Goal: Task Accomplishment & Management: Use online tool/utility

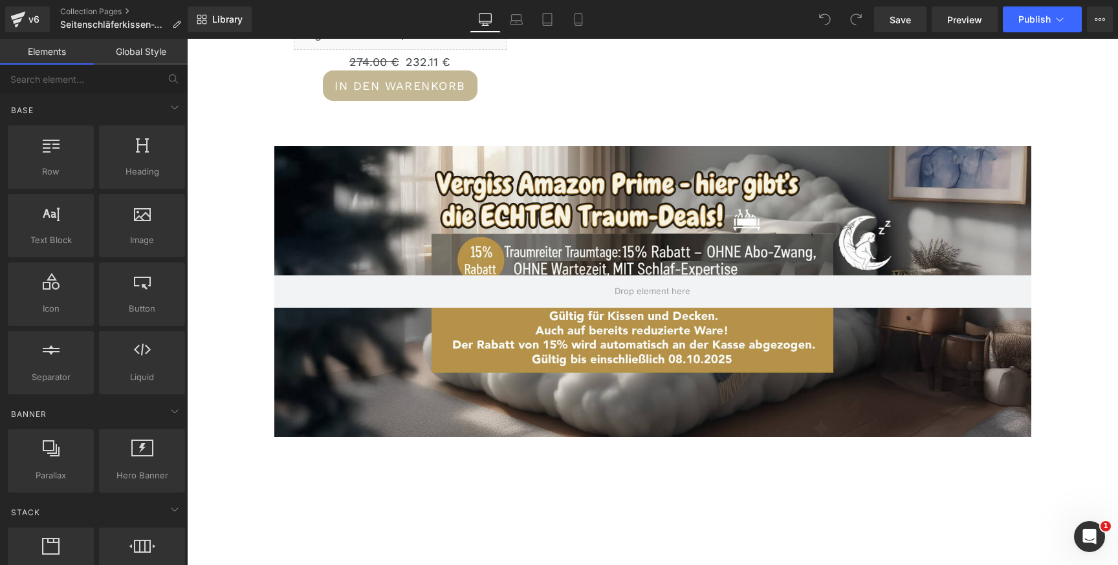
scroll to position [1741, 0]
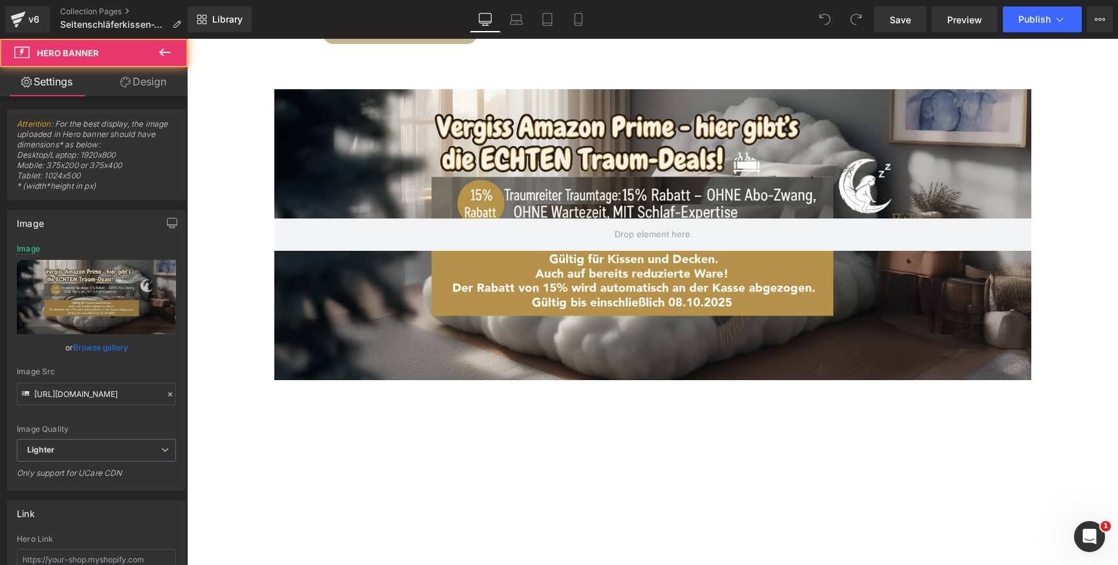
click at [717, 318] on div at bounding box center [652, 234] width 757 height 291
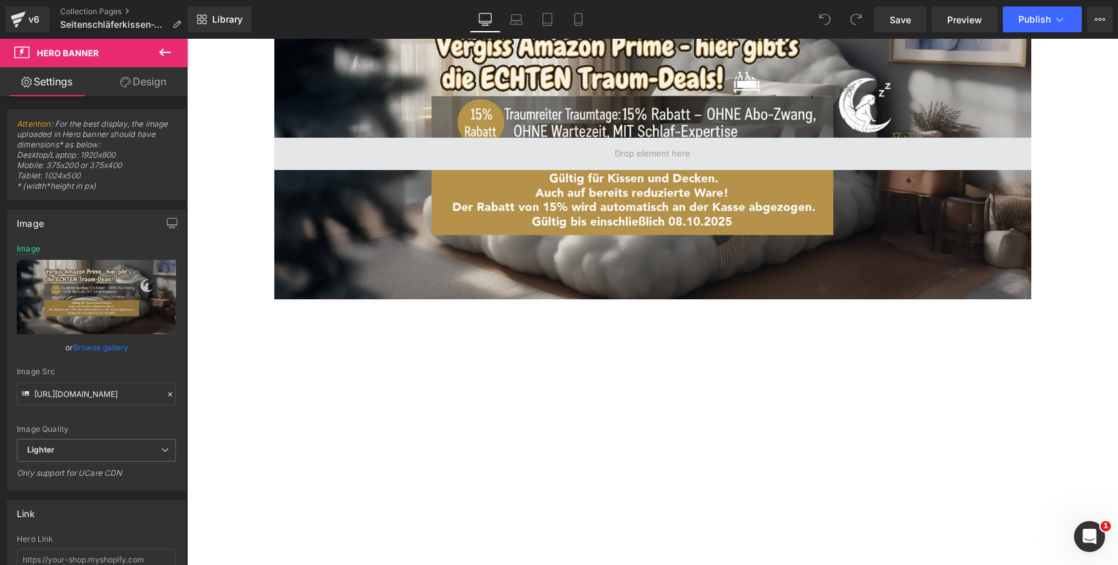
scroll to position [1652, 0]
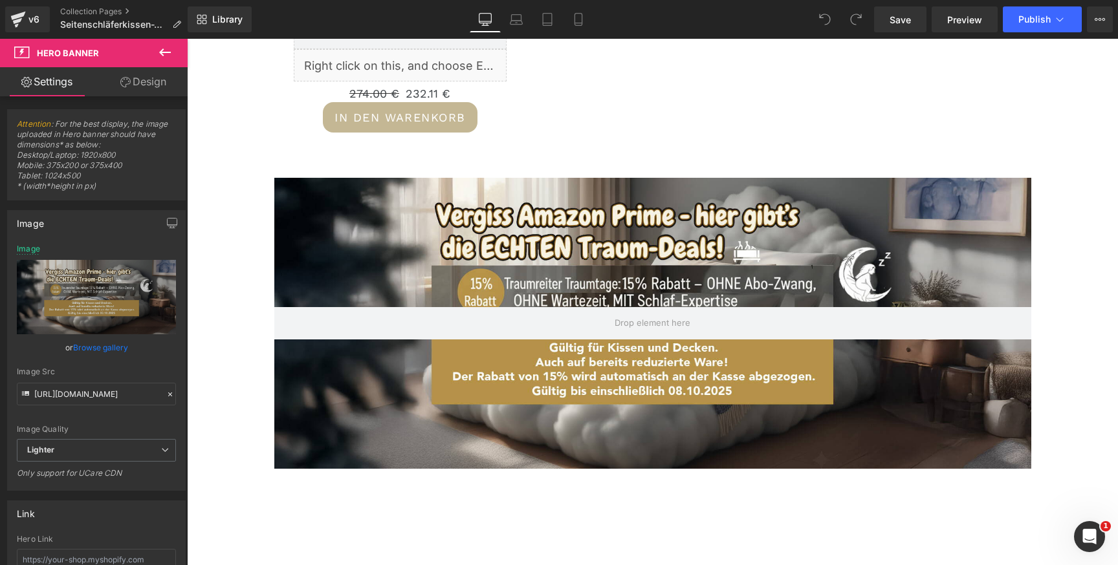
click at [888, 219] on div at bounding box center [652, 323] width 757 height 291
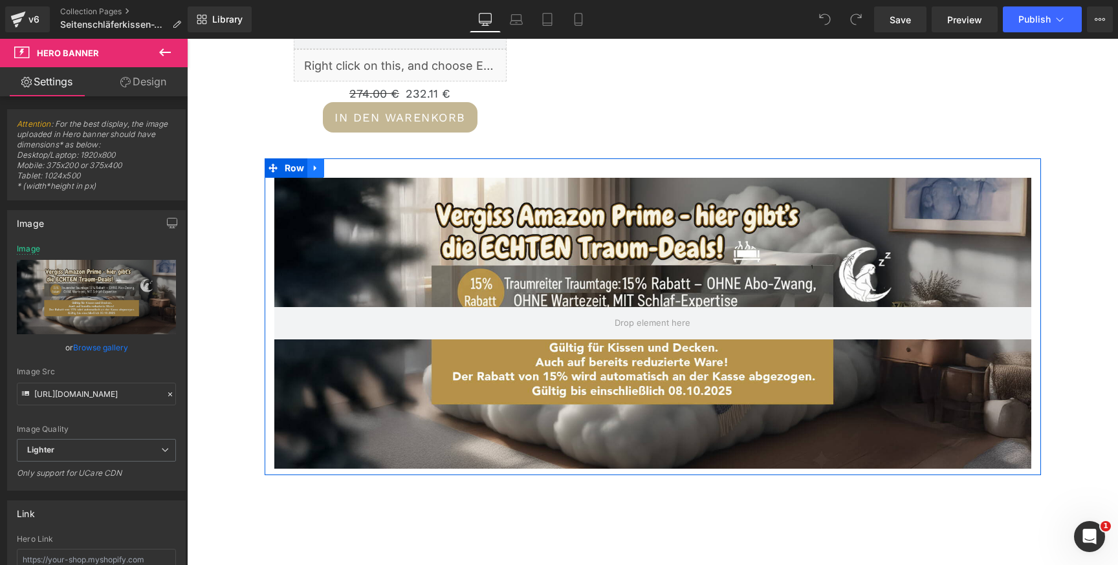
click at [317, 168] on icon at bounding box center [315, 168] width 9 height 10
click at [345, 165] on icon at bounding box center [349, 168] width 9 height 9
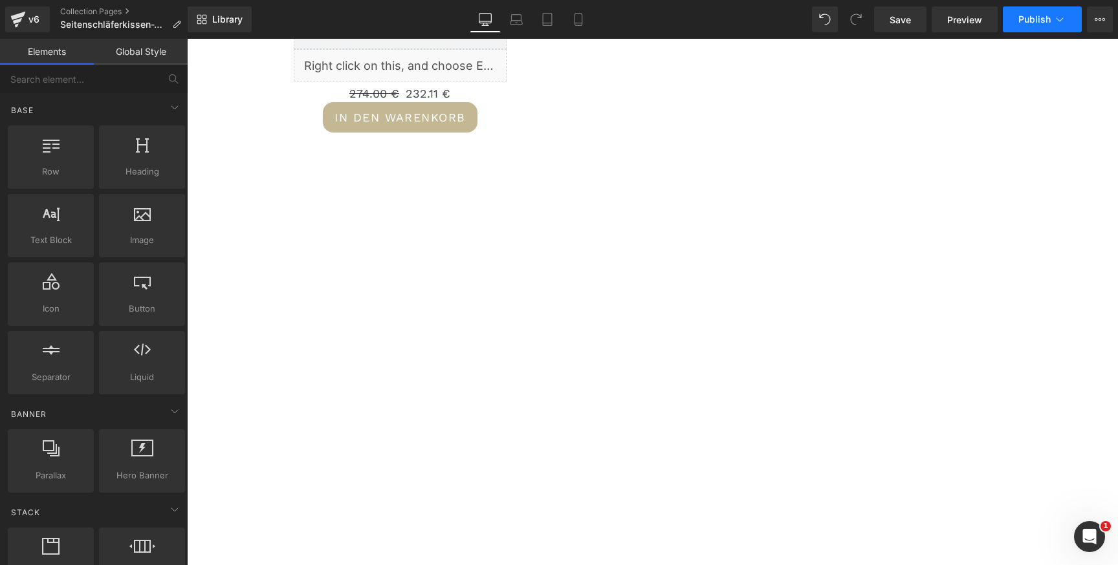
click at [1023, 19] on span "Publish" at bounding box center [1034, 19] width 32 height 10
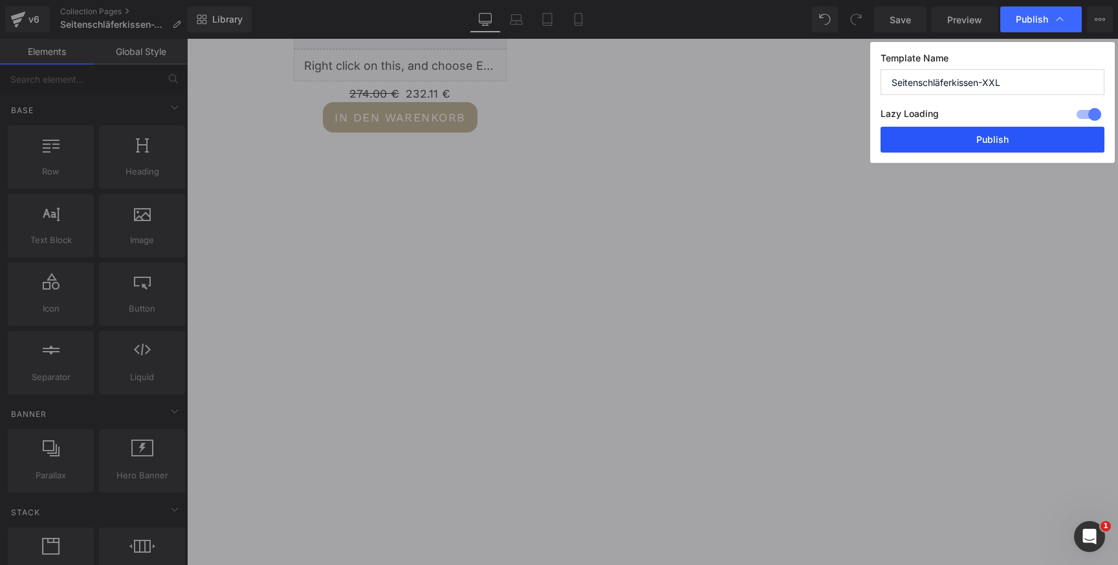
click at [919, 145] on button "Publish" at bounding box center [992, 140] width 224 height 26
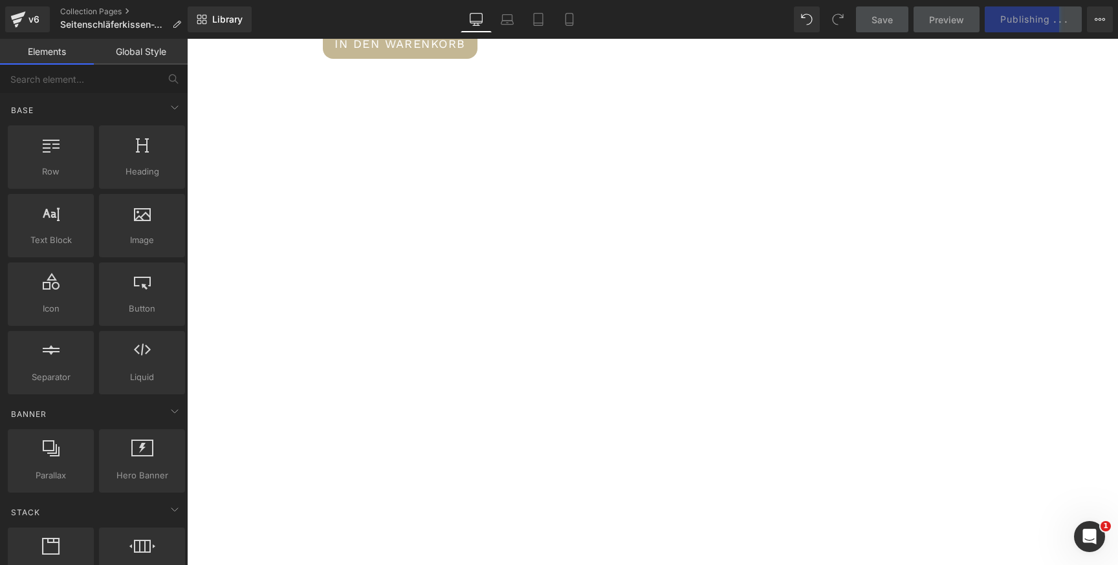
scroll to position [1555, 0]
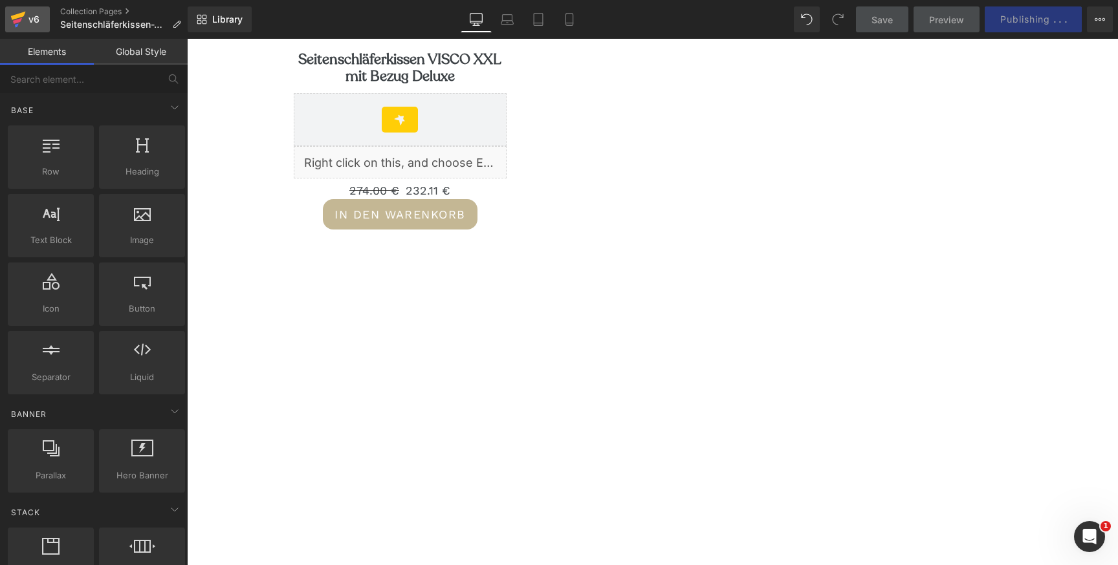
click at [32, 12] on div "v6" at bounding box center [34, 19] width 16 height 17
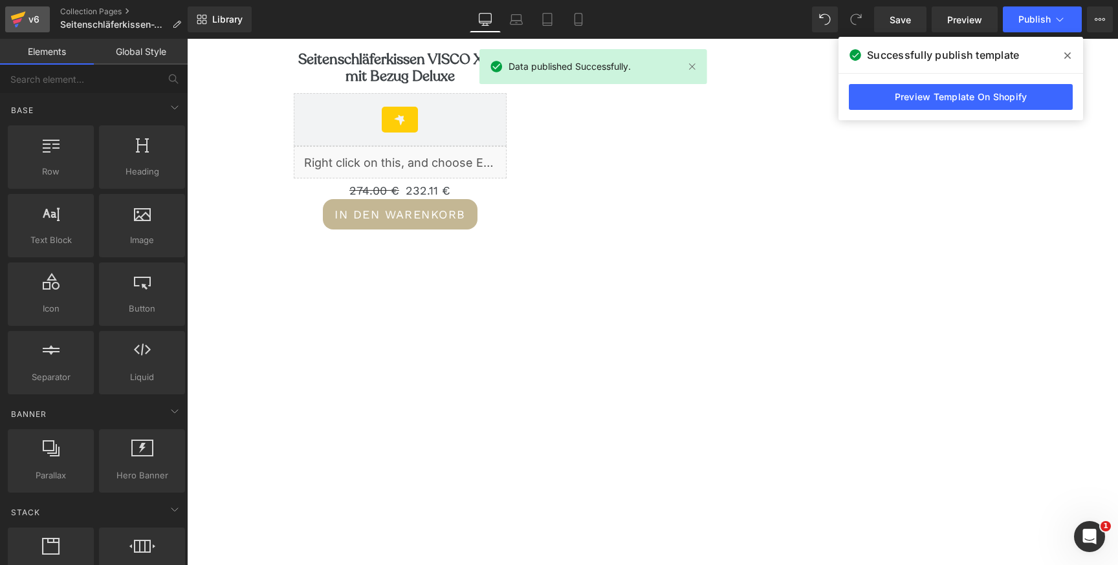
click at [32, 21] on div "v6" at bounding box center [34, 19] width 16 height 17
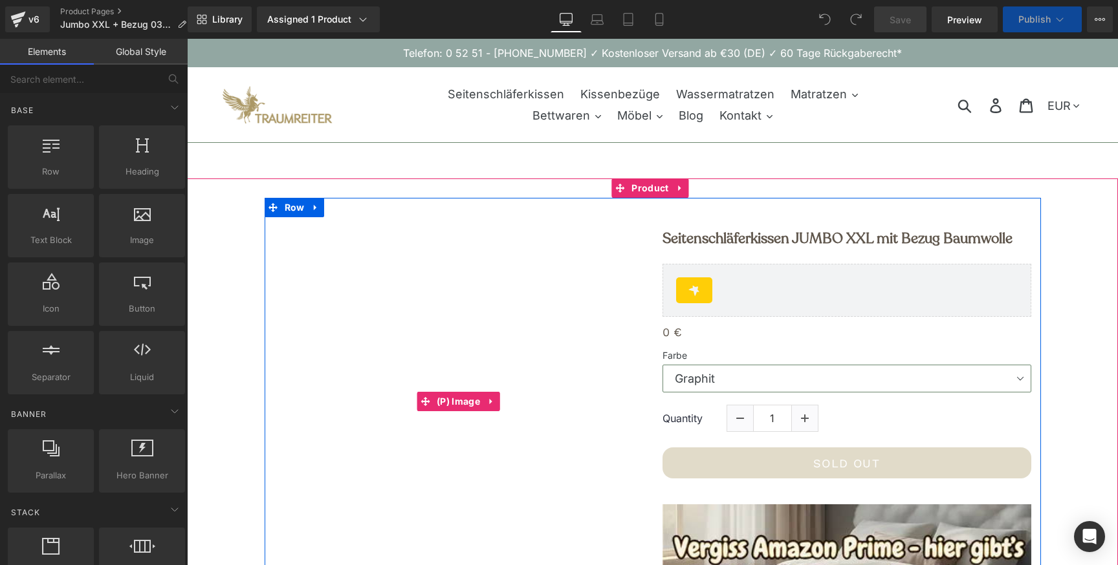
select select "[GEOGRAPHIC_DATA]"
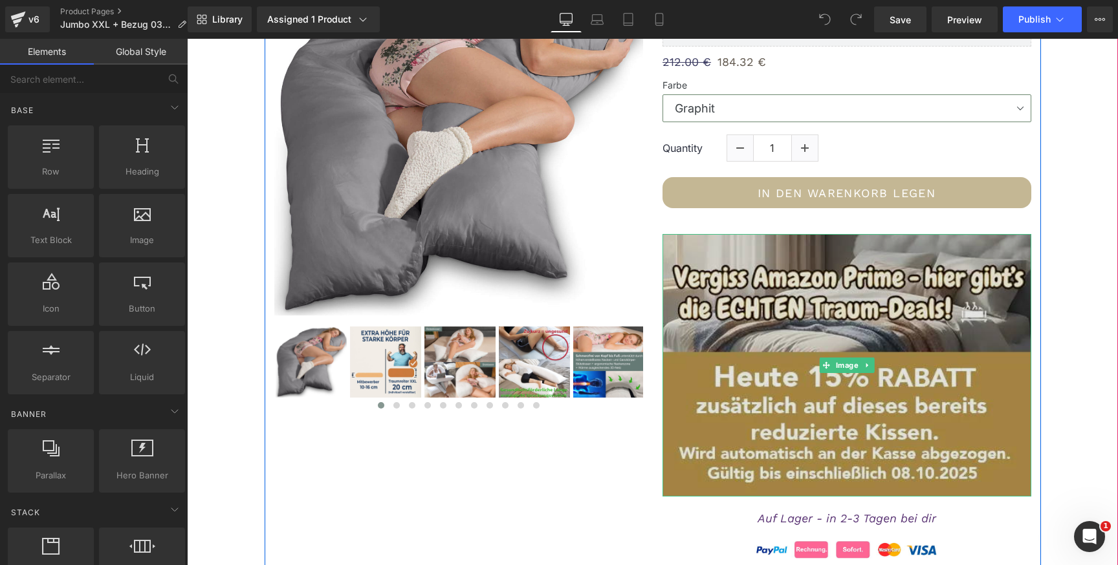
click at [772, 359] on img at bounding box center [846, 365] width 369 height 263
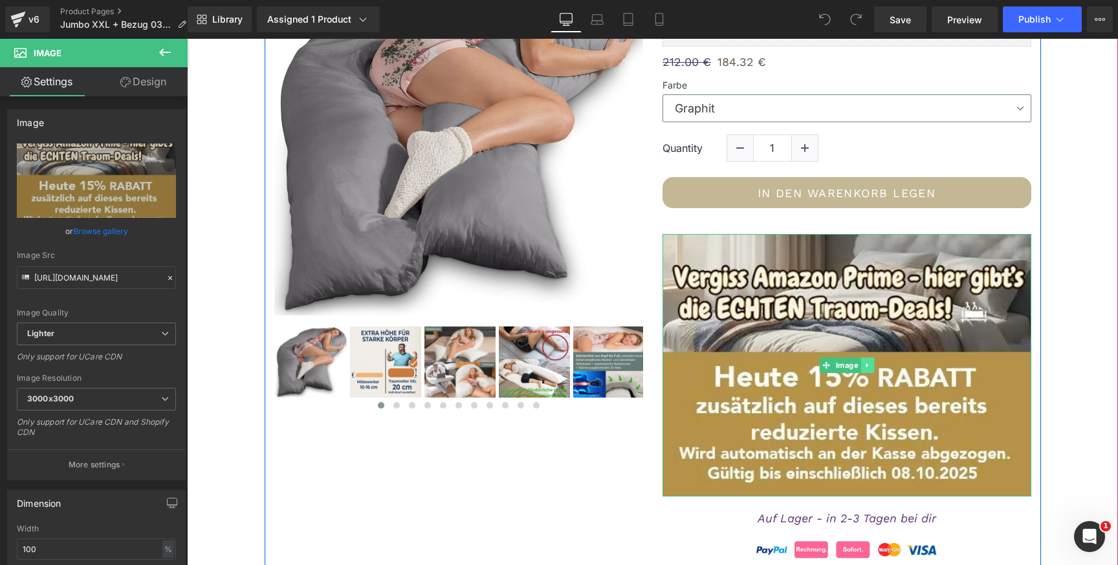
click at [867, 369] on icon at bounding box center [867, 366] width 7 height 8
click at [870, 365] on icon at bounding box center [873, 365] width 7 height 7
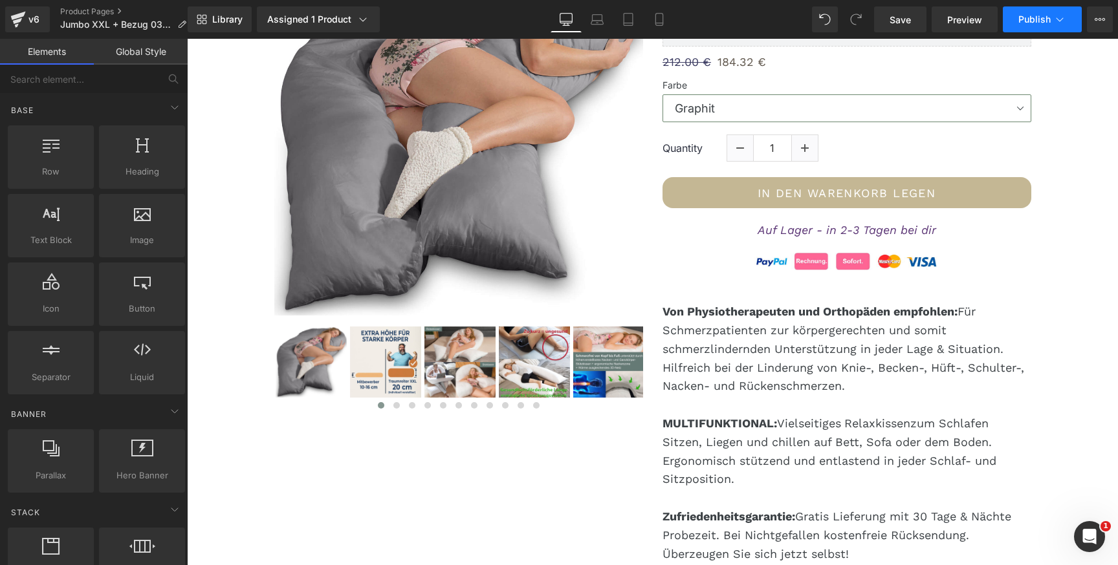
click at [1012, 23] on button "Publish" at bounding box center [1042, 19] width 79 height 26
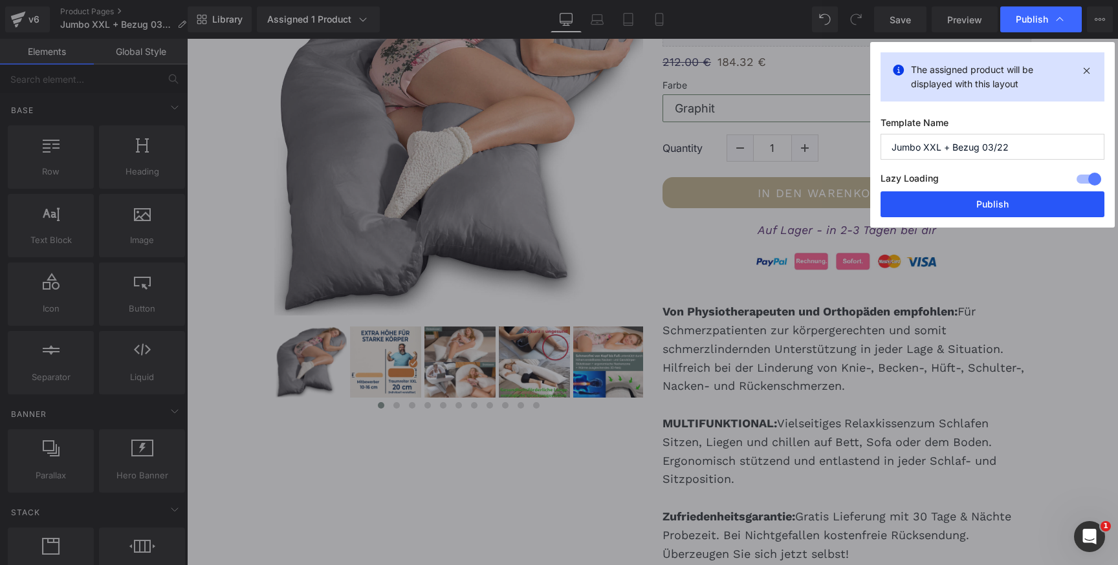
click at [924, 191] on button "Publish" at bounding box center [992, 204] width 224 height 26
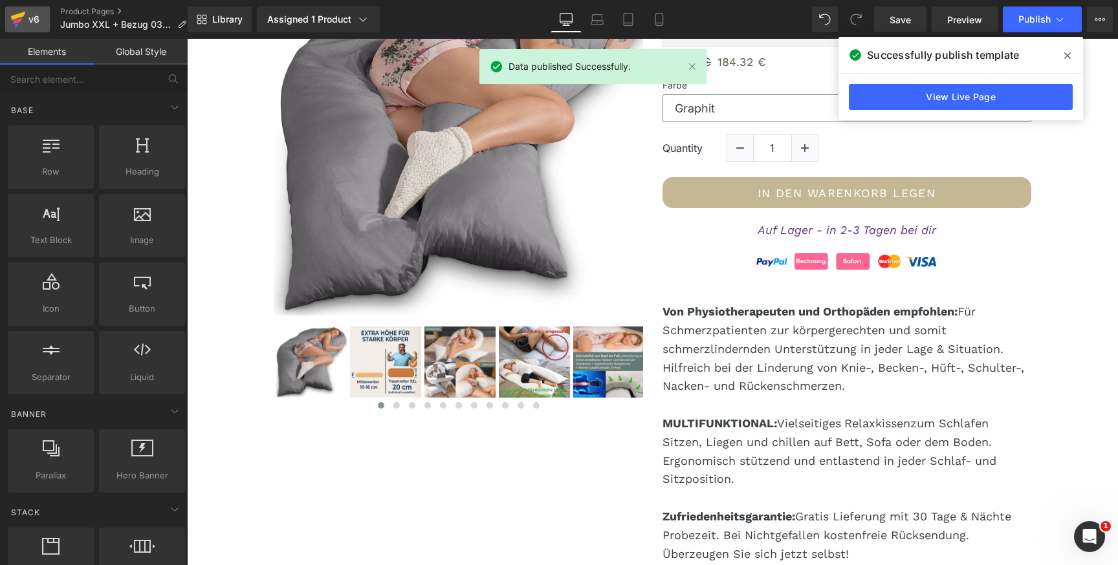
click at [27, 19] on div "v6" at bounding box center [34, 19] width 16 height 17
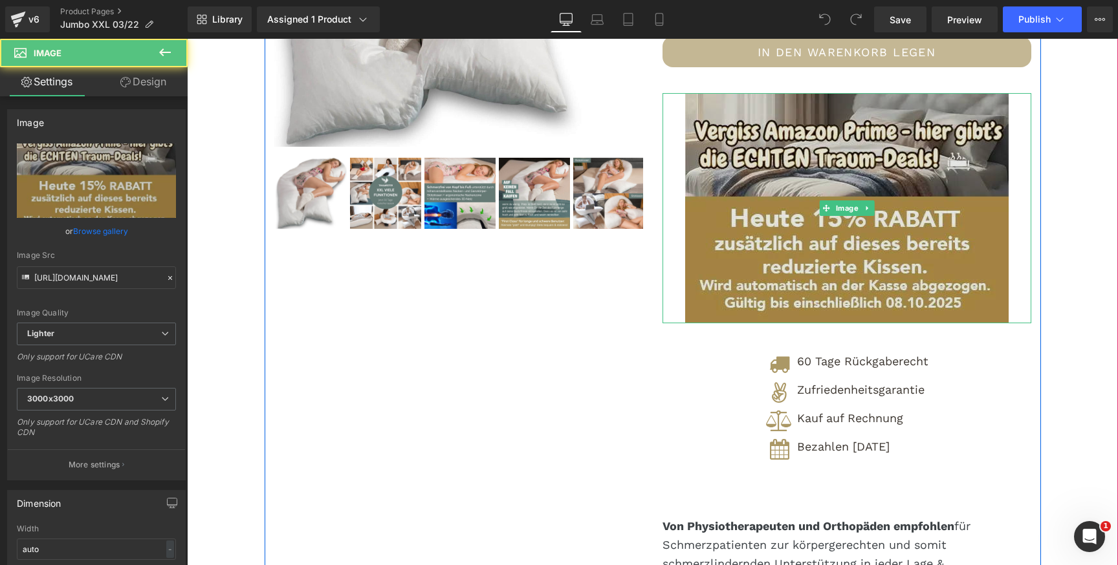
click at [839, 252] on img at bounding box center [846, 208] width 323 height 230
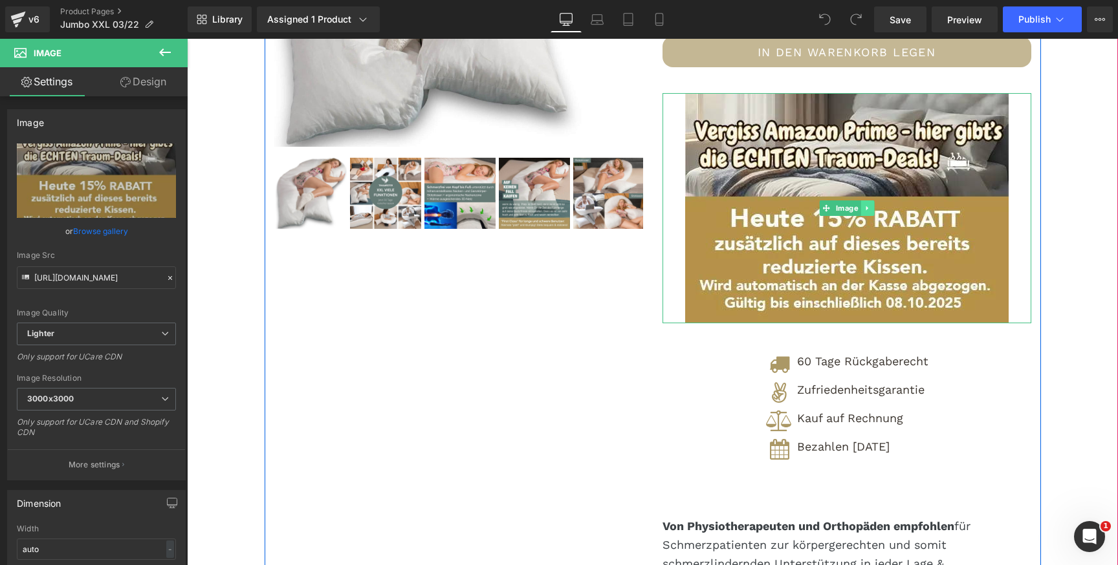
click at [867, 211] on icon at bounding box center [867, 208] width 7 height 8
click at [867, 210] on link at bounding box center [874, 209] width 14 height 16
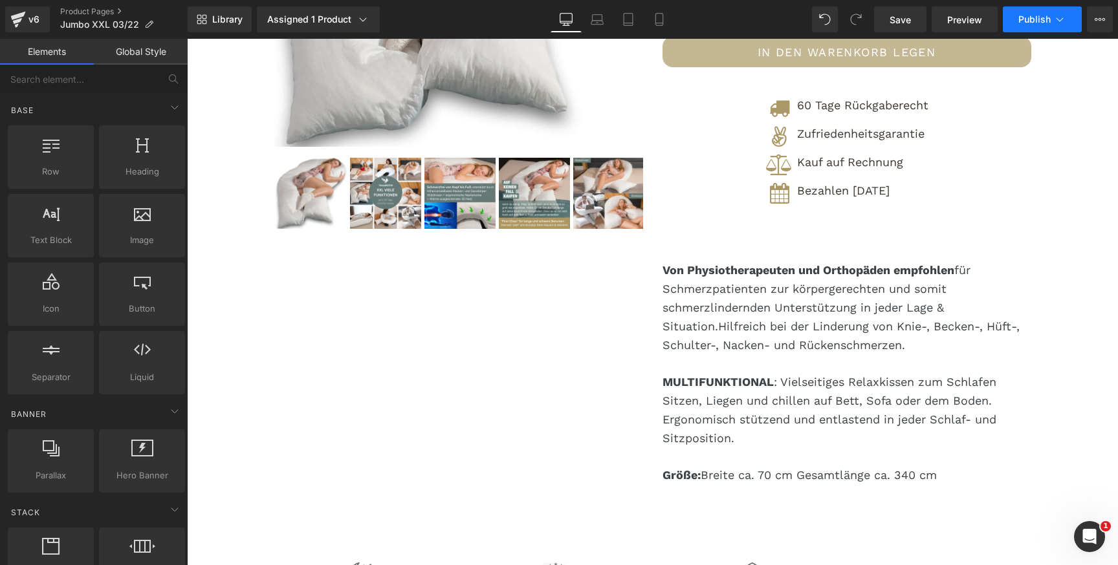
click at [1042, 16] on span "Publish" at bounding box center [1034, 19] width 32 height 10
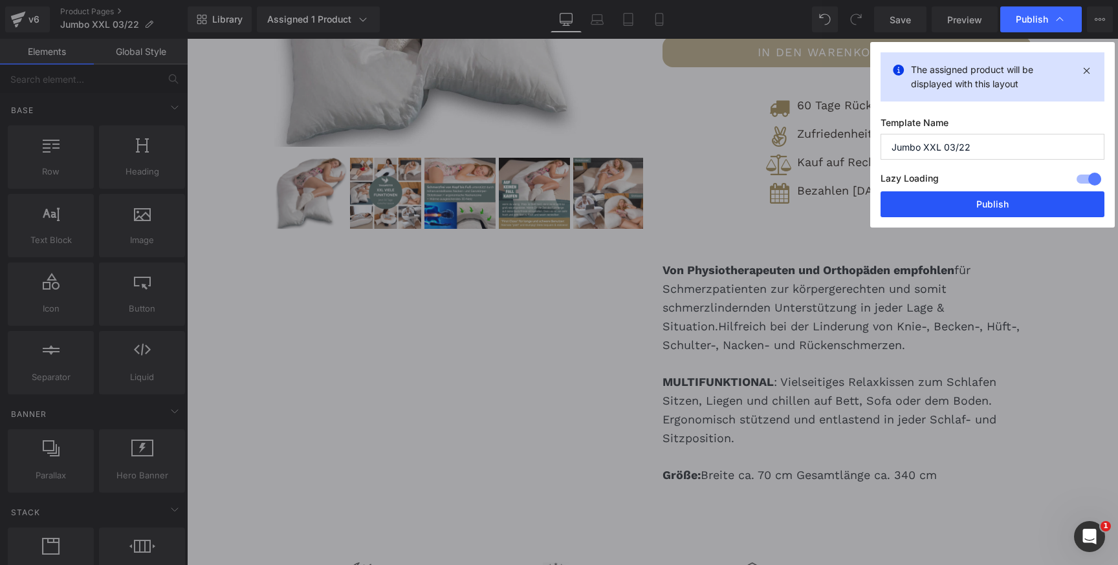
drag, startPoint x: 950, startPoint y: 201, endPoint x: 763, endPoint y: 162, distance: 191.1
click at [950, 201] on button "Publish" at bounding box center [992, 204] width 224 height 26
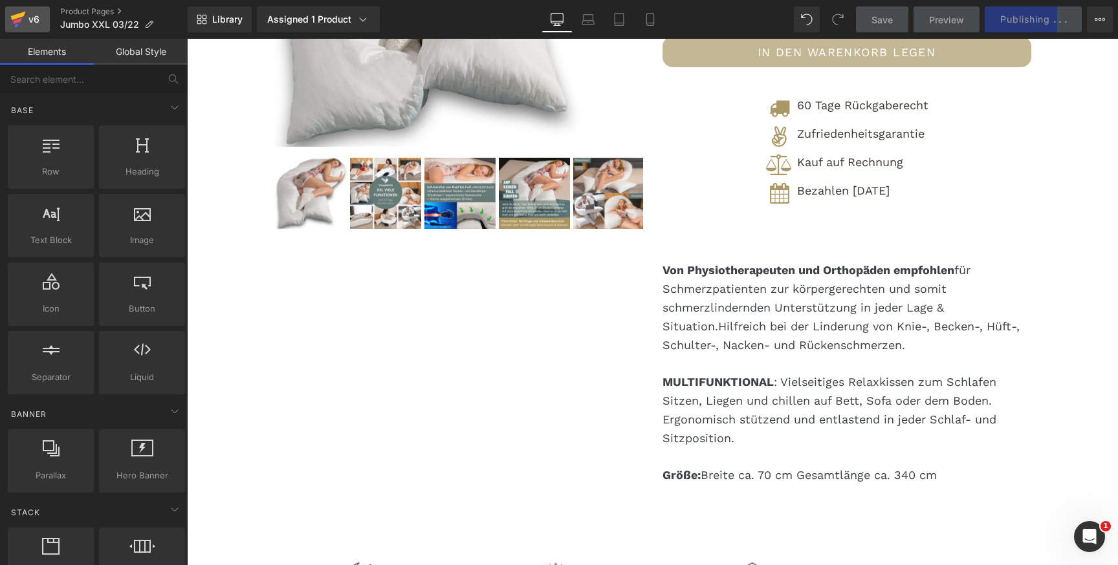
click at [28, 19] on div "v6" at bounding box center [34, 19] width 16 height 17
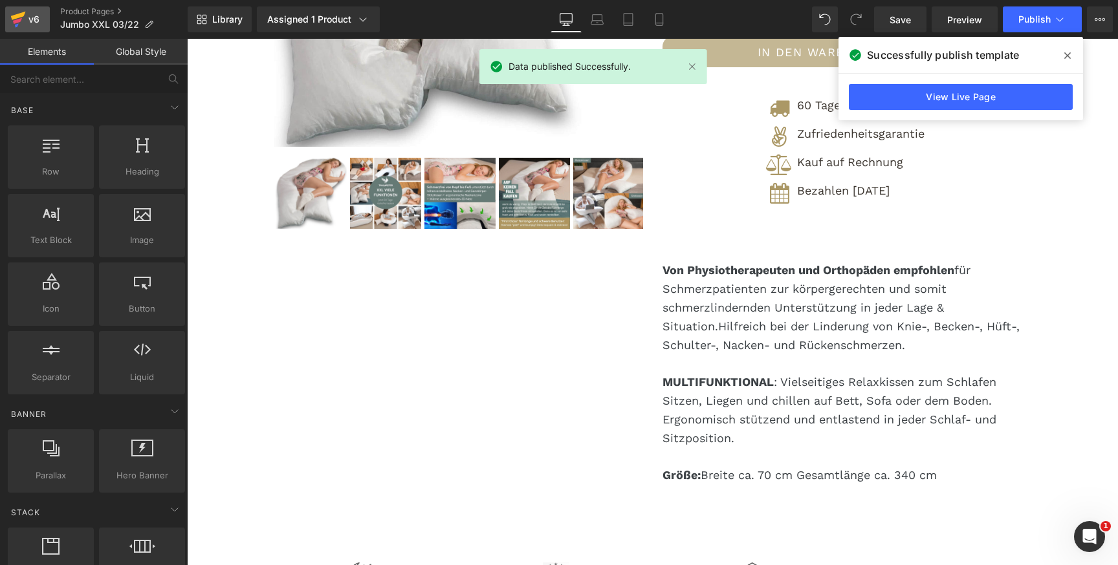
click at [30, 21] on div "v6" at bounding box center [34, 19] width 16 height 17
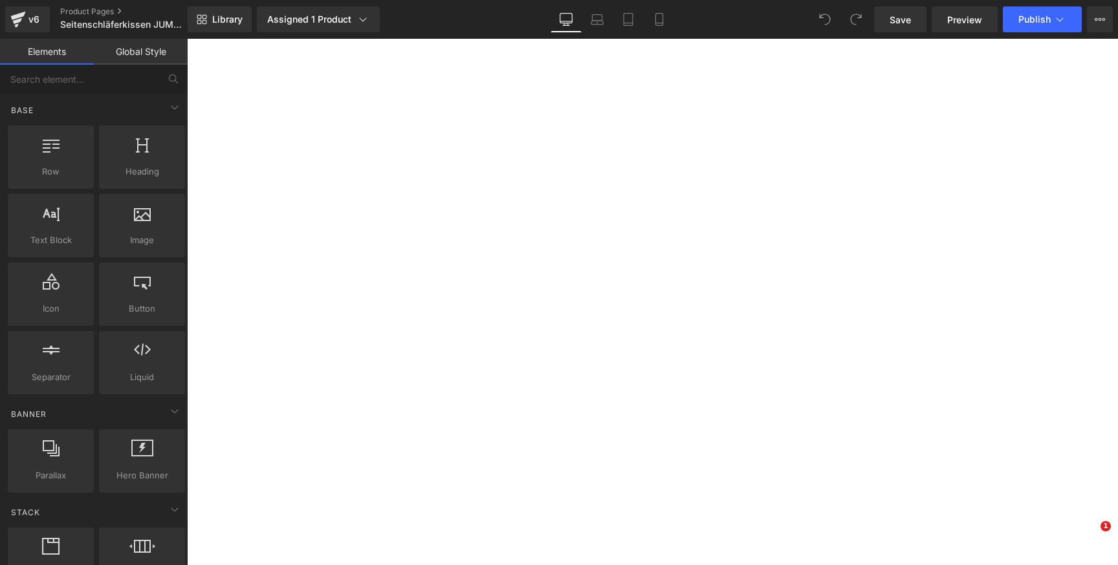
select select "[GEOGRAPHIC_DATA]"
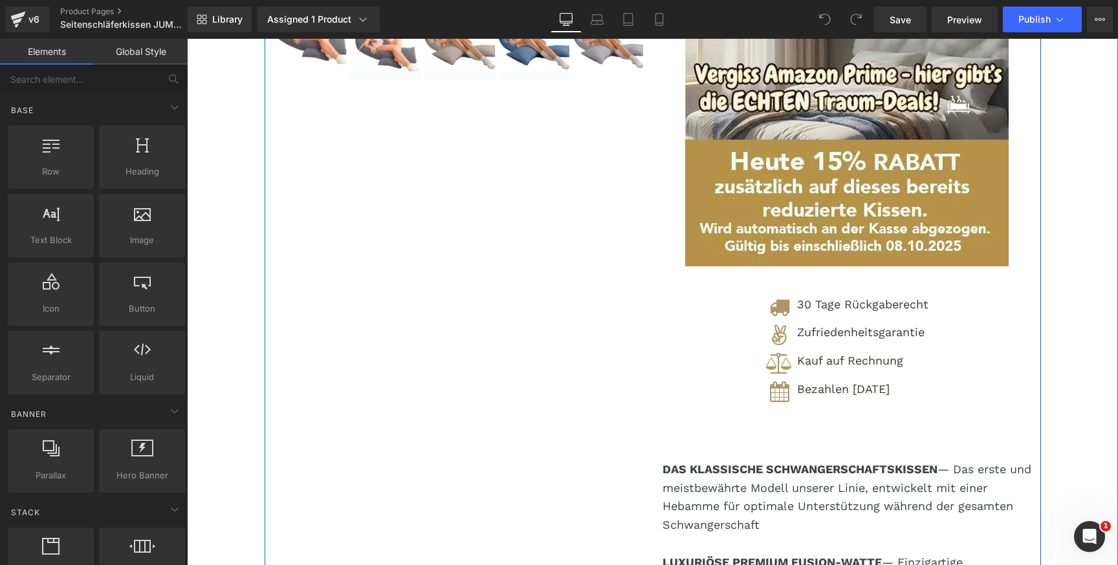
scroll to position [521, 0]
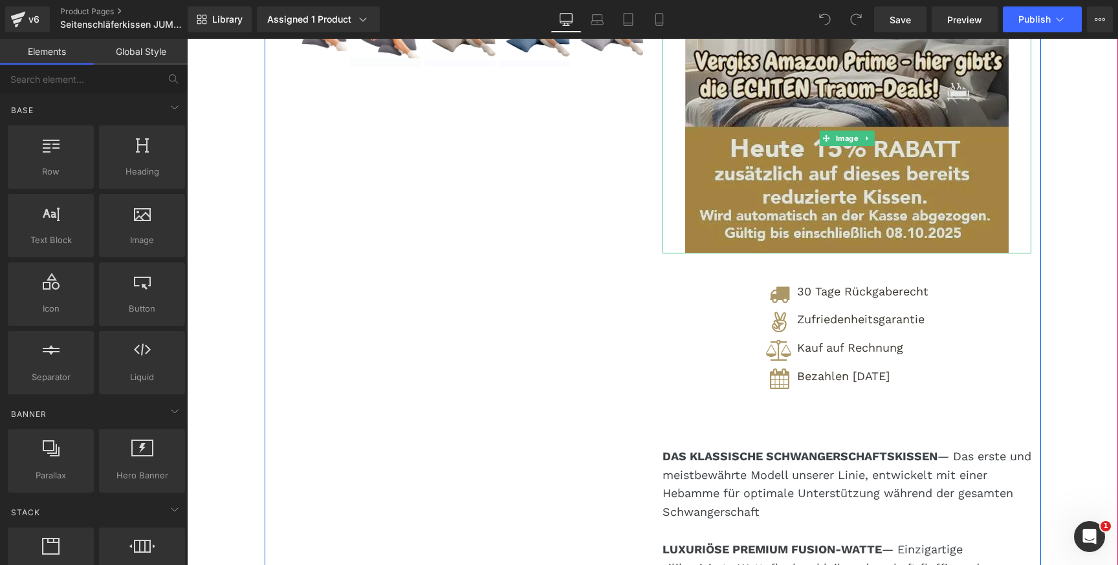
click at [939, 204] on img at bounding box center [846, 138] width 323 height 230
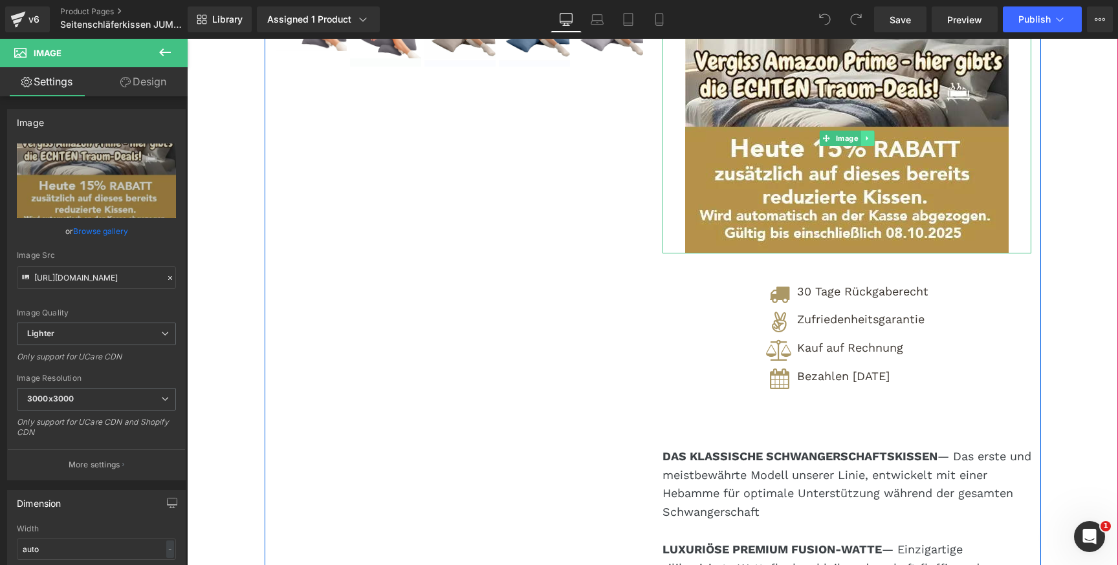
click at [868, 142] on icon at bounding box center [867, 139] width 7 height 8
click at [875, 141] on link at bounding box center [874, 139] width 14 height 16
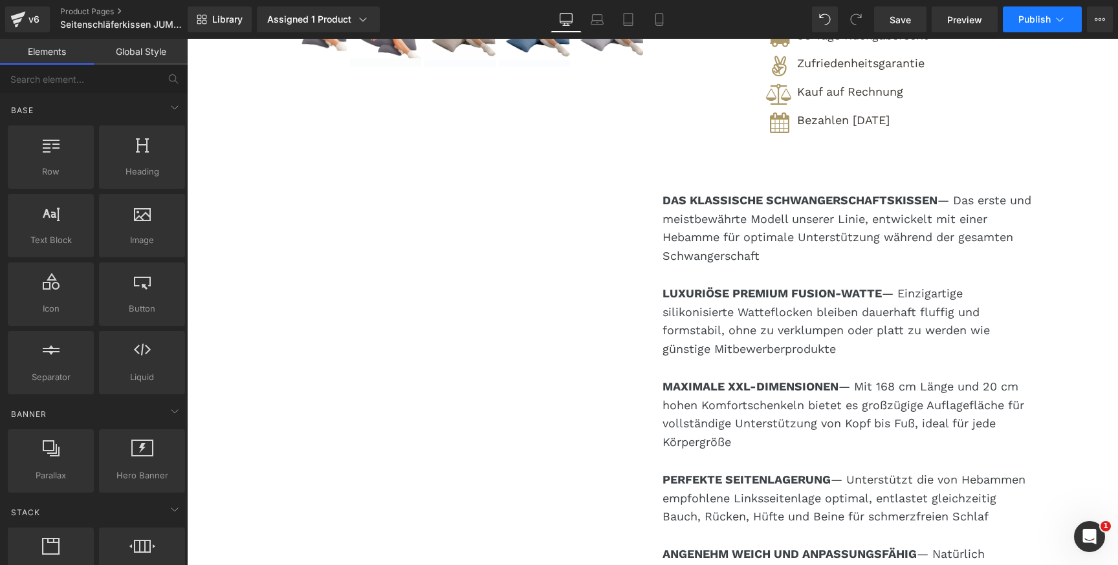
click at [1025, 16] on span "Publish" at bounding box center [1034, 19] width 32 height 10
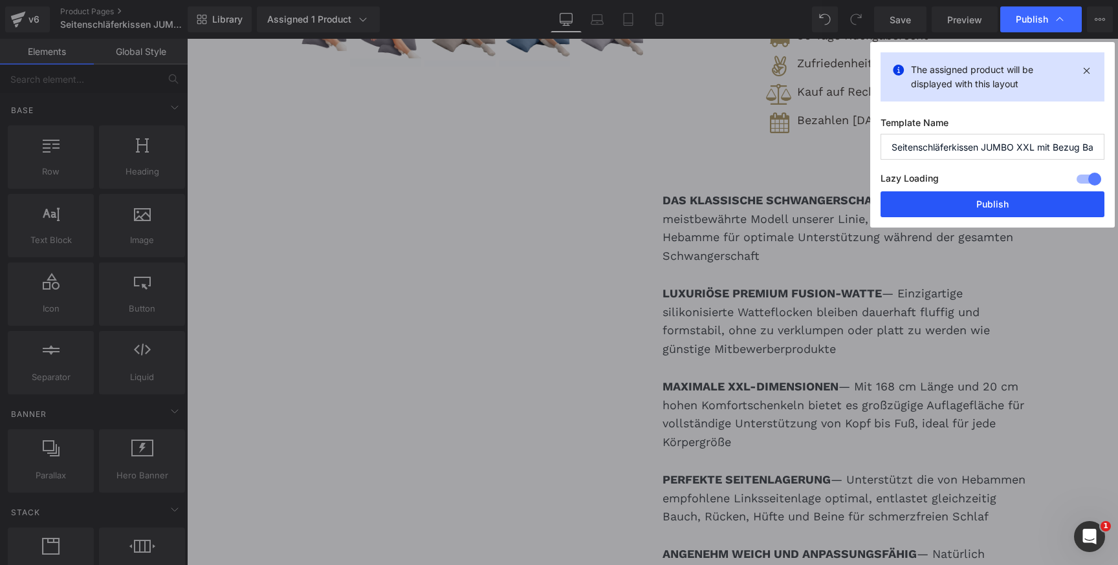
click at [983, 202] on button "Publish" at bounding box center [992, 204] width 224 height 26
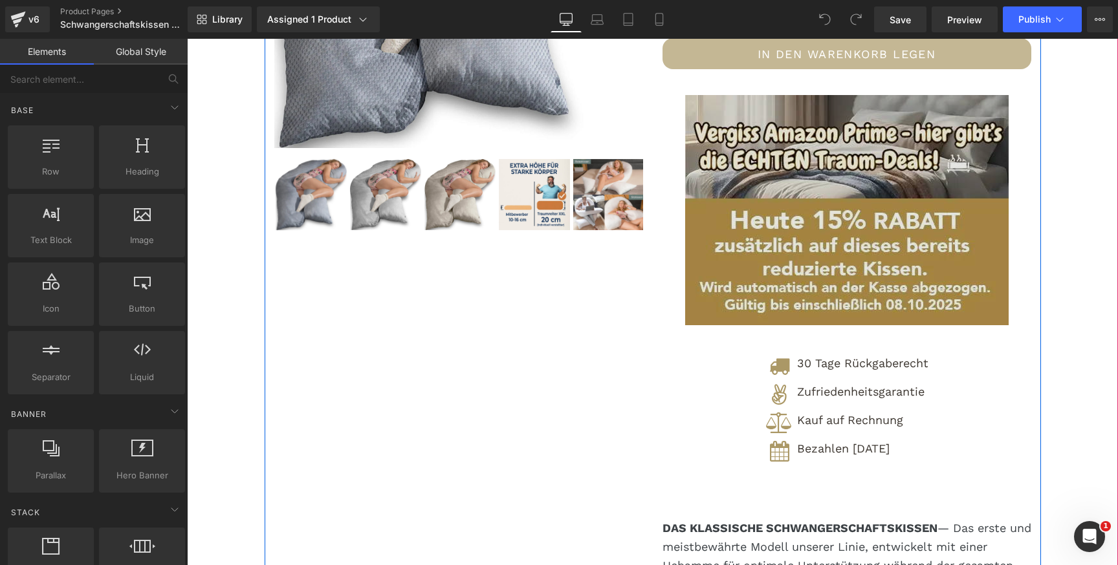
scroll to position [425, 0]
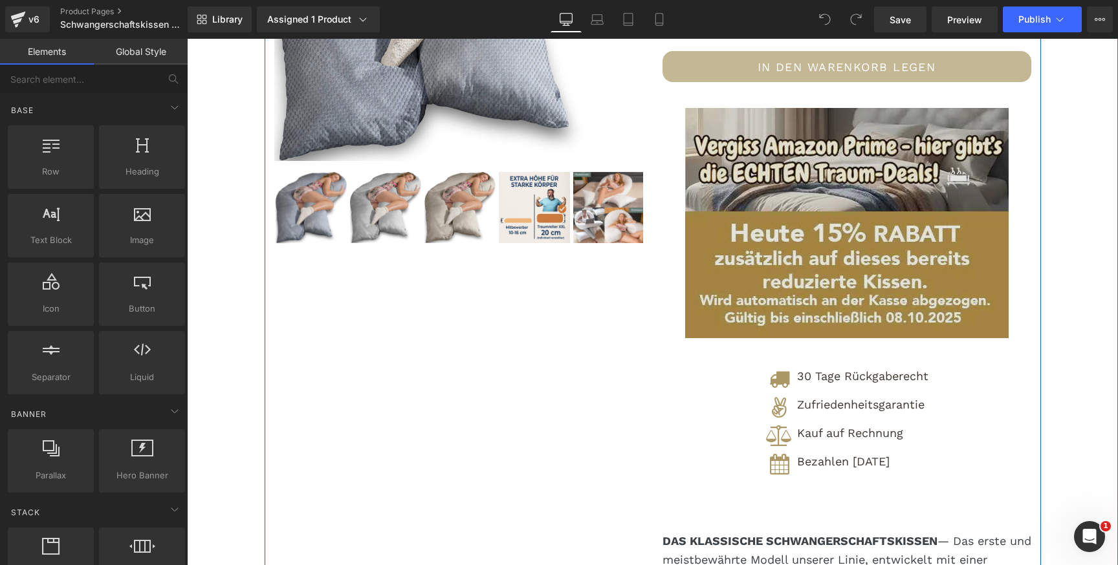
click at [865, 188] on img at bounding box center [846, 223] width 323 height 230
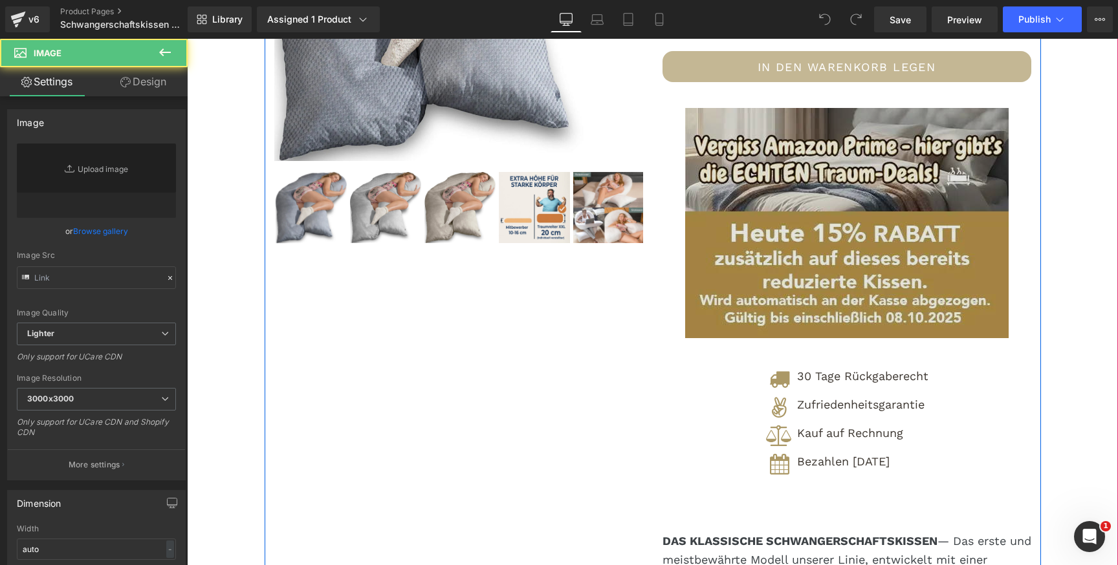
type input "[URL][DOMAIN_NAME]"
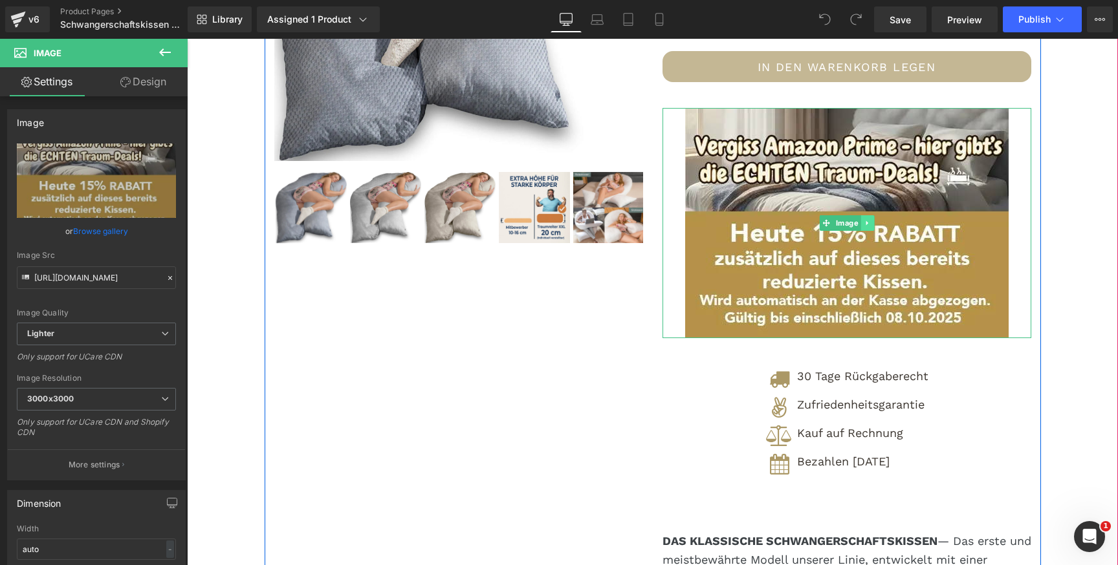
click at [864, 219] on link at bounding box center [867, 223] width 14 height 16
click at [872, 225] on icon at bounding box center [873, 223] width 7 height 7
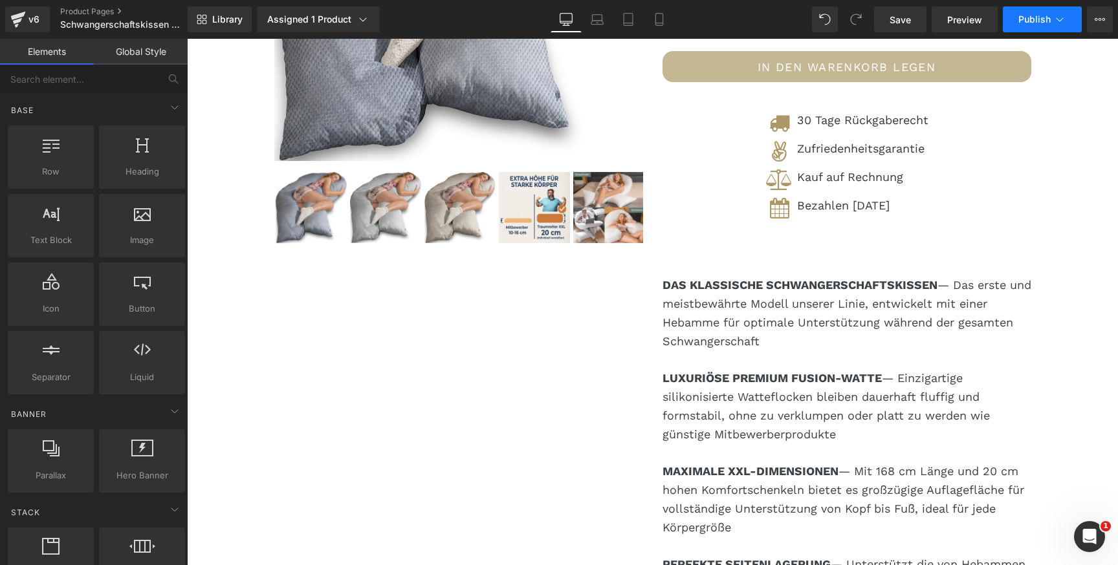
click at [1031, 29] on button "Publish" at bounding box center [1042, 19] width 79 height 26
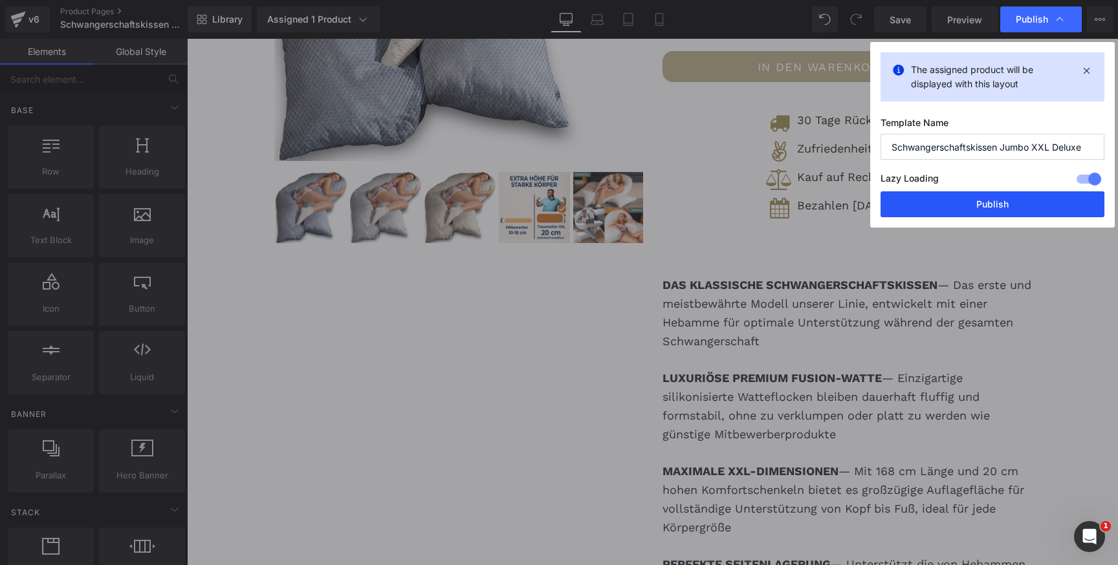
click at [978, 199] on button "Publish" at bounding box center [992, 204] width 224 height 26
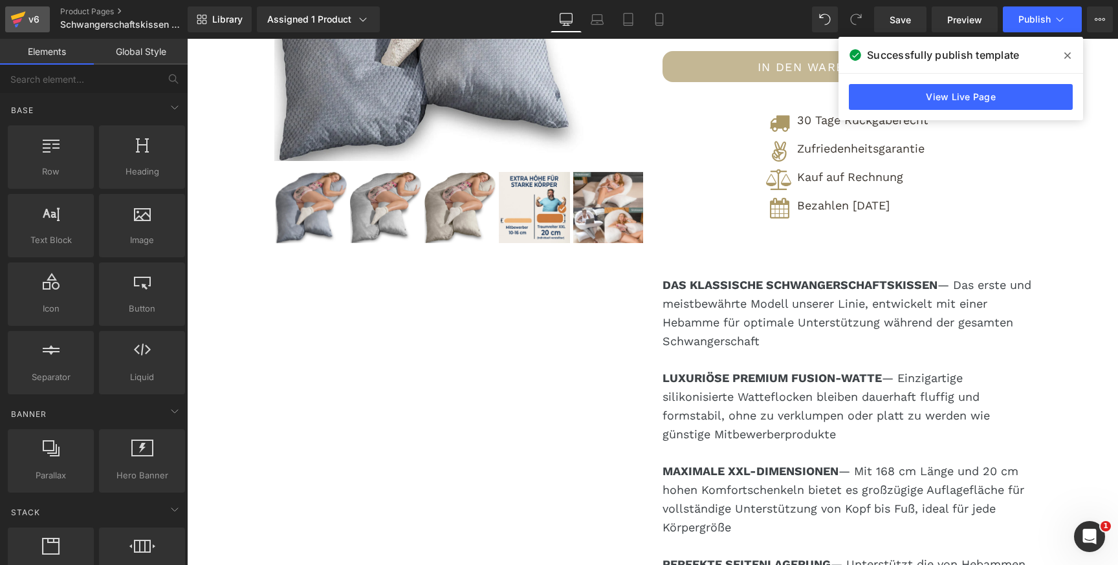
click at [20, 27] on icon at bounding box center [18, 19] width 16 height 32
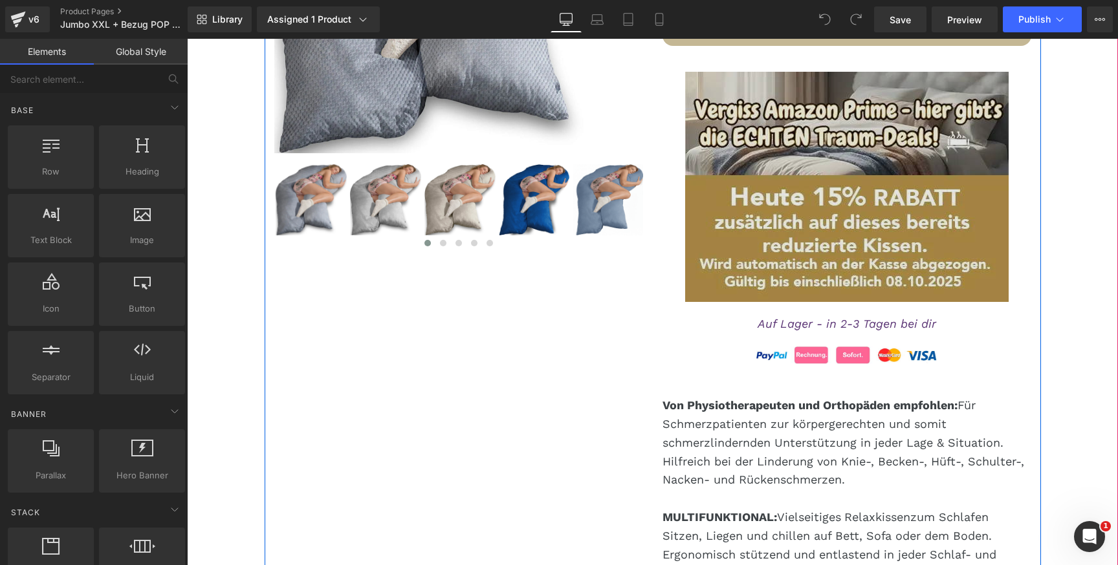
scroll to position [430, 0]
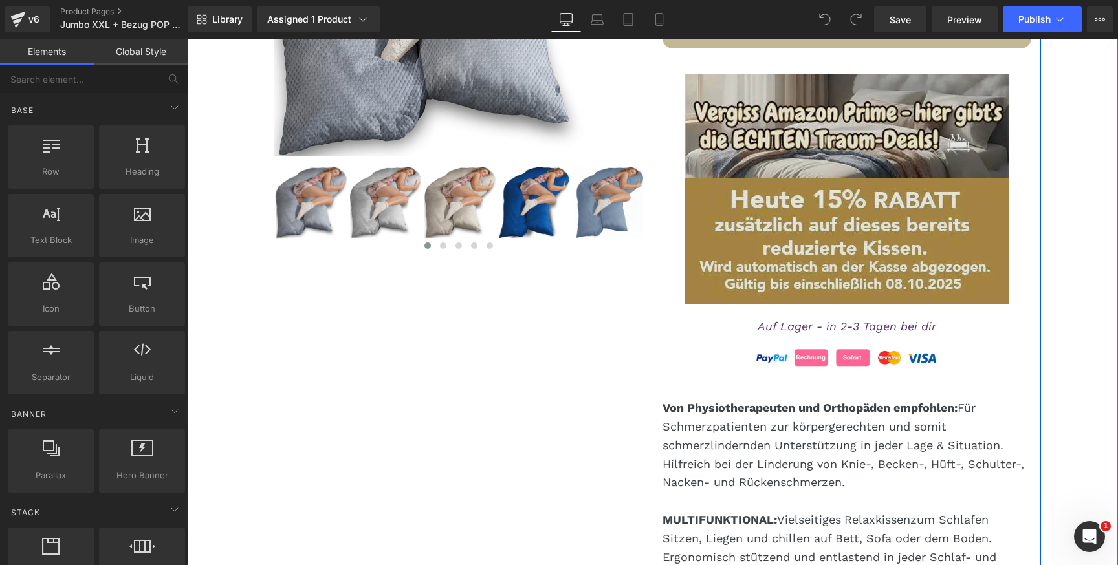
click at [860, 199] on img at bounding box center [846, 189] width 323 height 230
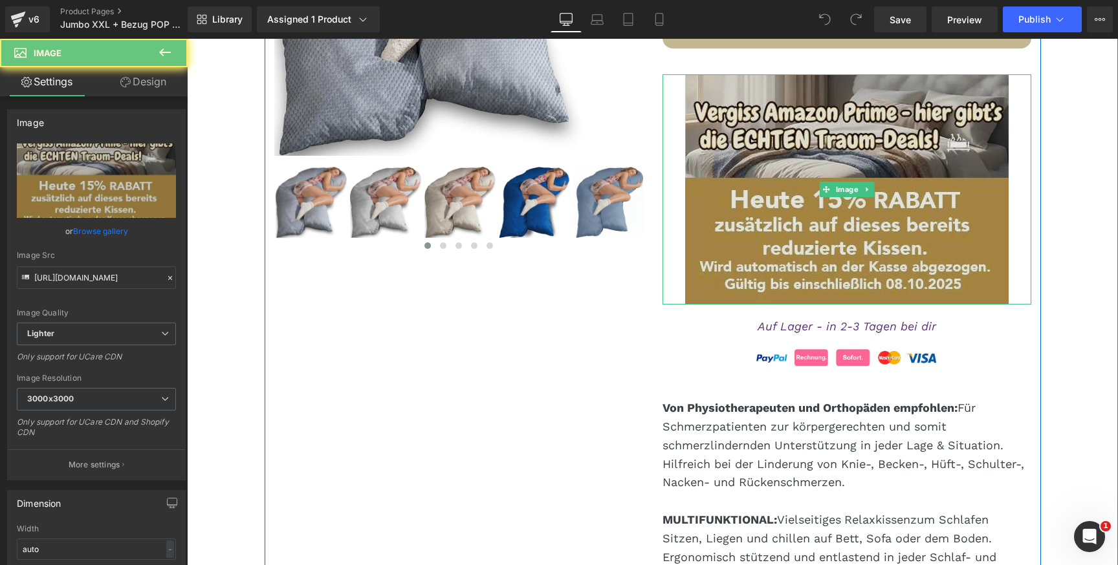
click at [873, 195] on img at bounding box center [846, 189] width 323 height 230
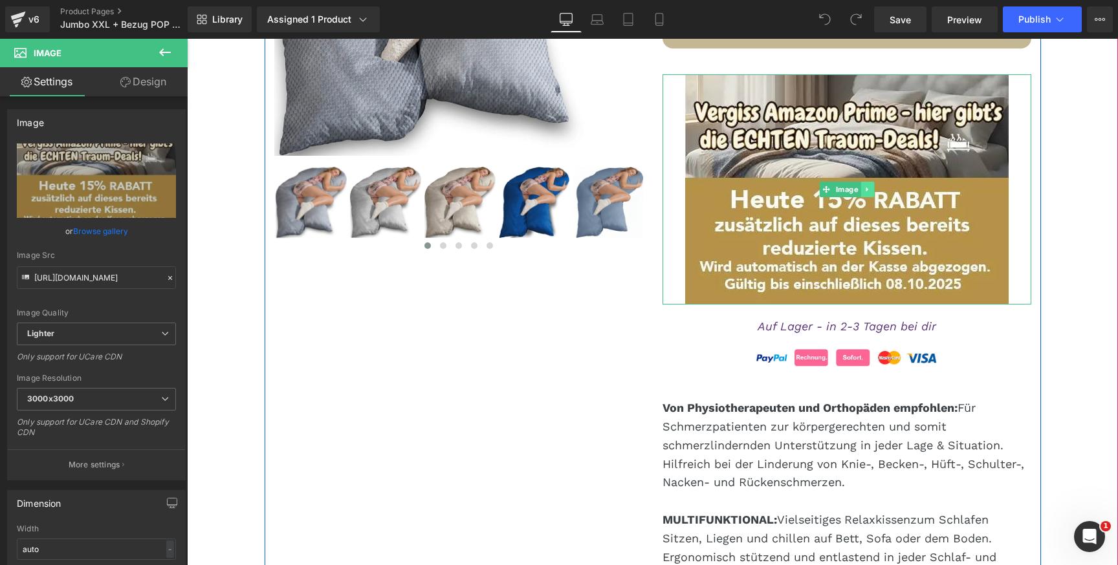
click at [868, 188] on link at bounding box center [867, 190] width 14 height 16
click at [870, 188] on icon at bounding box center [873, 189] width 7 height 7
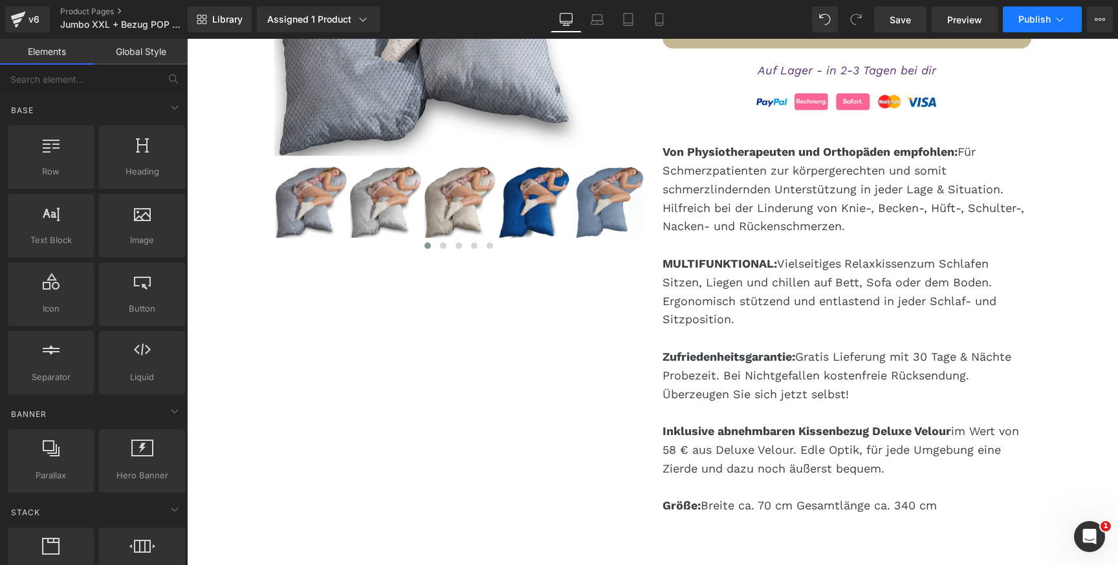
click at [1028, 22] on span "Publish" at bounding box center [1034, 19] width 32 height 10
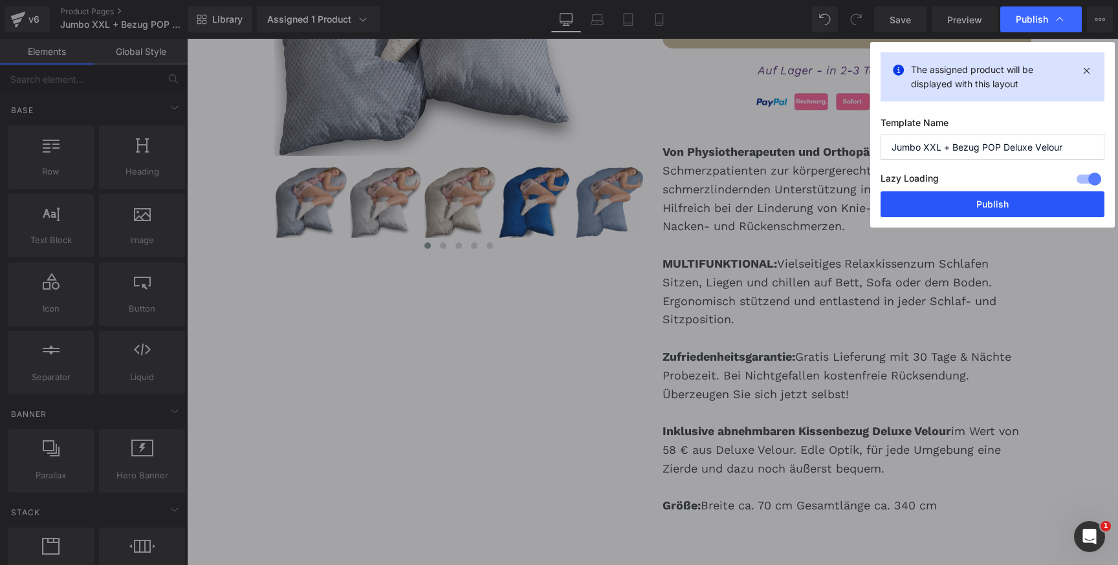
click at [950, 207] on button "Publish" at bounding box center [992, 204] width 224 height 26
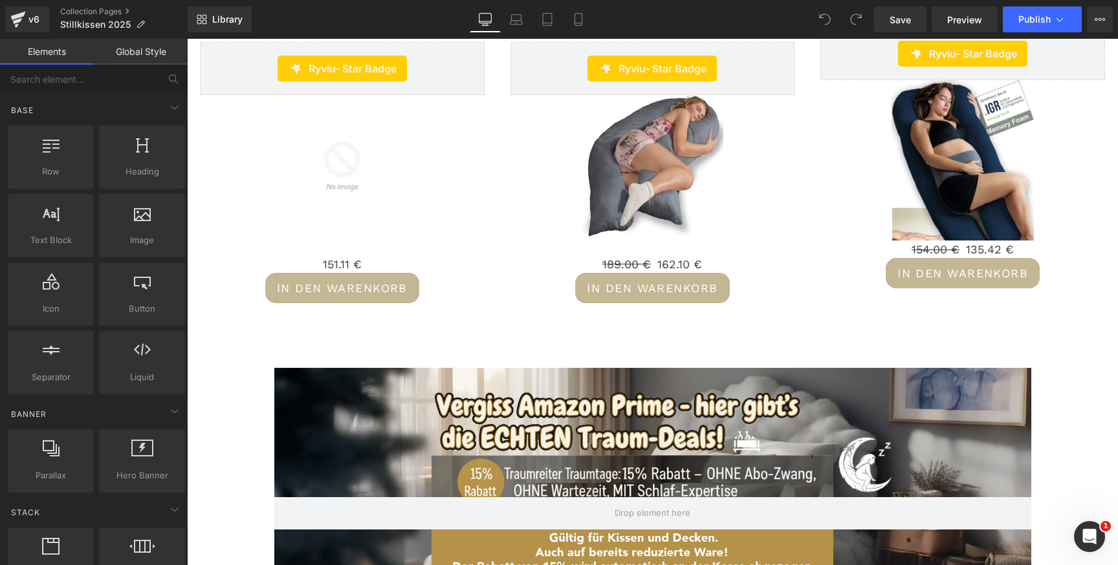
scroll to position [1862, 0]
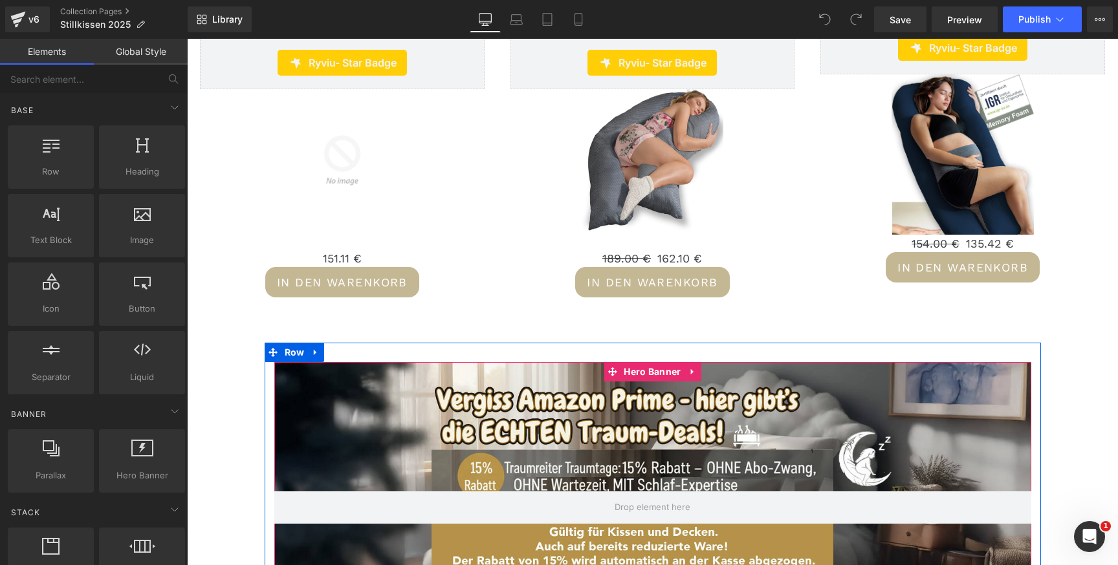
click at [646, 421] on div at bounding box center [652, 507] width 757 height 291
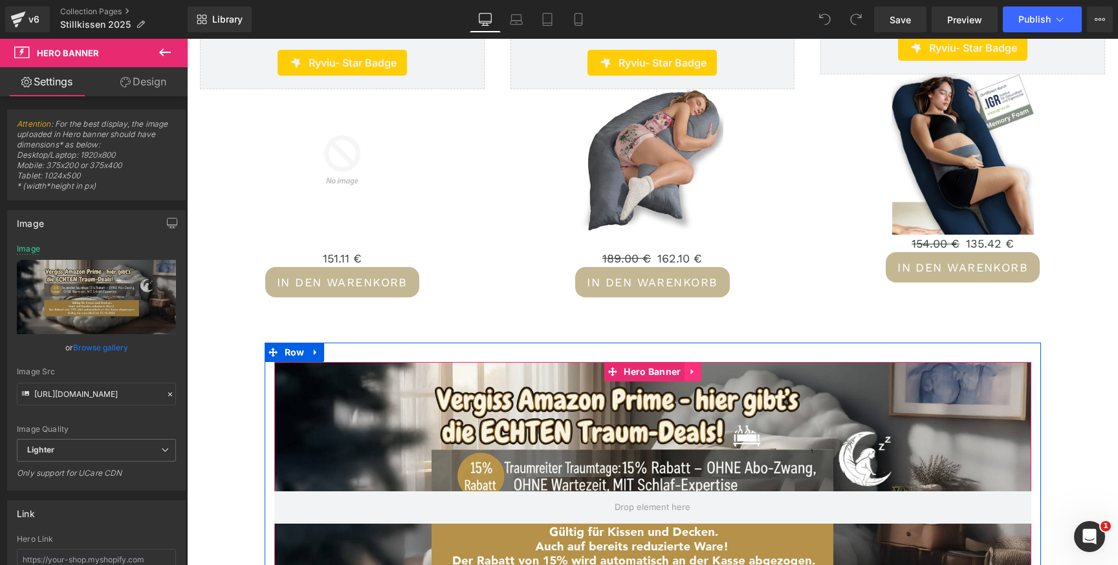
click at [688, 371] on icon at bounding box center [692, 372] width 9 height 10
click at [703, 371] on icon at bounding box center [701, 371] width 9 height 9
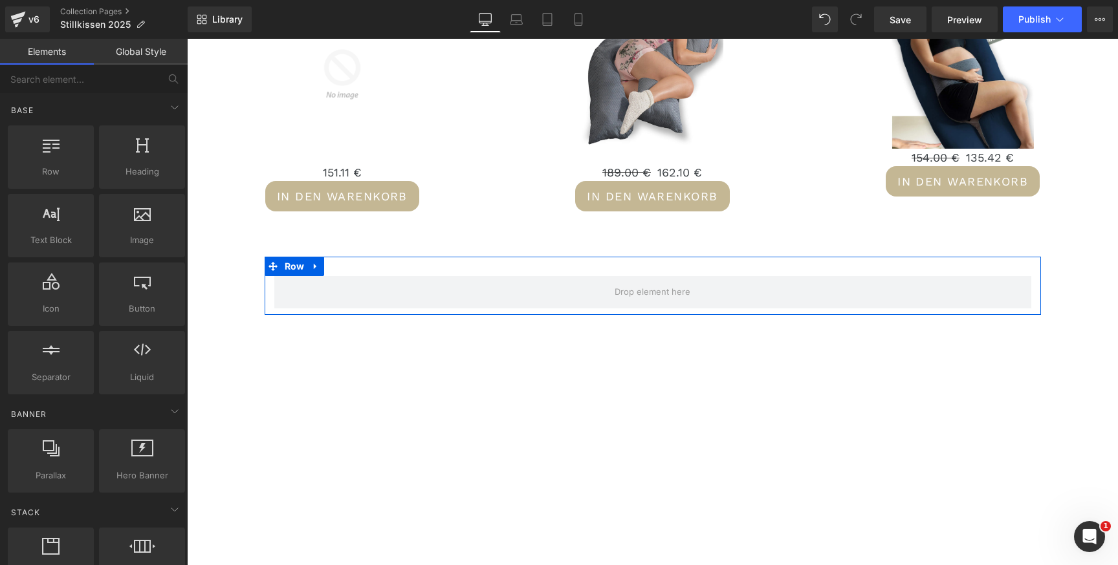
scroll to position [1952, 0]
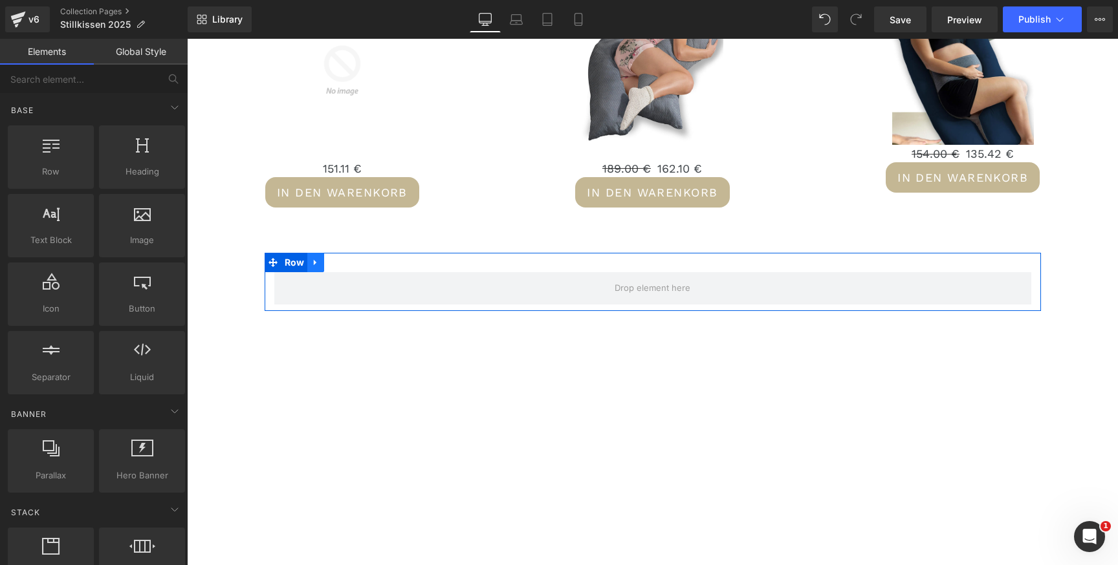
click at [313, 260] on icon at bounding box center [315, 262] width 9 height 10
click at [345, 260] on icon at bounding box center [349, 262] width 9 height 9
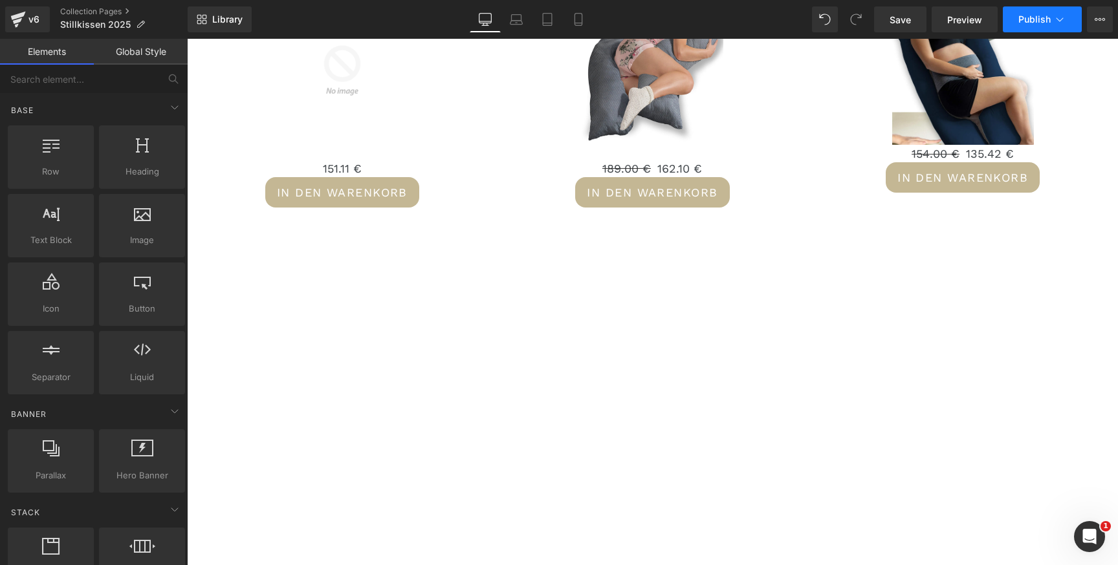
click at [1031, 18] on span "Publish" at bounding box center [1034, 19] width 32 height 10
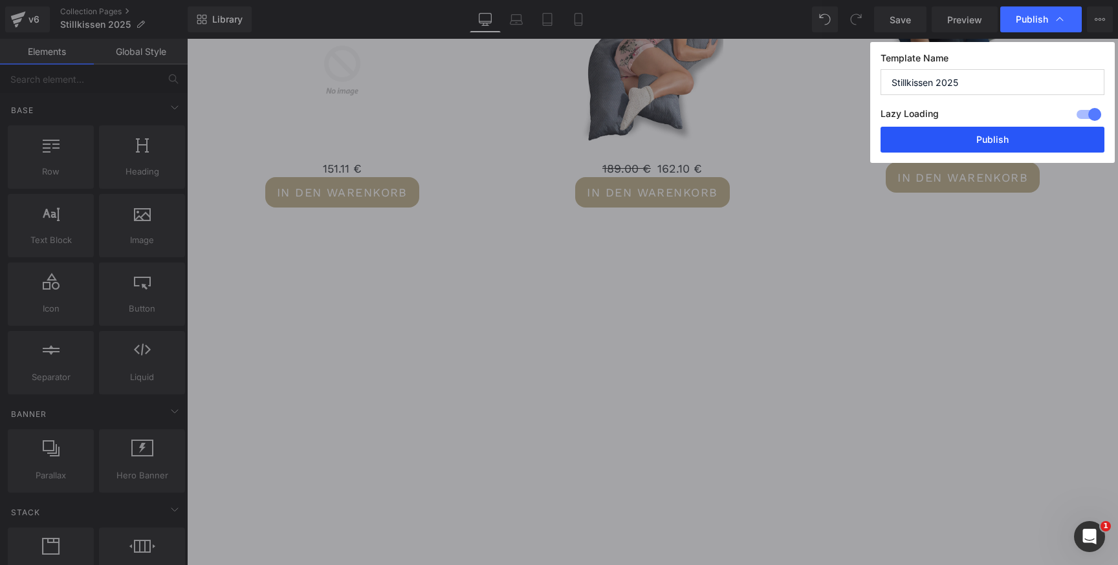
click at [973, 135] on button "Publish" at bounding box center [992, 140] width 224 height 26
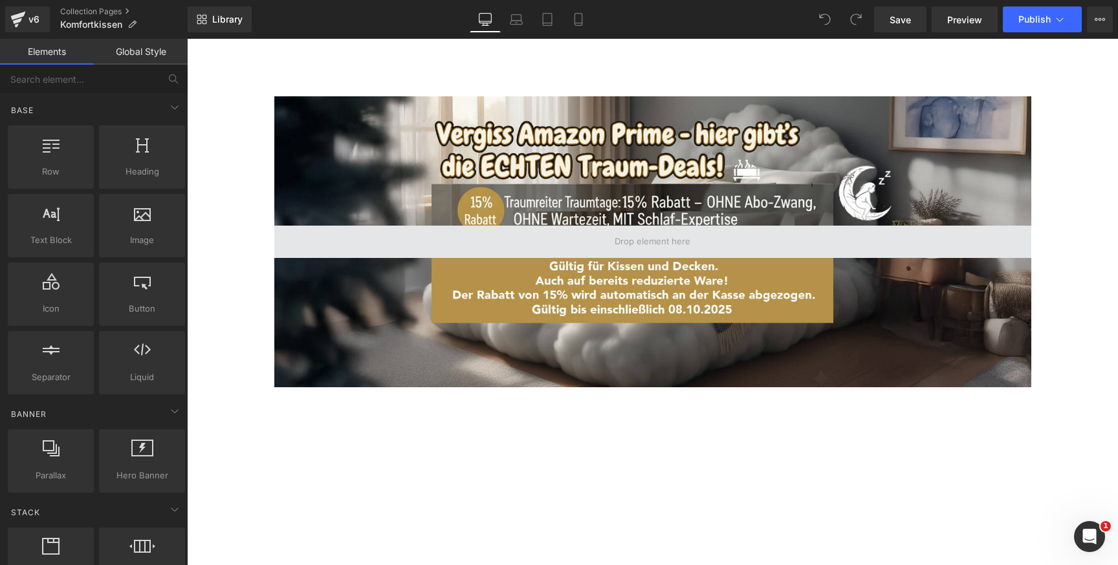
scroll to position [1824, 0]
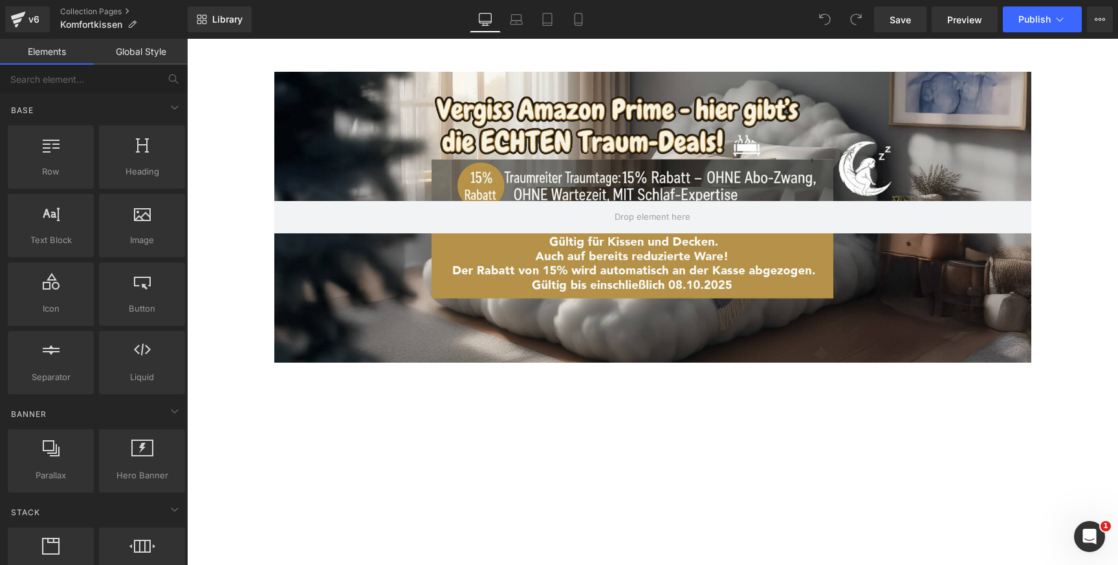
click at [926, 118] on div at bounding box center [652, 217] width 757 height 291
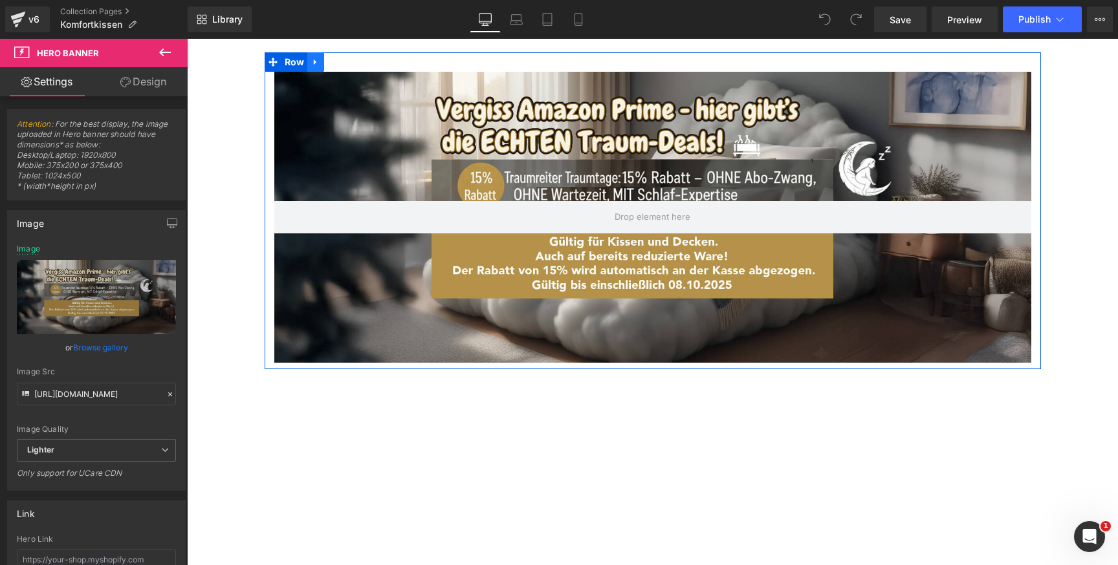
click at [314, 62] on icon at bounding box center [315, 63] width 3 height 6
click at [349, 61] on icon at bounding box center [349, 62] width 9 height 9
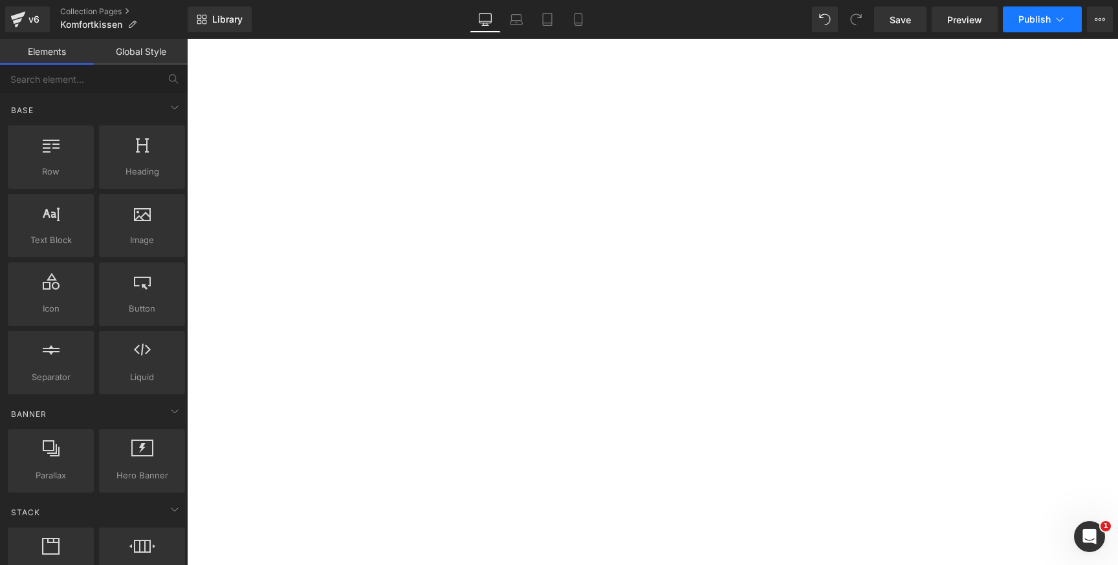
click at [1022, 23] on span "Publish" at bounding box center [1034, 19] width 32 height 10
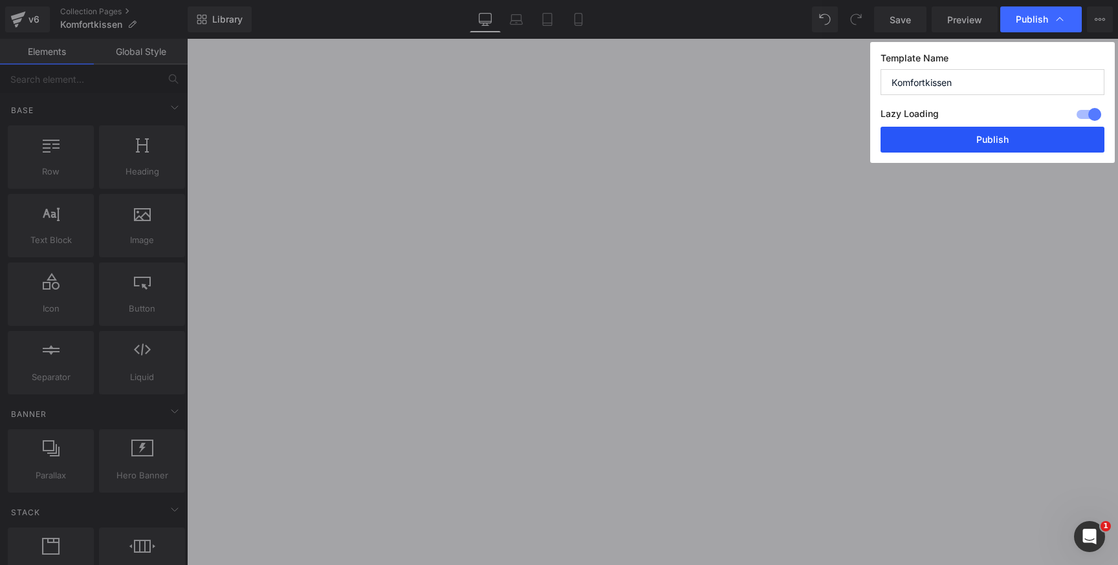
drag, startPoint x: 968, startPoint y: 138, endPoint x: 781, endPoint y: 99, distance: 190.9
click at [968, 138] on button "Publish" at bounding box center [992, 140] width 224 height 26
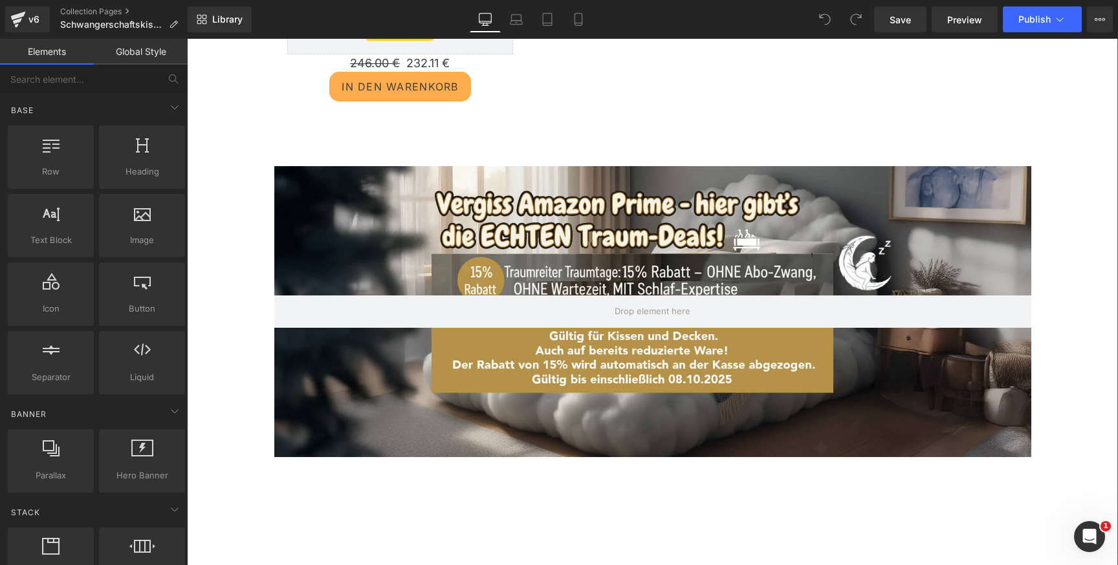
scroll to position [1151, 0]
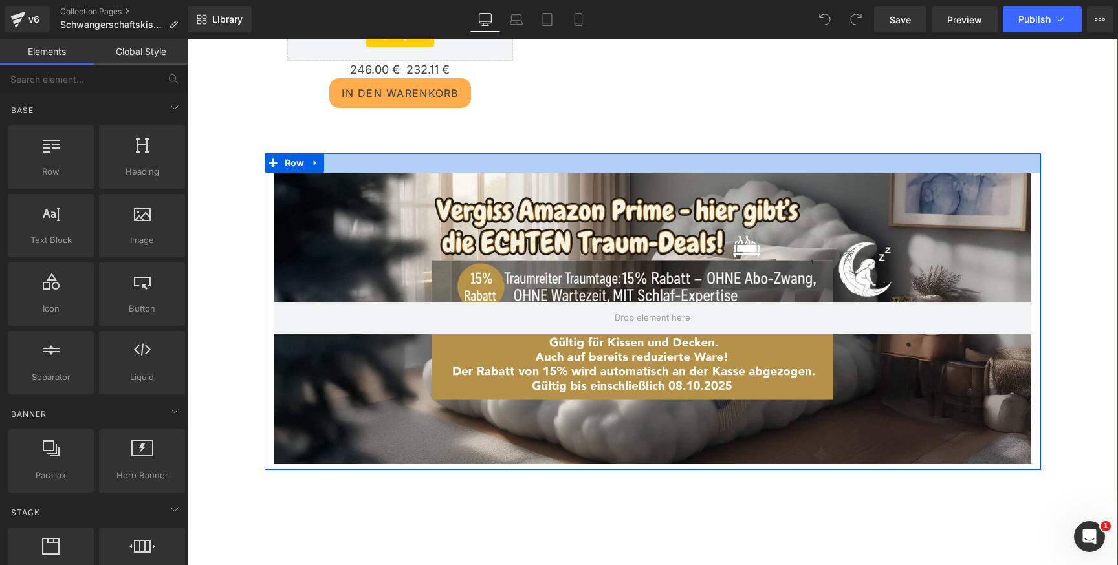
click at [812, 168] on div at bounding box center [653, 162] width 776 height 19
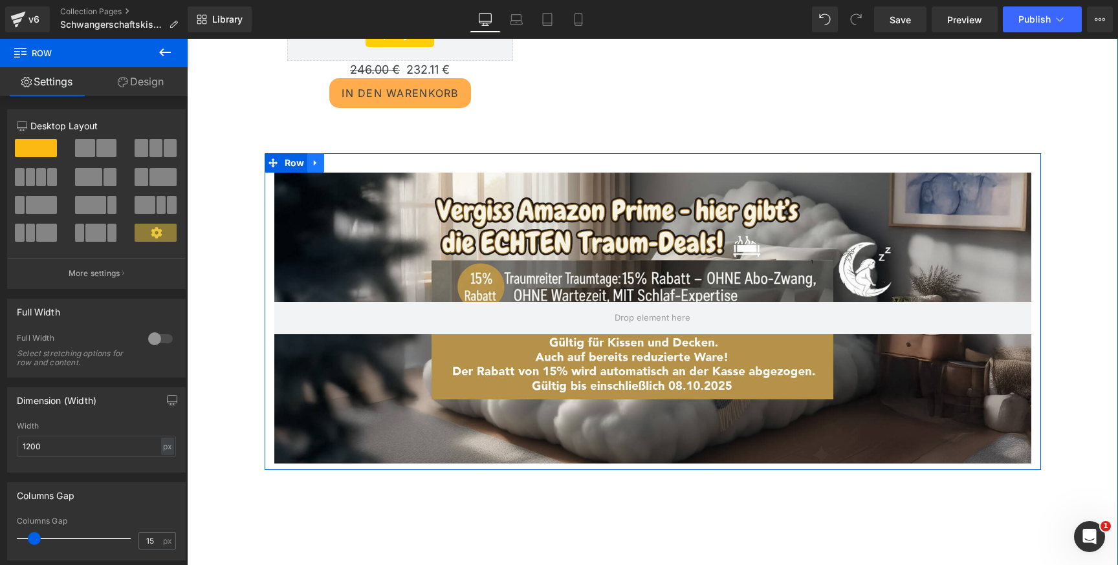
click at [312, 168] on link at bounding box center [315, 162] width 17 height 19
click at [345, 164] on icon at bounding box center [349, 162] width 9 height 9
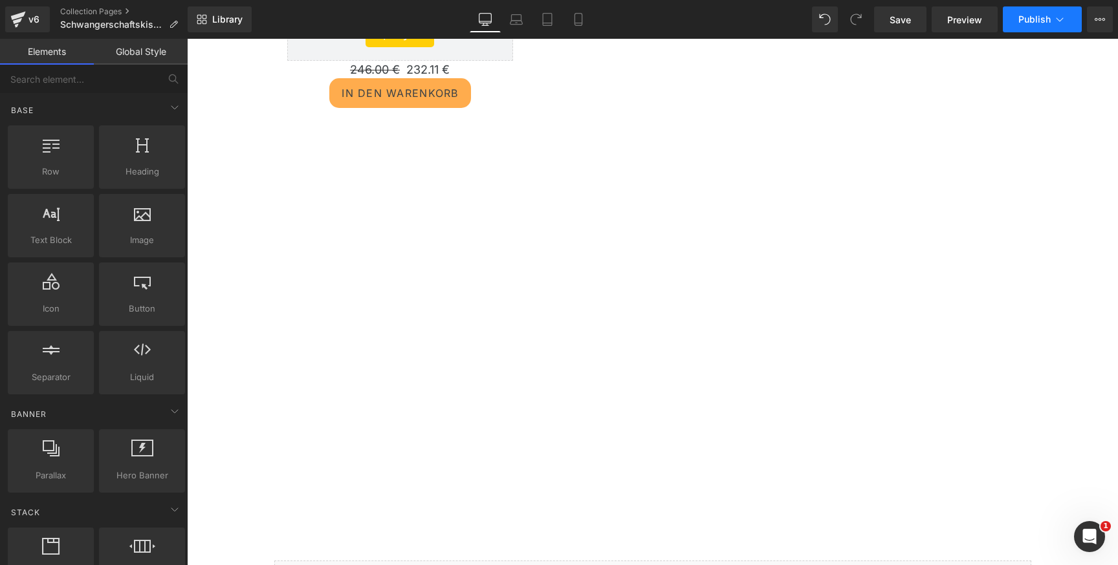
click at [1035, 28] on button "Publish" at bounding box center [1042, 19] width 79 height 26
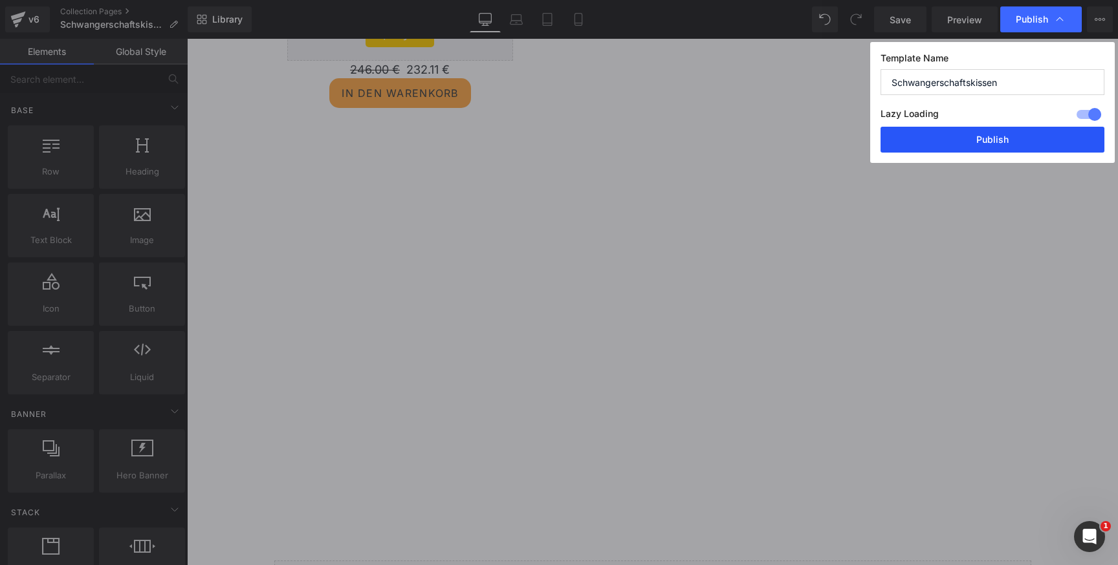
click at [965, 144] on button "Publish" at bounding box center [992, 140] width 224 height 26
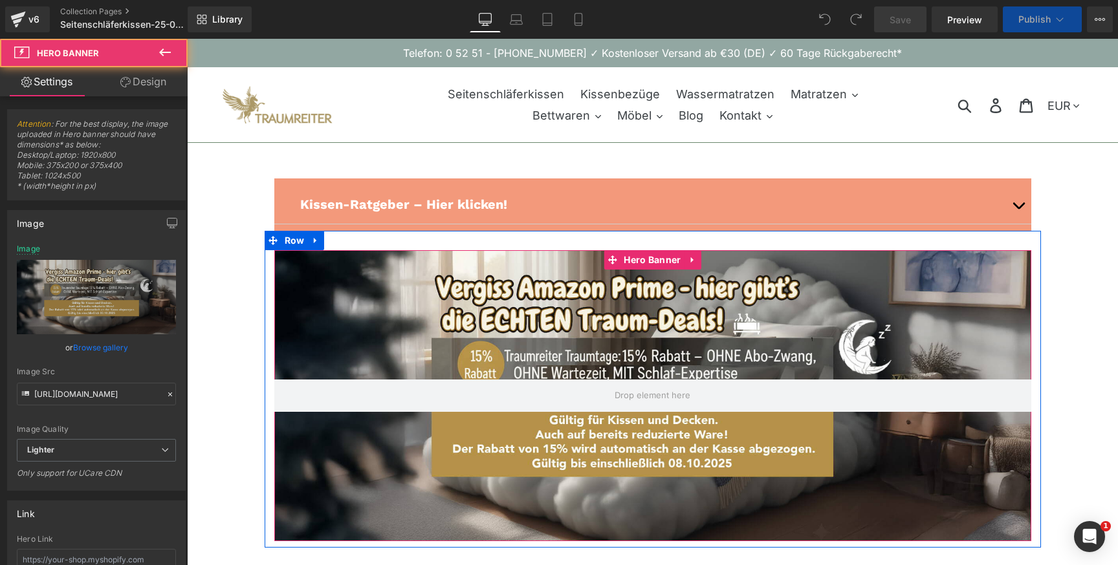
click at [788, 289] on div at bounding box center [652, 395] width 757 height 291
click at [690, 261] on icon at bounding box center [691, 260] width 3 height 6
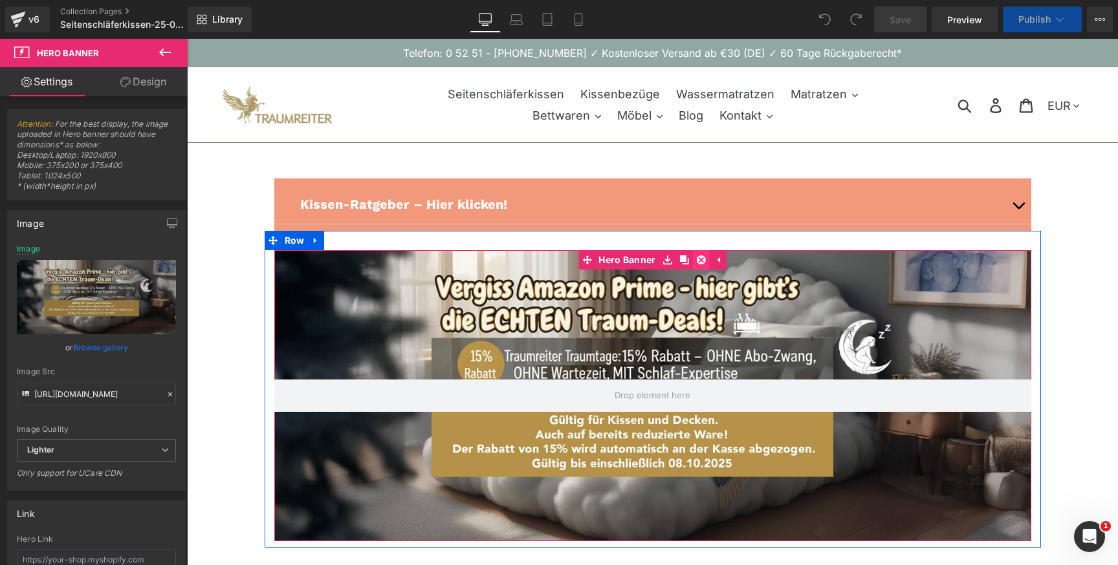
click at [699, 263] on icon at bounding box center [701, 260] width 9 height 9
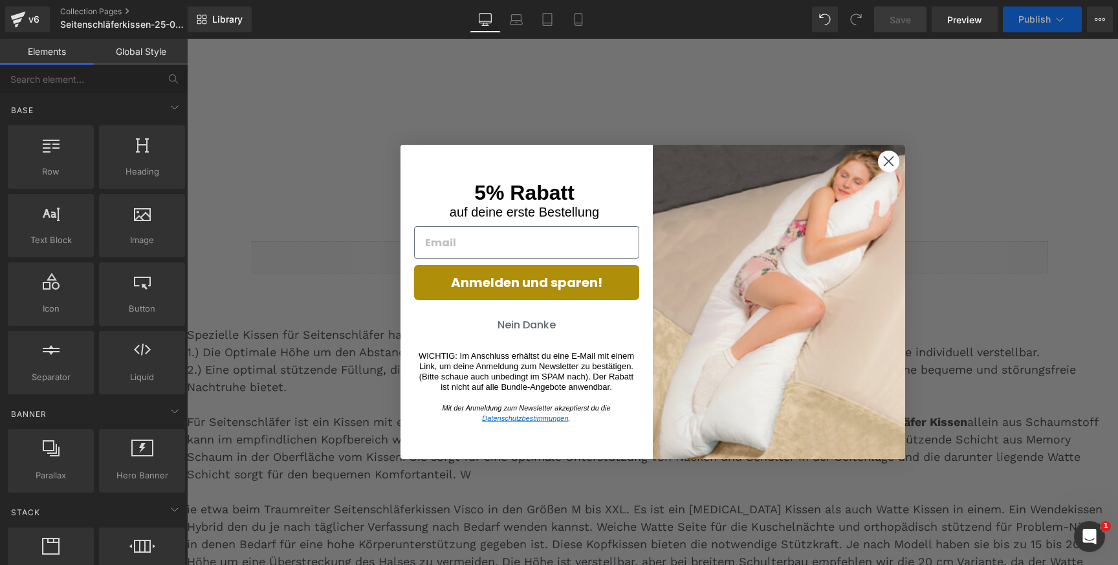
scroll to position [695, 0]
click at [889, 162] on circle "Close dialog" at bounding box center [887, 160] width 21 height 21
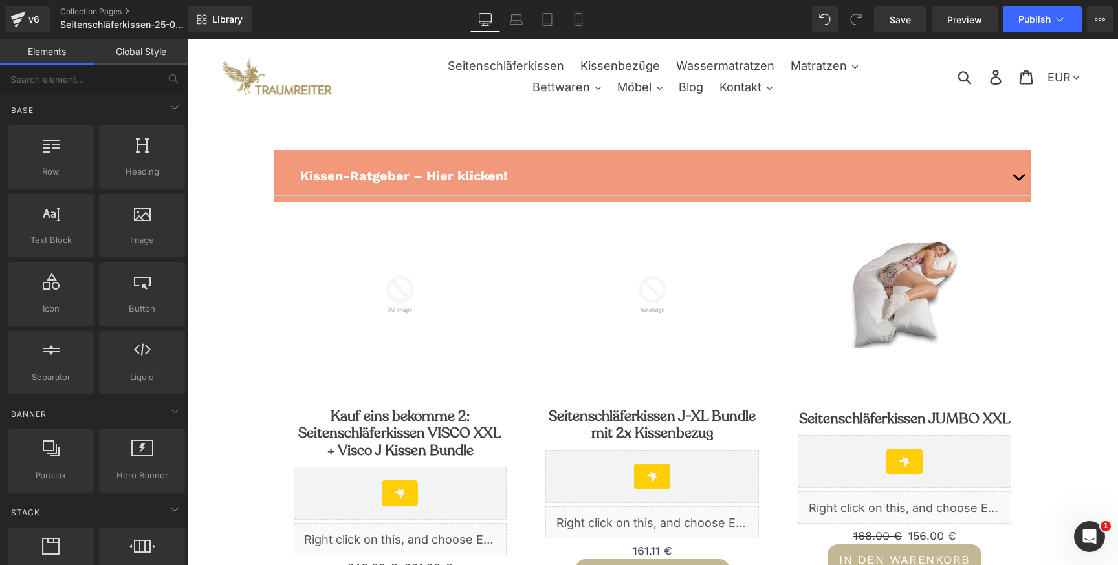
scroll to position [26, 0]
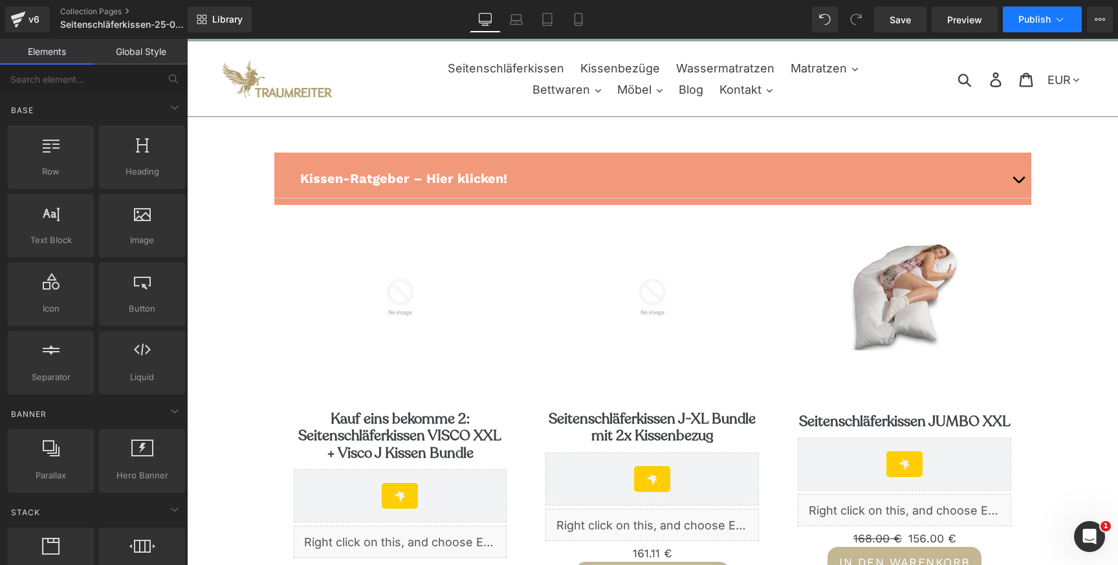
click at [1031, 15] on span "Publish" at bounding box center [1034, 19] width 32 height 10
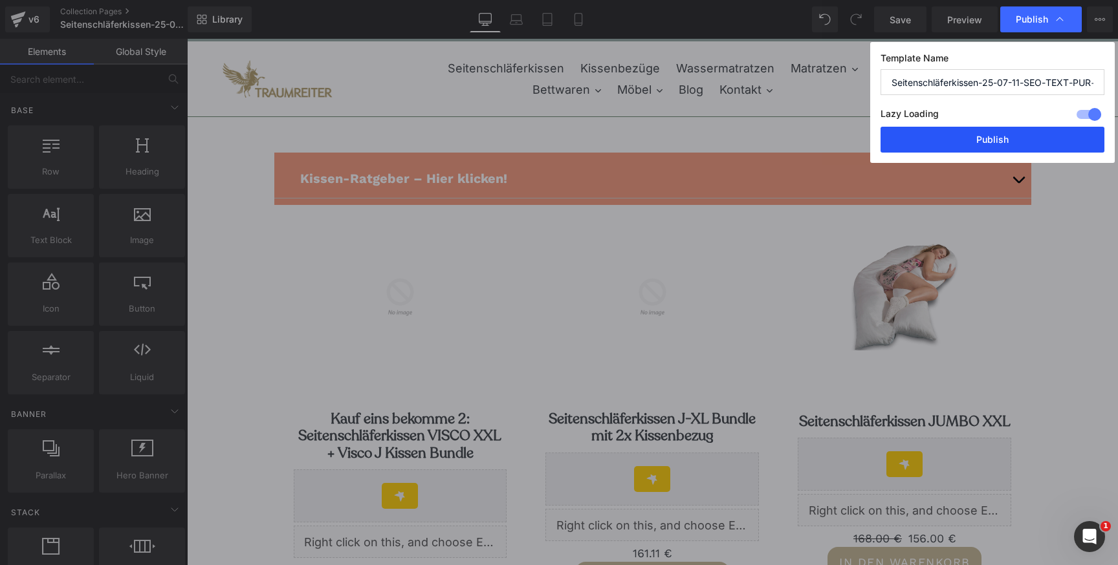
click at [972, 134] on button "Publish" at bounding box center [992, 140] width 224 height 26
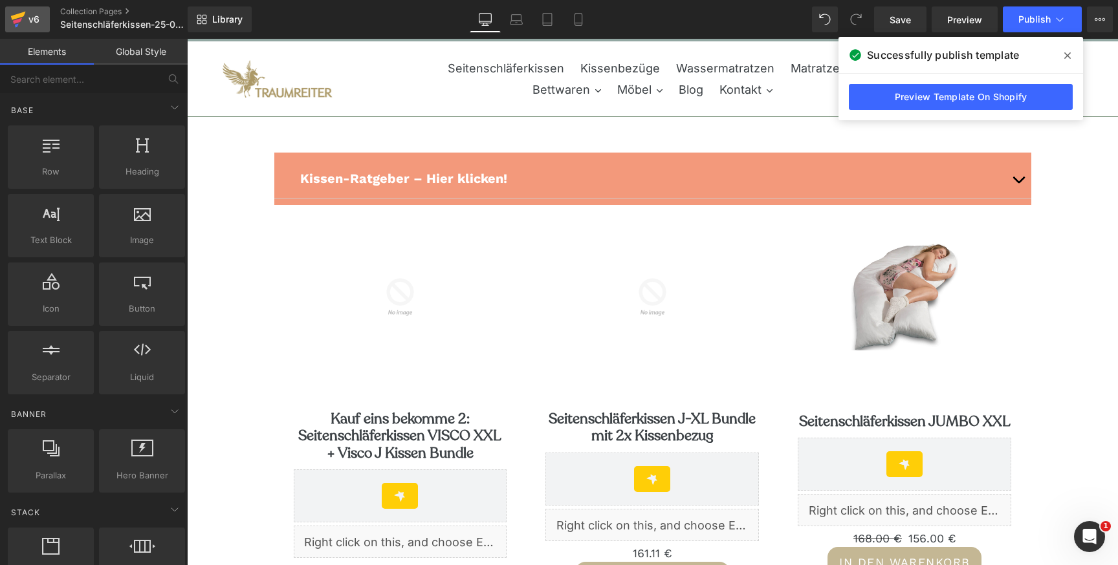
click at [26, 19] on div "v6" at bounding box center [34, 19] width 16 height 17
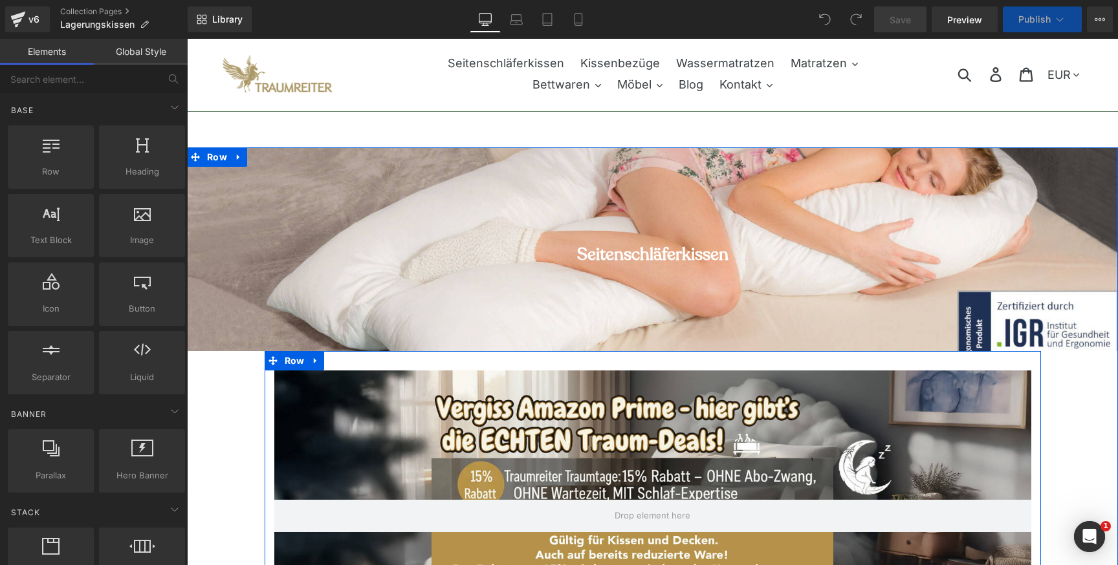
scroll to position [36, 0]
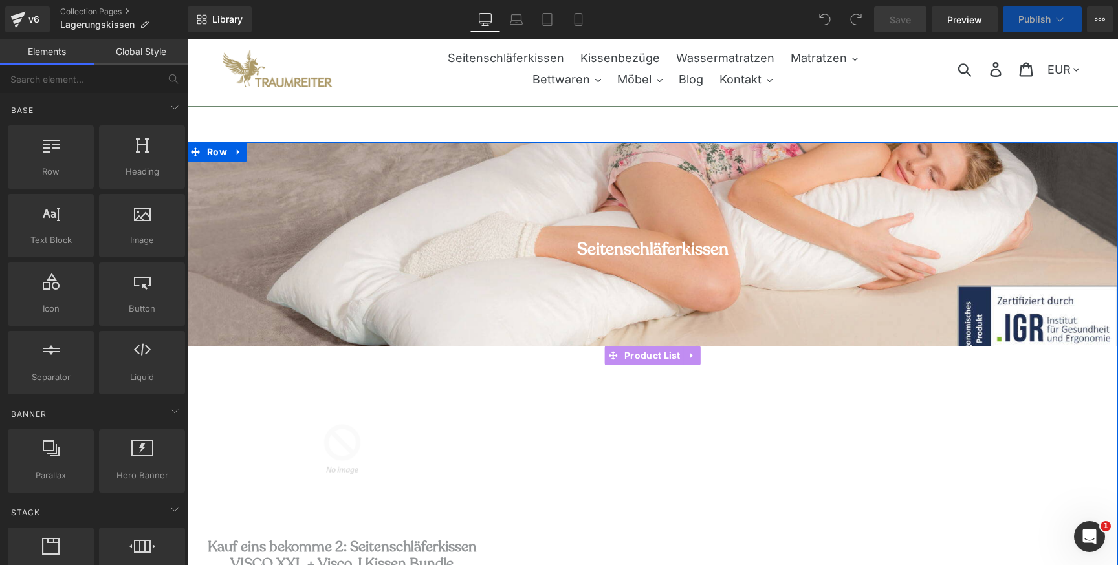
click at [701, 378] on div at bounding box center [652, 378] width 311 height 26
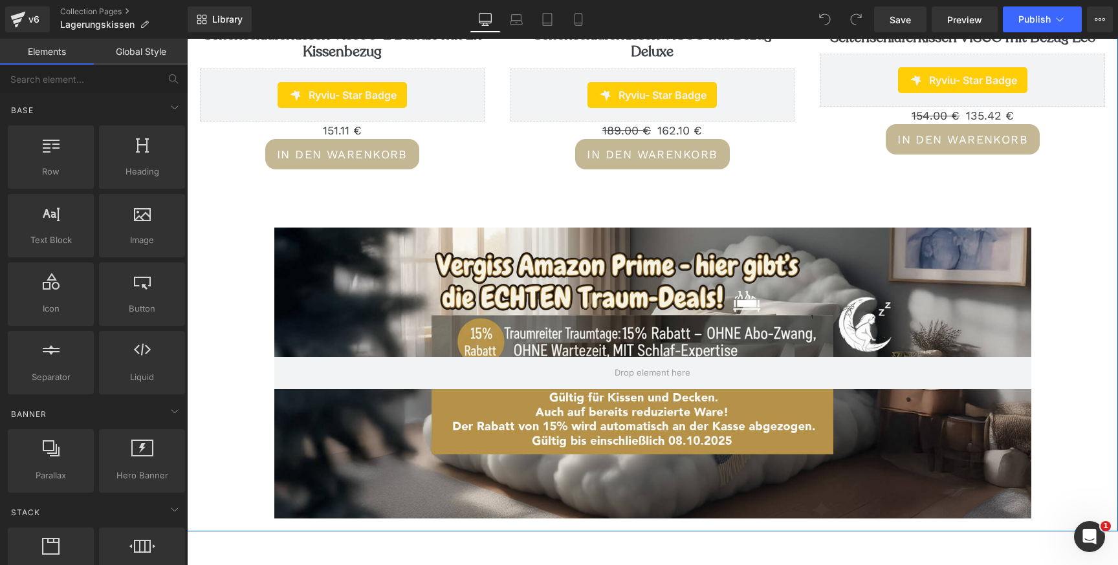
scroll to position [2196, 0]
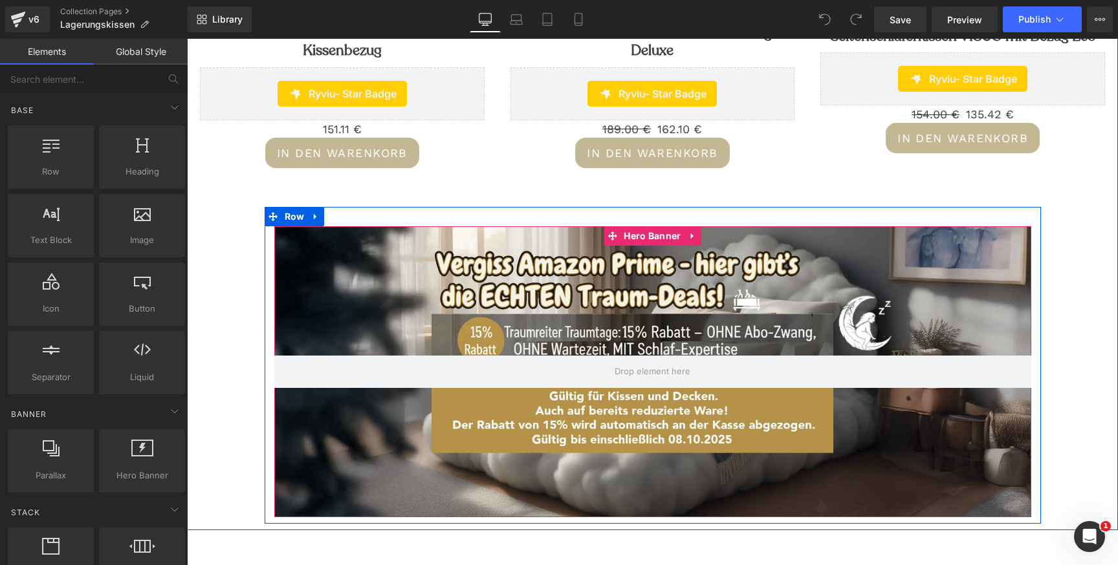
click at [730, 244] on div at bounding box center [652, 371] width 757 height 291
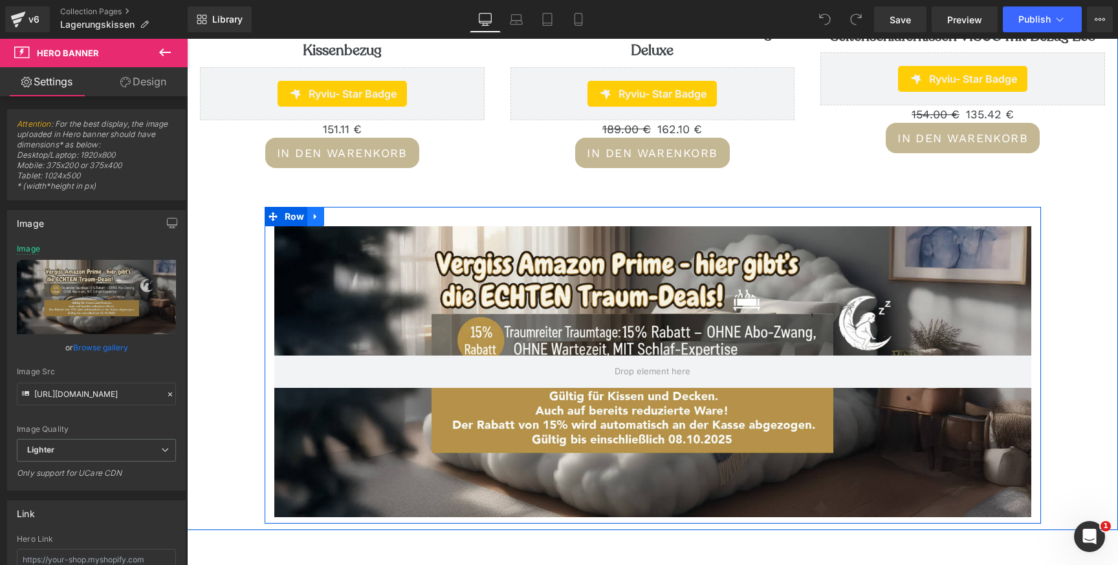
click at [315, 214] on icon at bounding box center [315, 217] width 9 height 10
click at [346, 215] on icon at bounding box center [349, 217] width 9 height 10
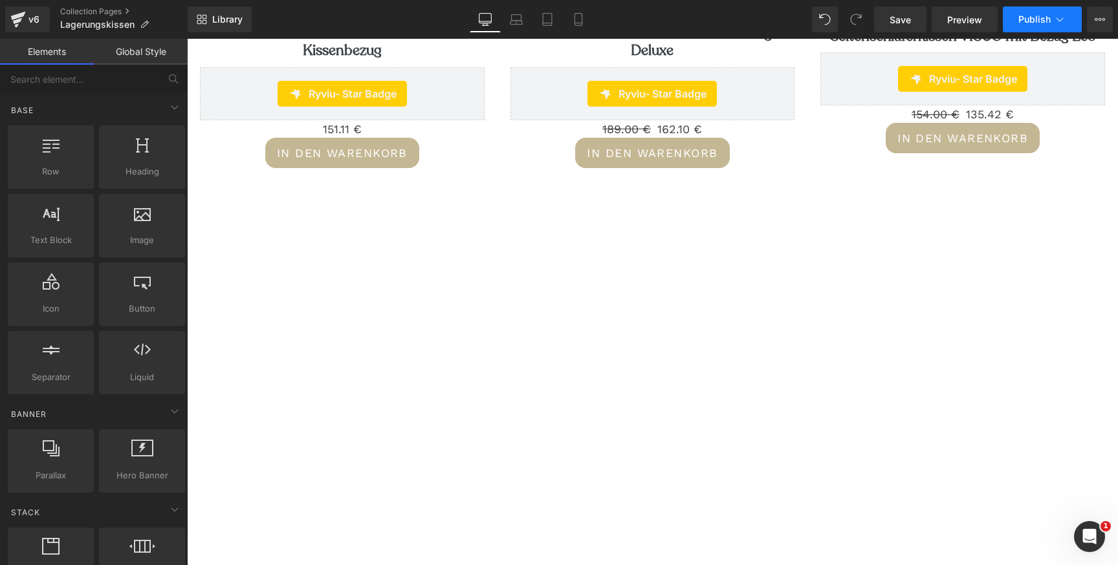
click at [1029, 18] on span "Publish" at bounding box center [1034, 19] width 32 height 10
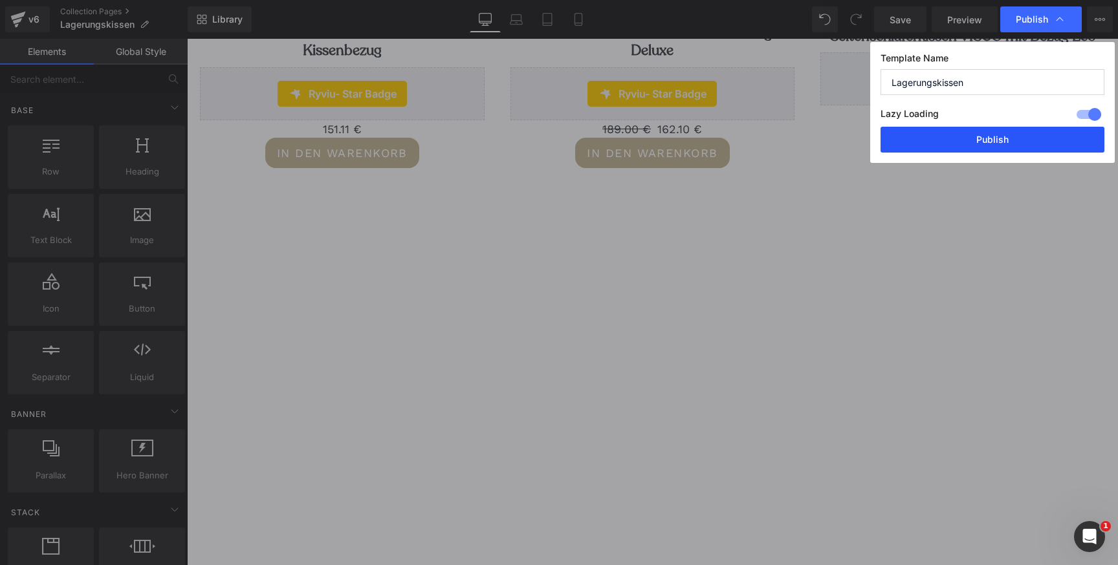
click at [976, 143] on button "Publish" at bounding box center [992, 140] width 224 height 26
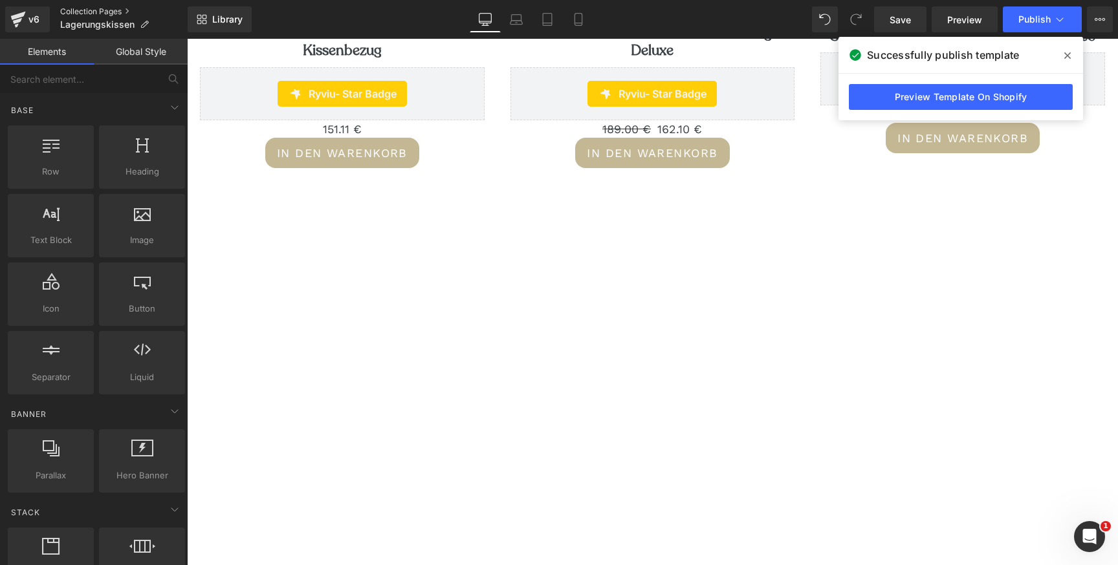
click at [74, 12] on link "Collection Pages" at bounding box center [123, 11] width 127 height 10
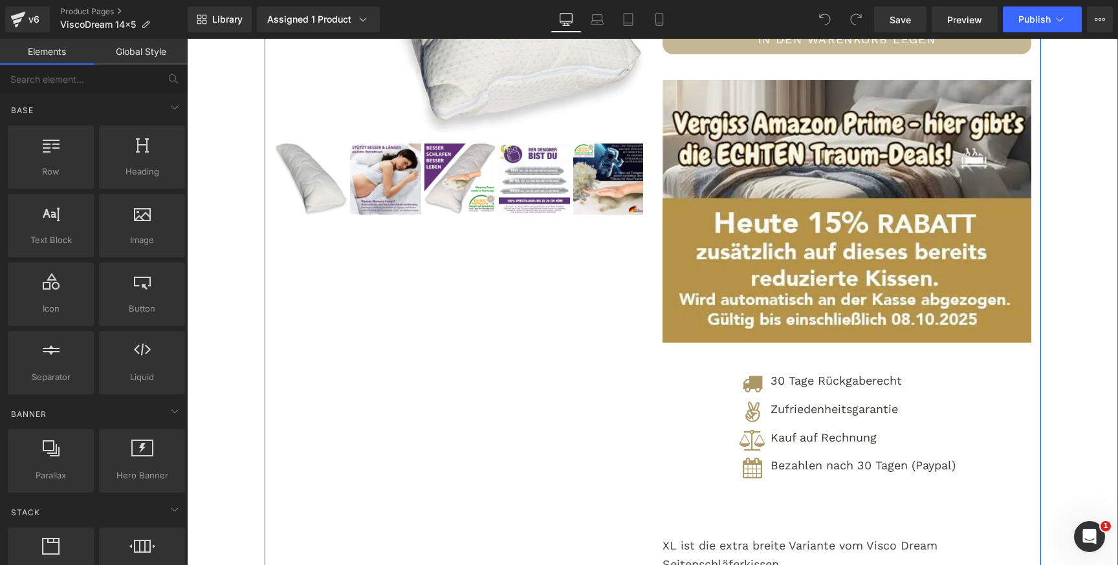
scroll to position [446, 0]
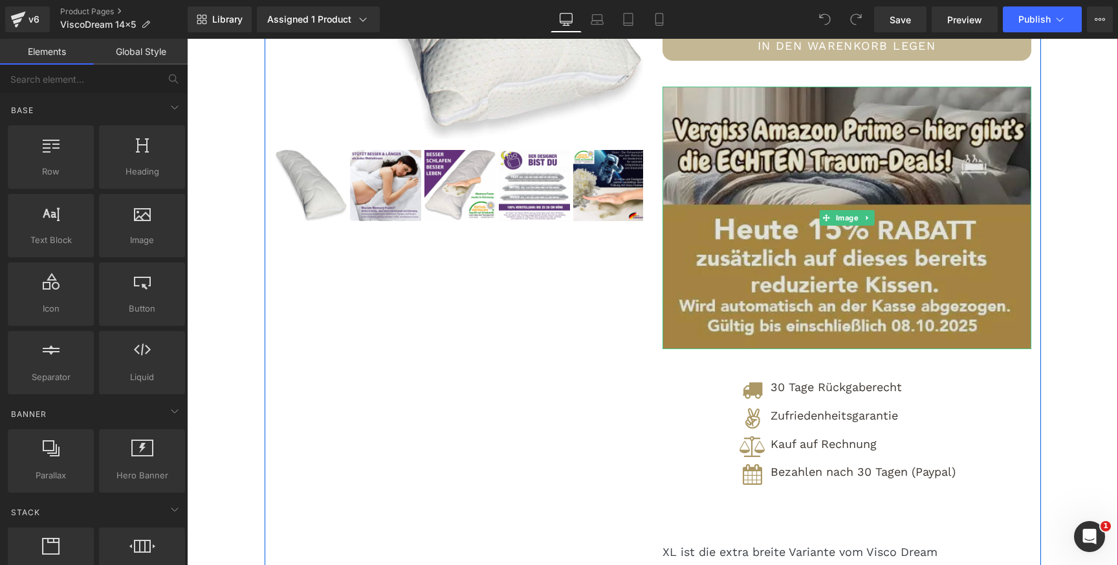
click at [883, 185] on img at bounding box center [846, 218] width 369 height 263
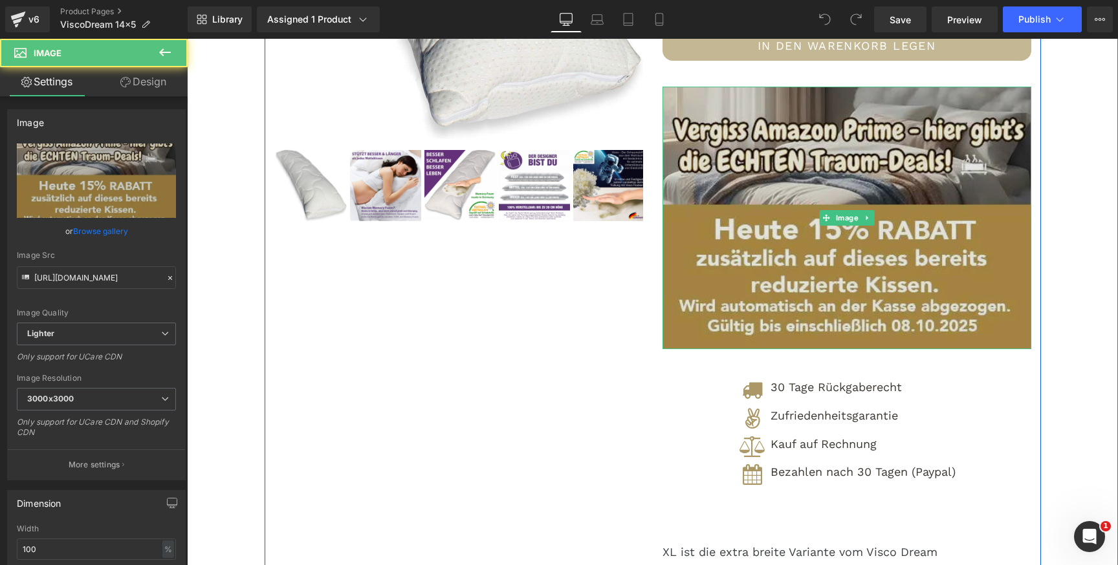
click at [906, 144] on img at bounding box center [846, 218] width 369 height 263
click at [938, 93] on img at bounding box center [846, 218] width 369 height 263
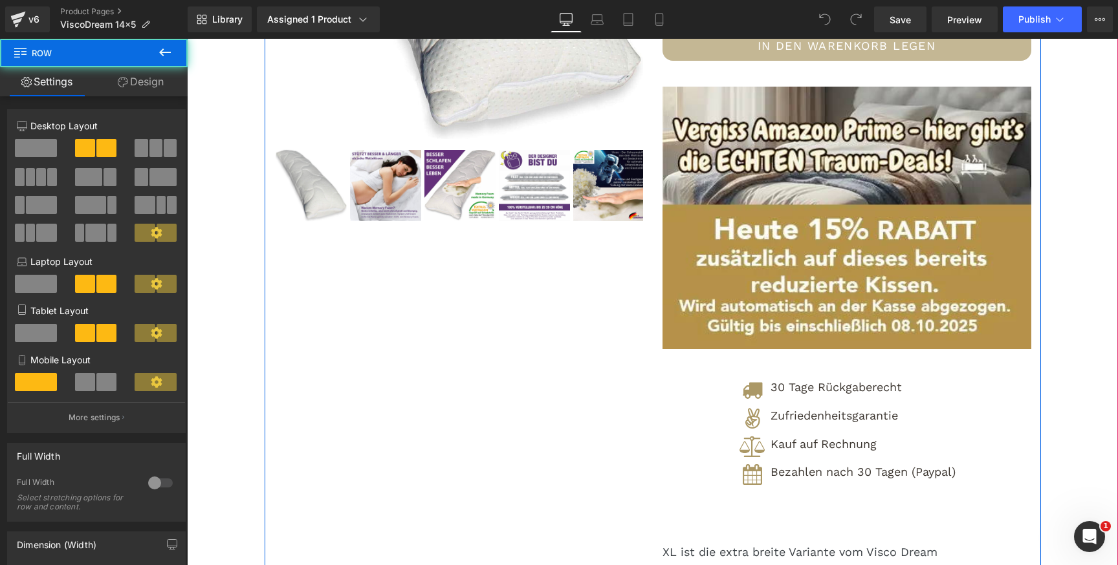
click at [592, 321] on div "Sale Off (P) Image ‹" at bounding box center [653, 272] width 776 height 1041
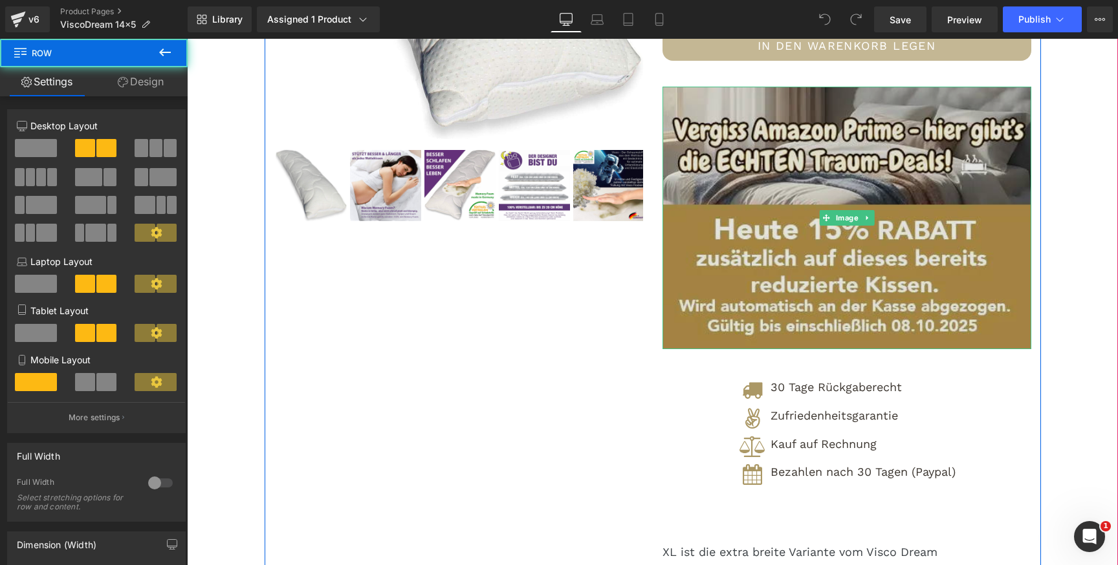
click at [924, 146] on img at bounding box center [846, 218] width 369 height 263
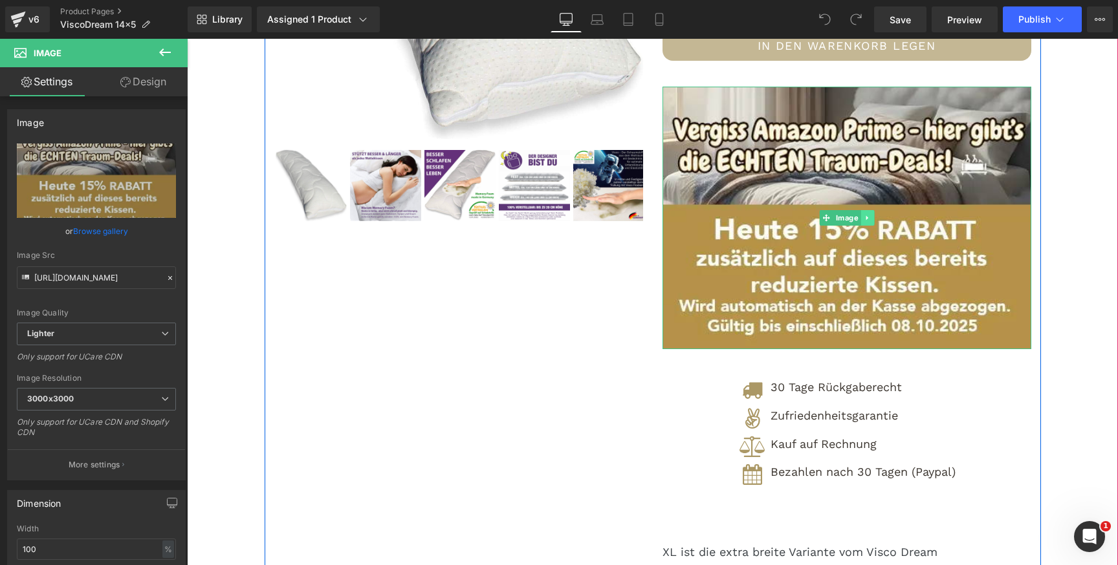
click at [866, 219] on icon at bounding box center [867, 218] width 2 height 5
click at [875, 217] on link at bounding box center [874, 218] width 14 height 16
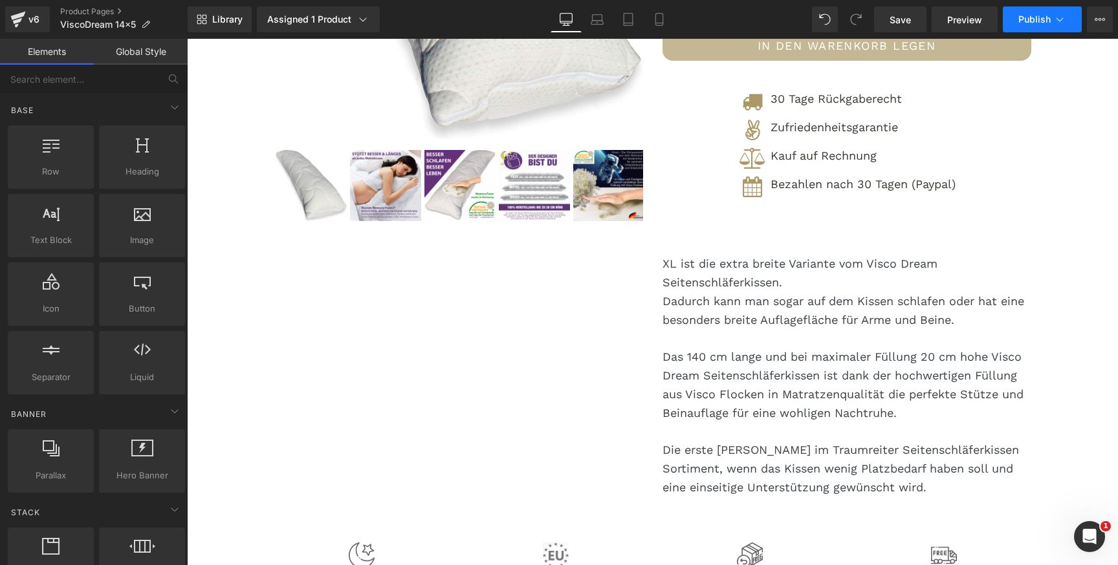
click at [1027, 15] on span "Publish" at bounding box center [1034, 19] width 32 height 10
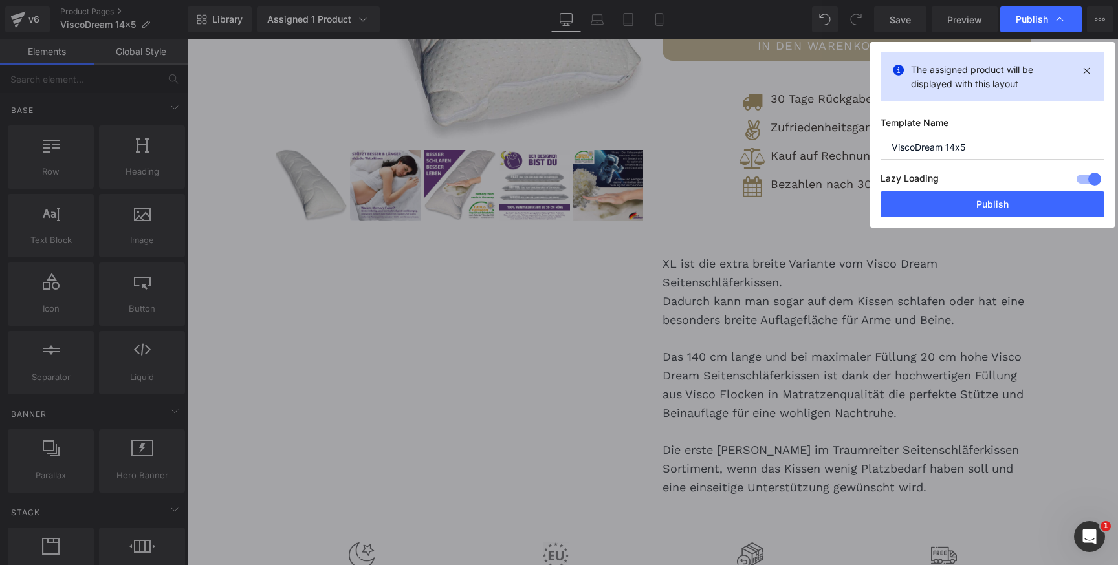
click at [942, 217] on div "The assigned product will be displayed with this layout Template Name ViscoDrea…" at bounding box center [992, 135] width 245 height 186
click at [941, 208] on button "Publish" at bounding box center [992, 204] width 224 height 26
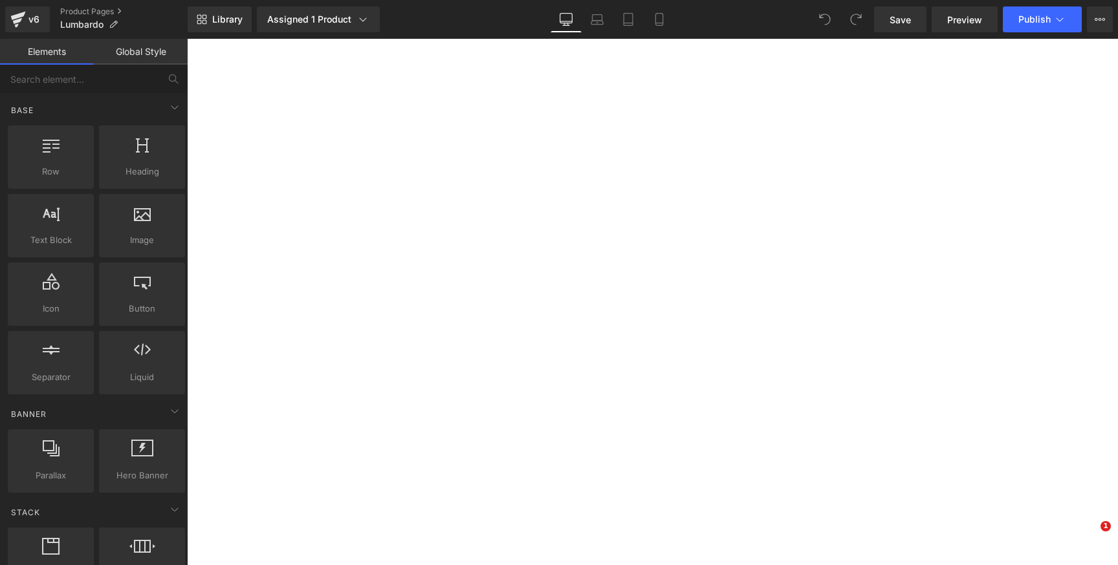
select select "lipstick rot"
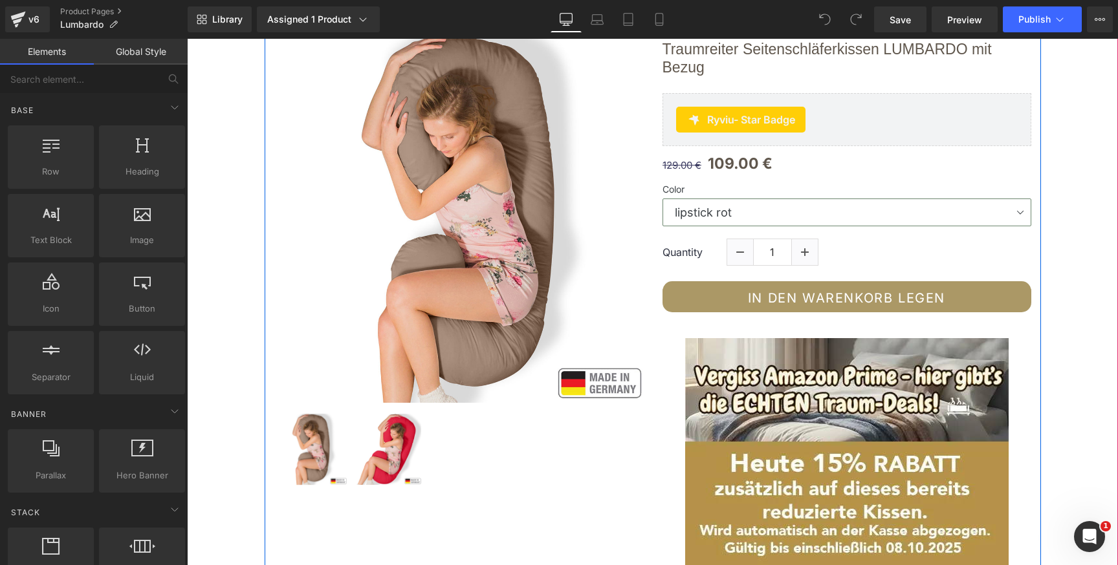
scroll to position [267, 0]
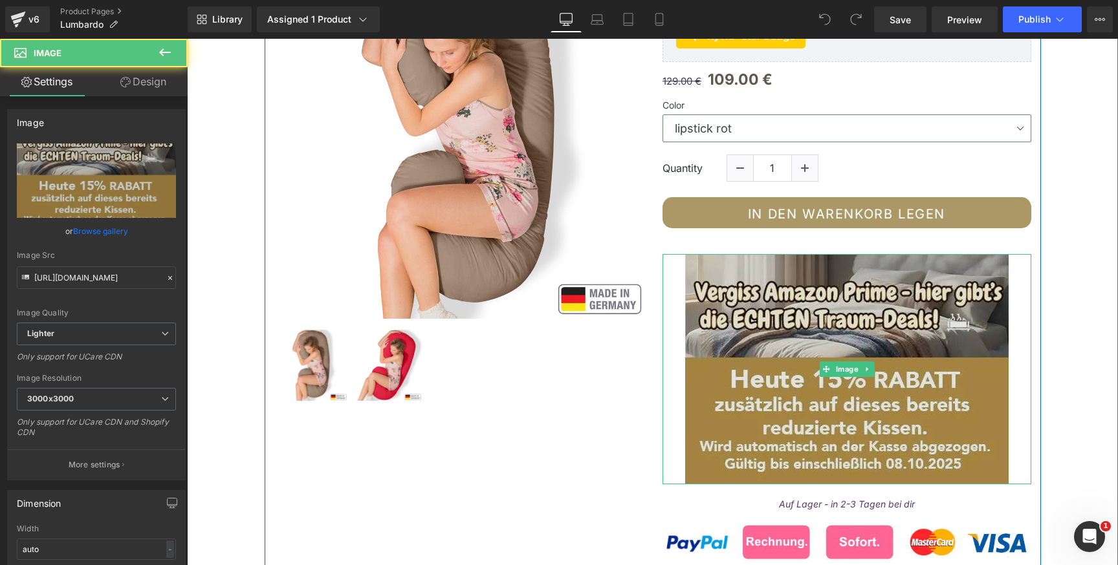
click at [851, 267] on img at bounding box center [846, 369] width 323 height 230
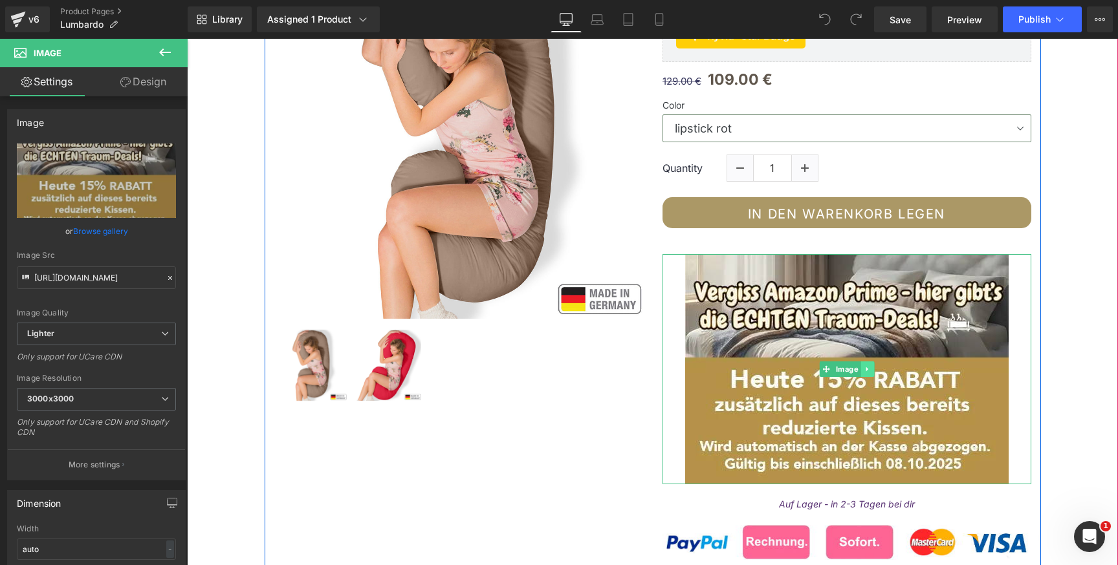
click at [866, 371] on icon at bounding box center [867, 369] width 7 height 8
click at [872, 370] on icon at bounding box center [873, 369] width 7 height 8
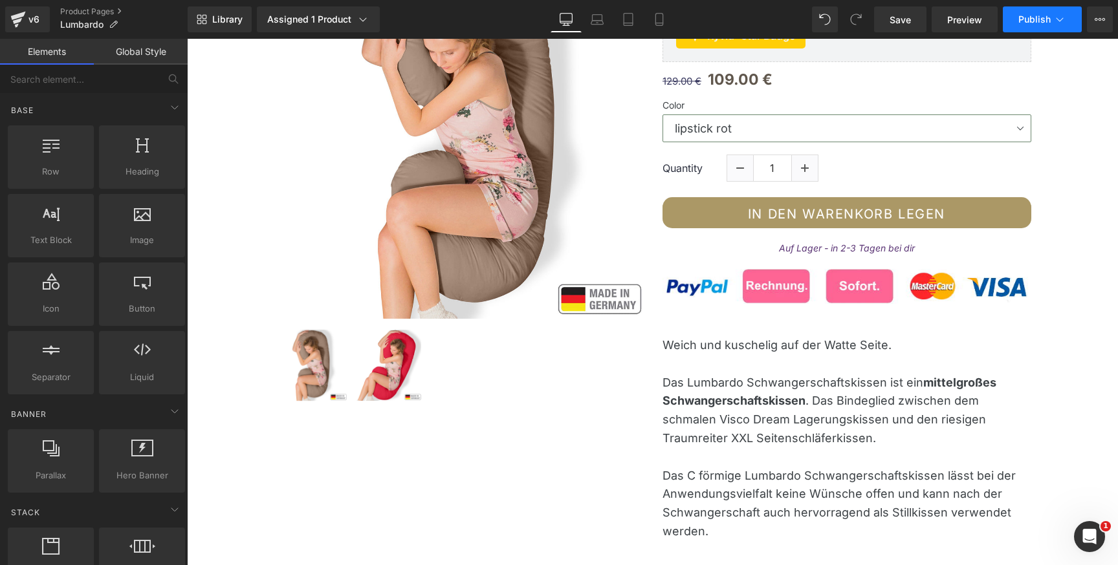
click at [1031, 19] on span "Publish" at bounding box center [1034, 19] width 32 height 10
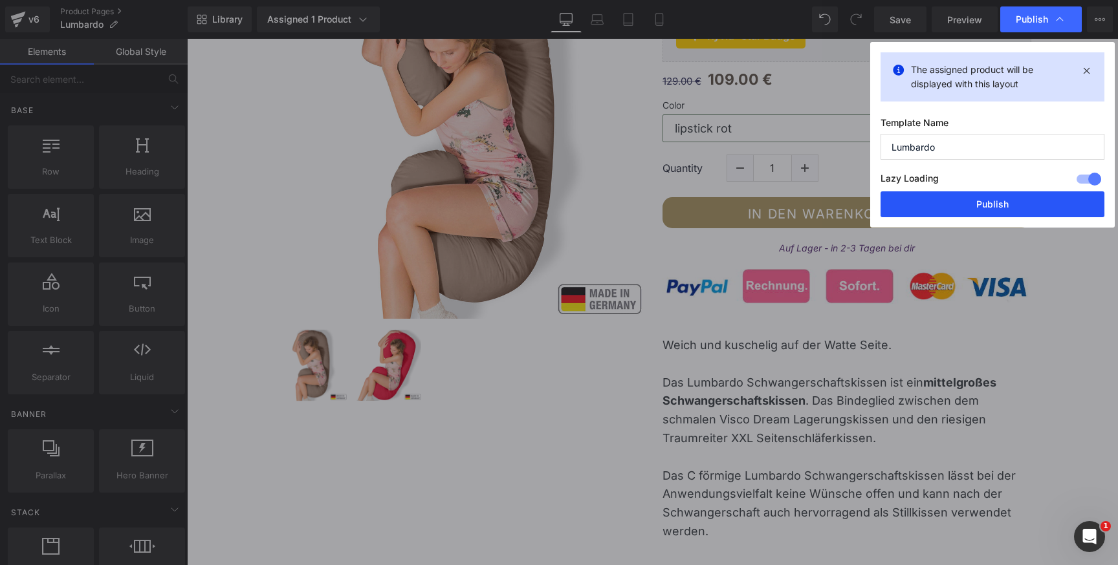
click at [936, 206] on button "Publish" at bounding box center [992, 204] width 224 height 26
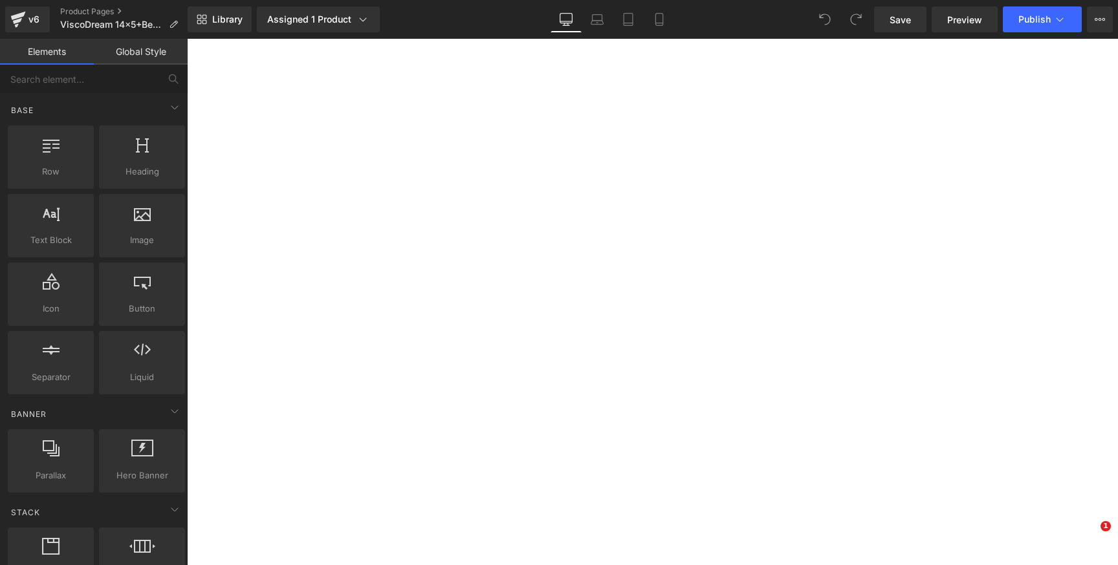
select select "Weiß"
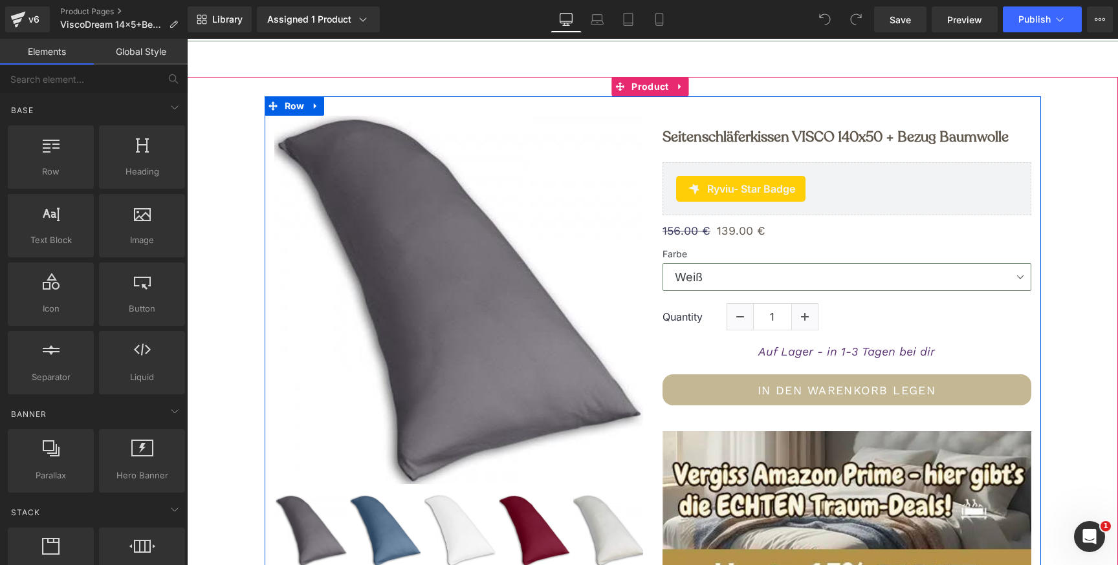
scroll to position [203, 0]
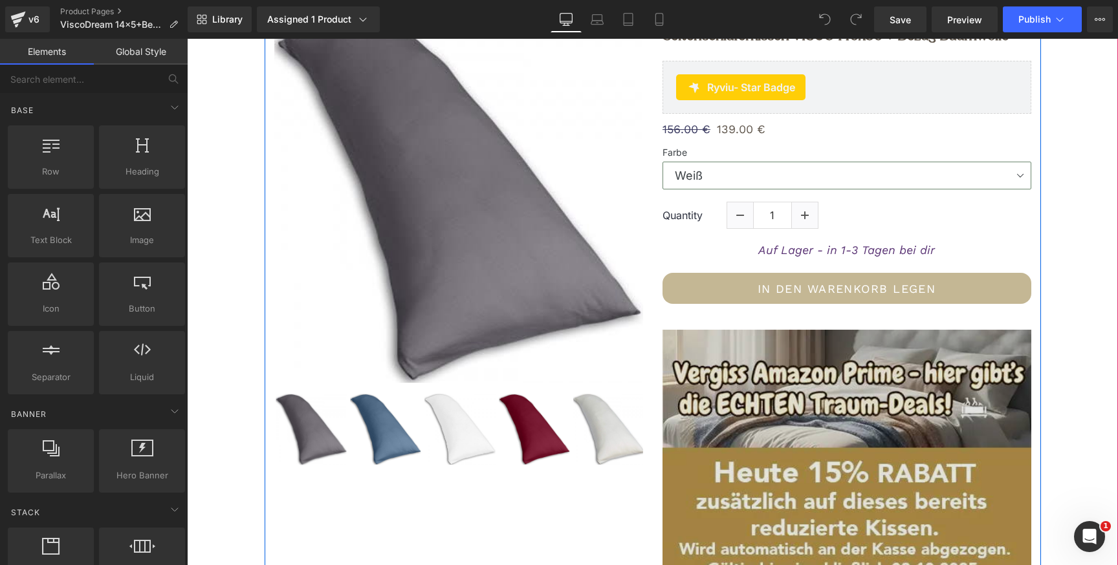
click at [862, 340] on img at bounding box center [846, 461] width 369 height 263
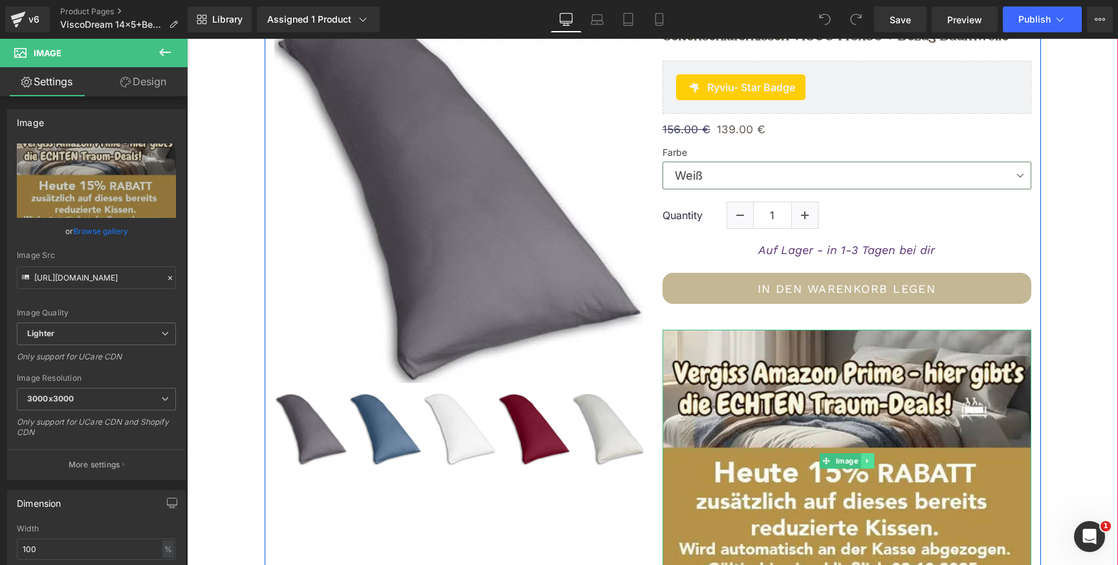
click at [864, 464] on icon at bounding box center [867, 461] width 7 height 8
click at [871, 461] on icon at bounding box center [873, 461] width 7 height 8
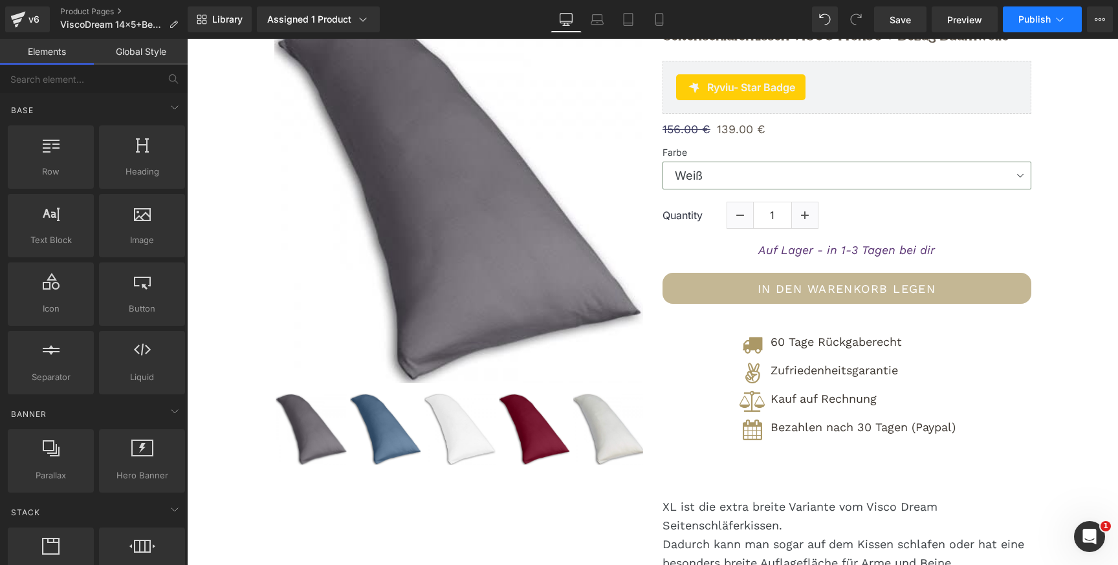
click at [1034, 21] on span "Publish" at bounding box center [1034, 19] width 32 height 10
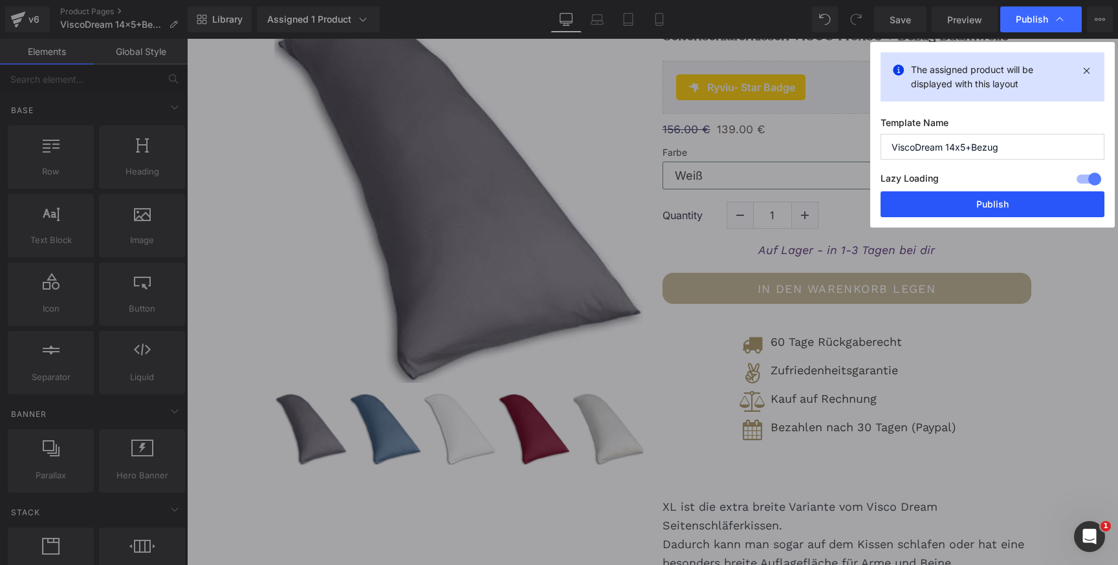
click at [979, 206] on button "Publish" at bounding box center [992, 204] width 224 height 26
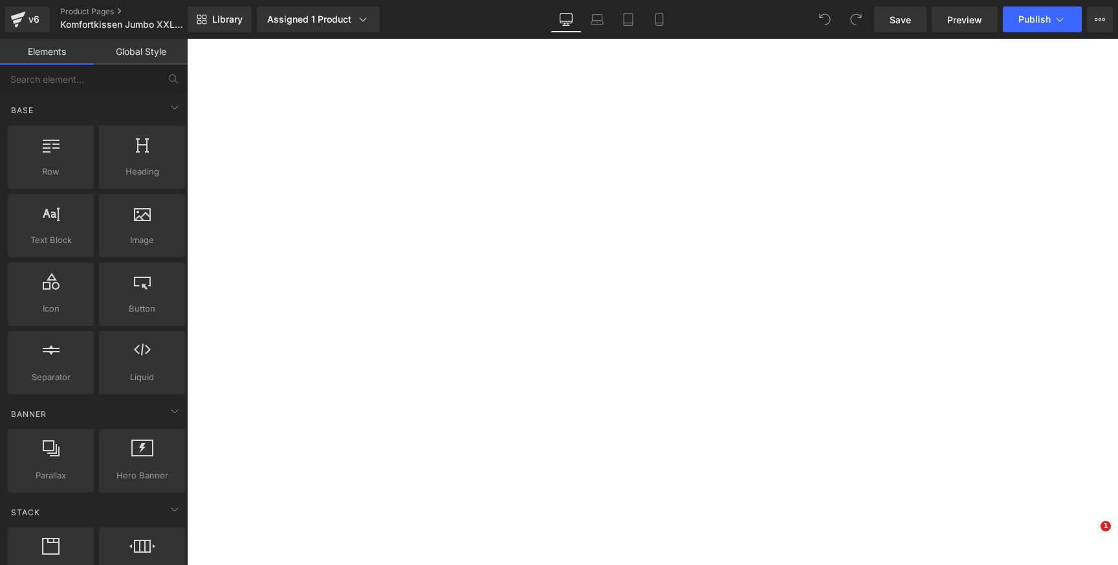
select select "[GEOGRAPHIC_DATA]"
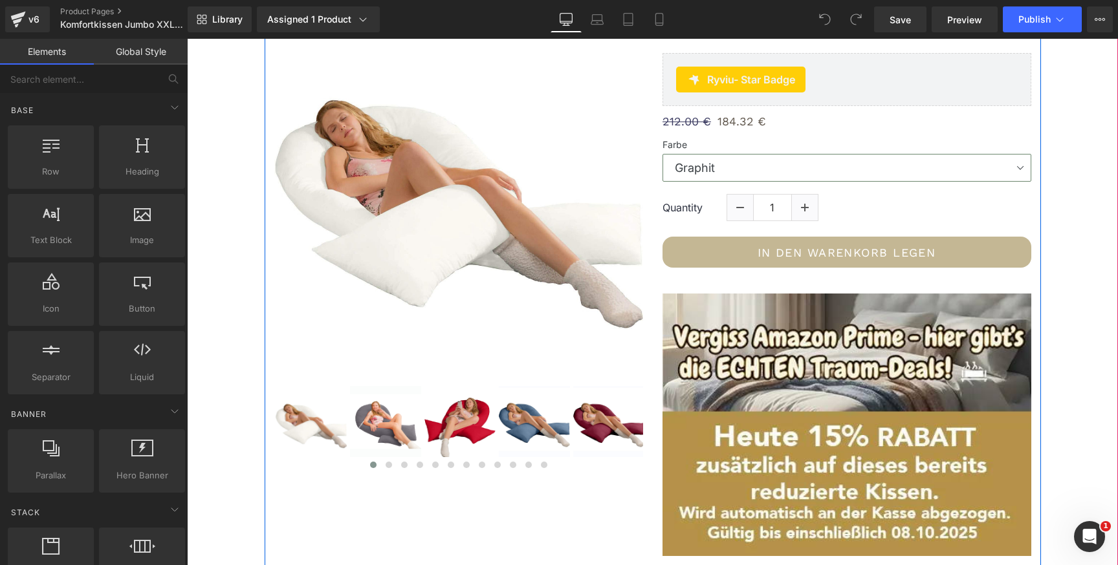
scroll to position [382, 0]
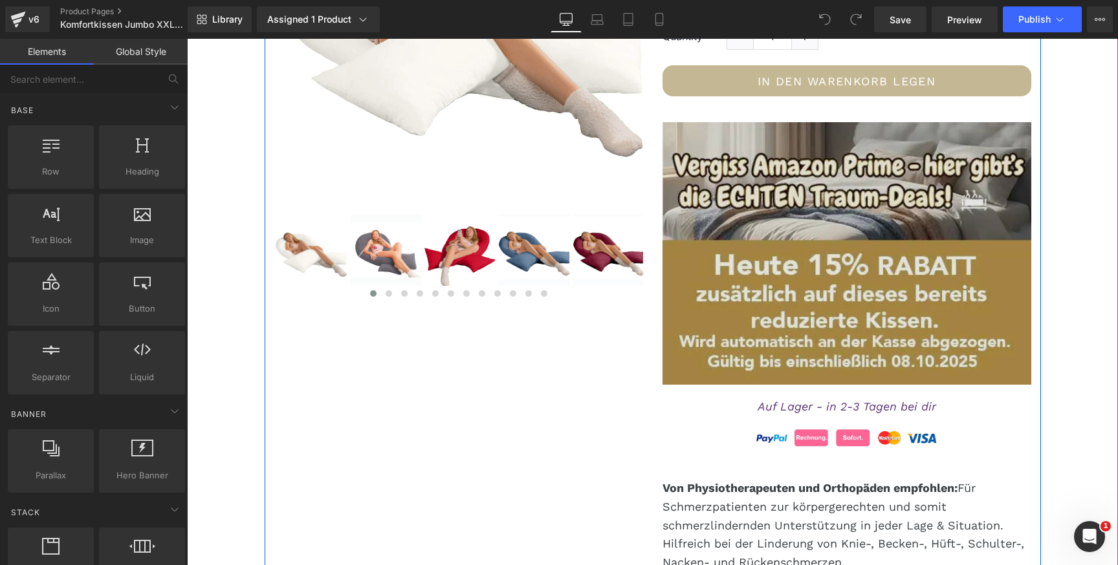
click at [887, 186] on img at bounding box center [846, 253] width 369 height 263
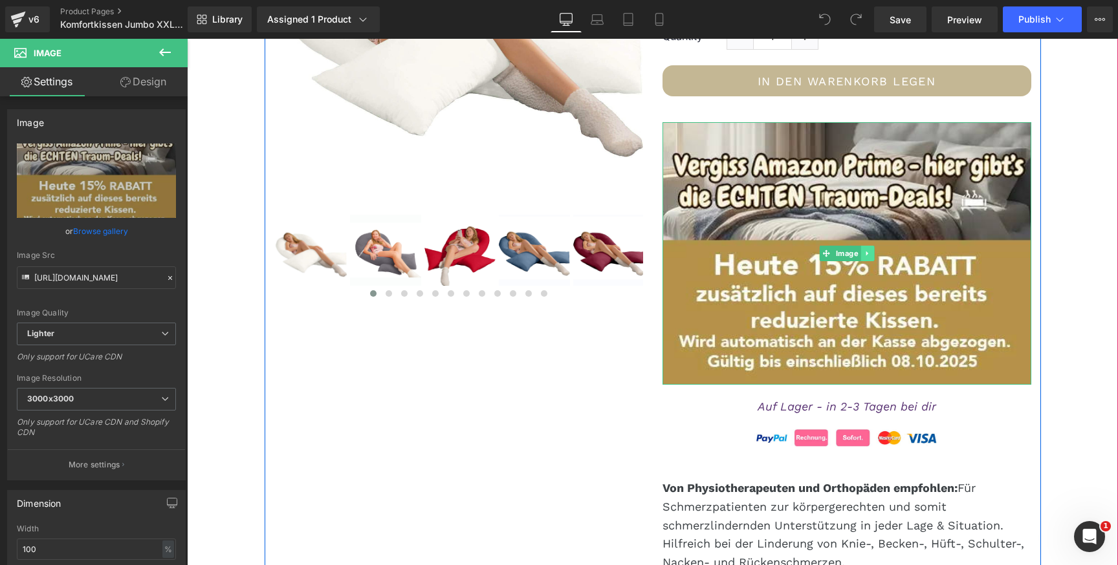
click at [866, 255] on icon at bounding box center [867, 254] width 2 height 5
click at [872, 254] on icon at bounding box center [873, 253] width 7 height 7
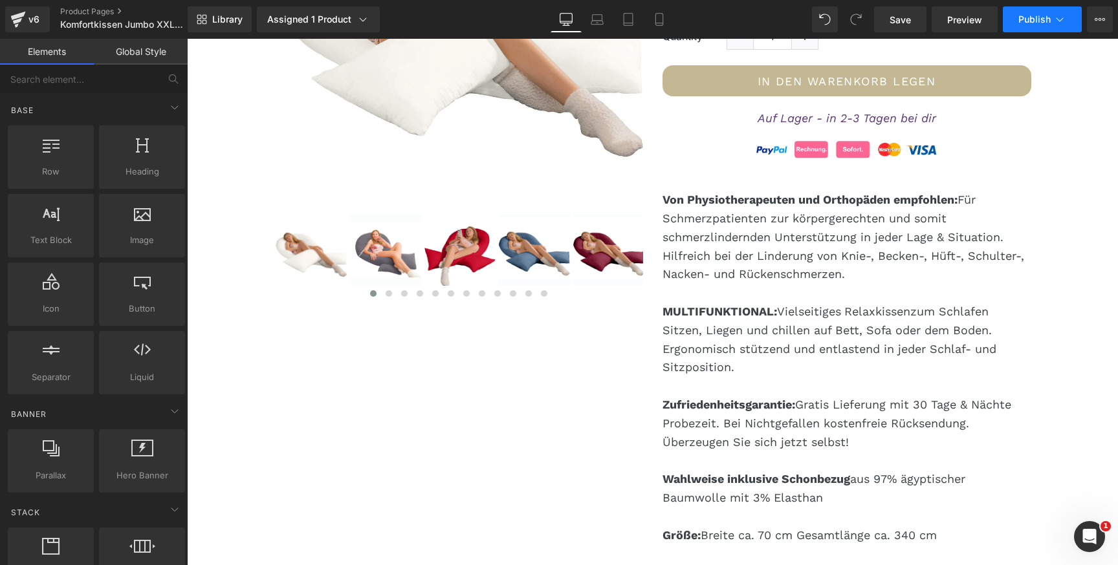
click at [1042, 19] on span "Publish" at bounding box center [1034, 19] width 32 height 10
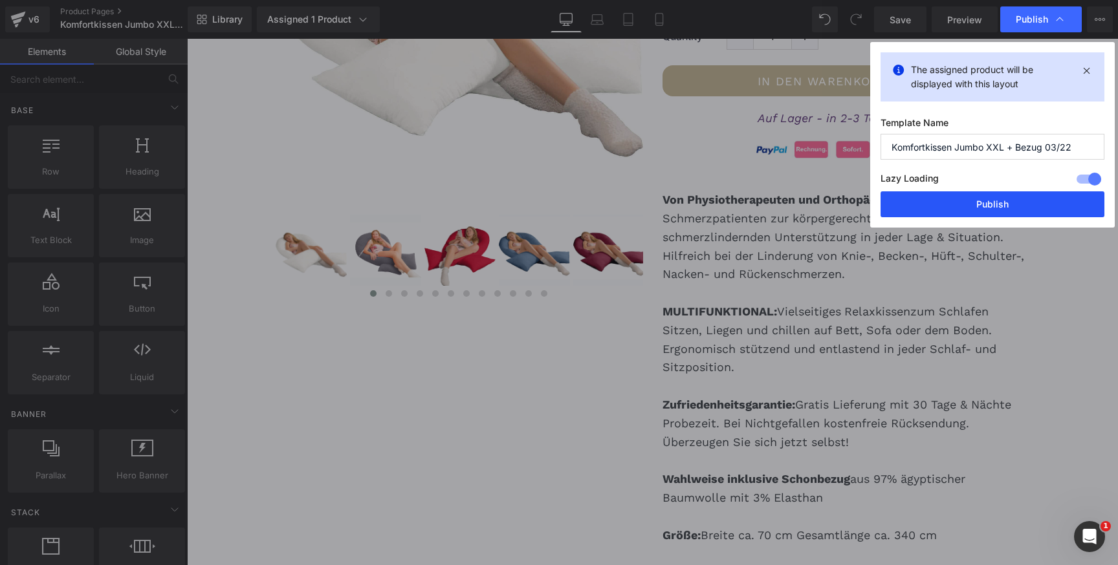
click at [952, 206] on button "Publish" at bounding box center [992, 204] width 224 height 26
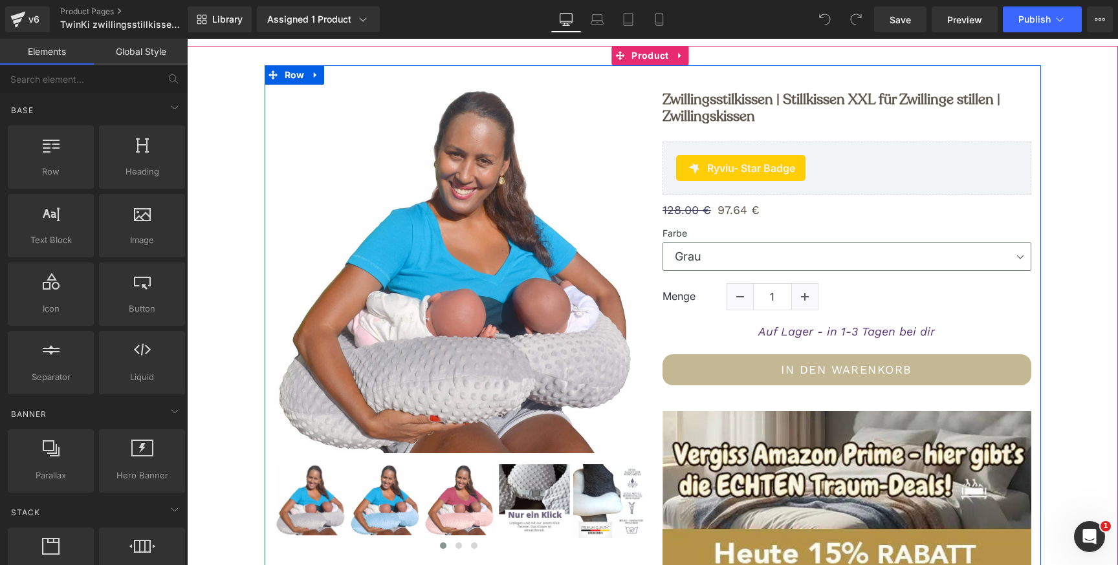
scroll to position [285, 0]
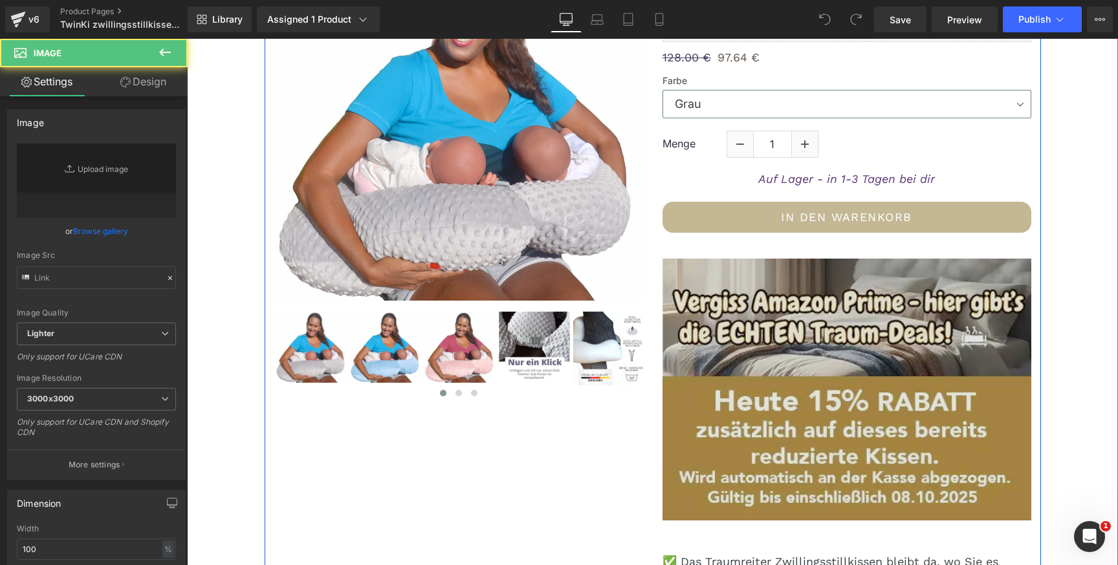
type input "https://ucarecdn.com/dd47f4c7-8b2f-41c5-afc4-872e7e06cd54/-/format/auto/-/previ…"
click at [855, 309] on img at bounding box center [846, 390] width 369 height 263
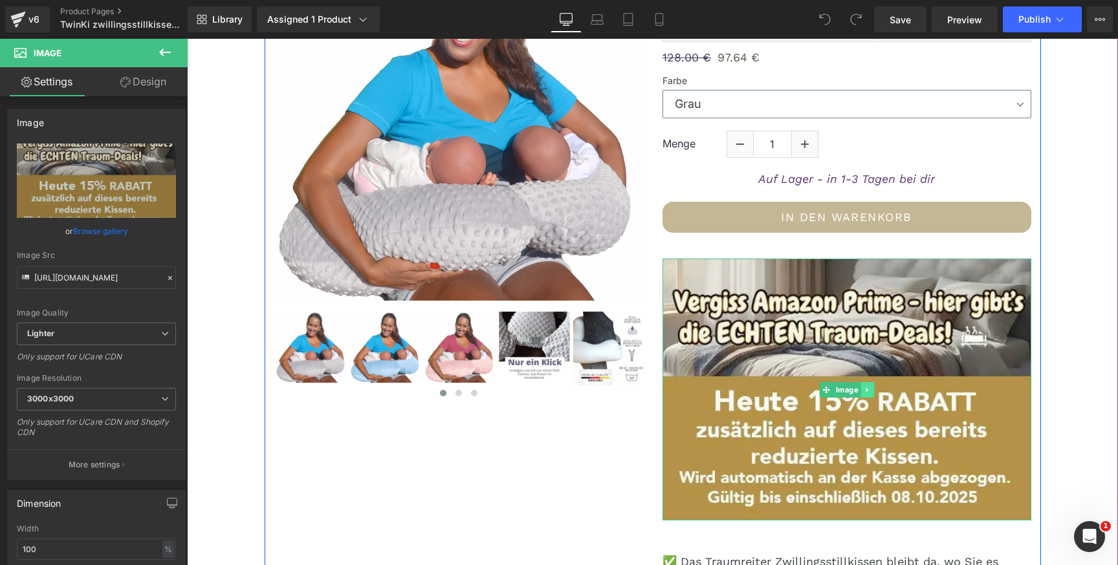
click at [864, 391] on icon at bounding box center [867, 390] width 7 height 8
click at [870, 389] on icon at bounding box center [873, 389] width 7 height 7
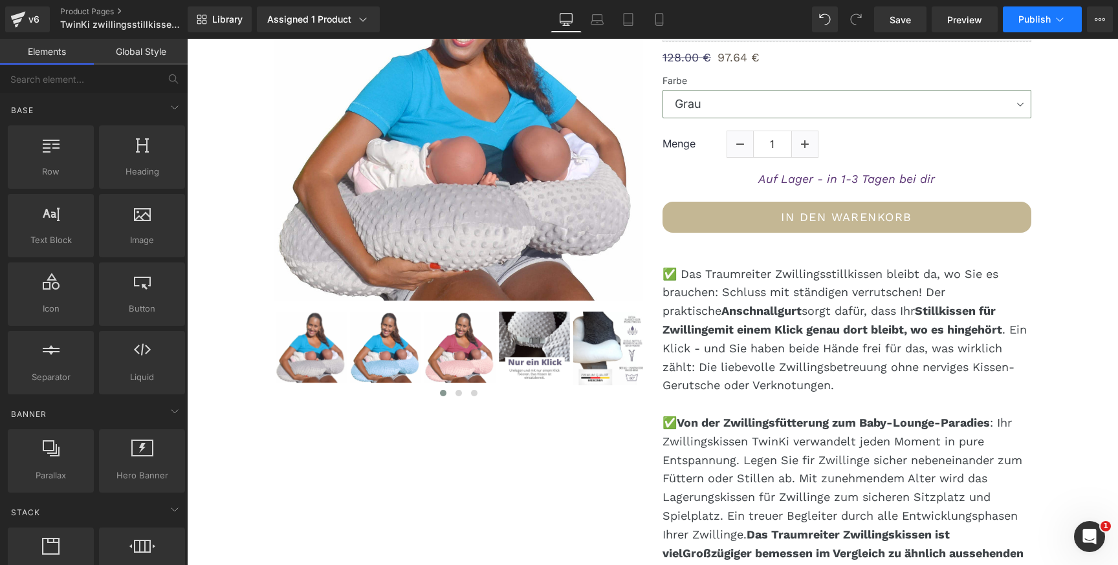
click at [1038, 21] on span "Publish" at bounding box center [1034, 19] width 32 height 10
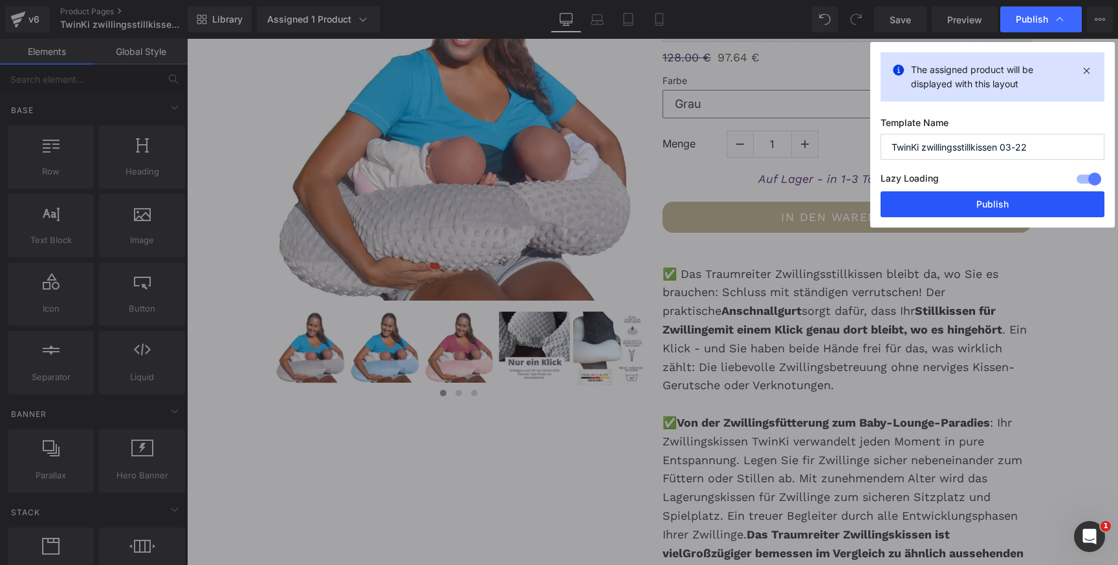
click at [940, 204] on button "Publish" at bounding box center [992, 204] width 224 height 26
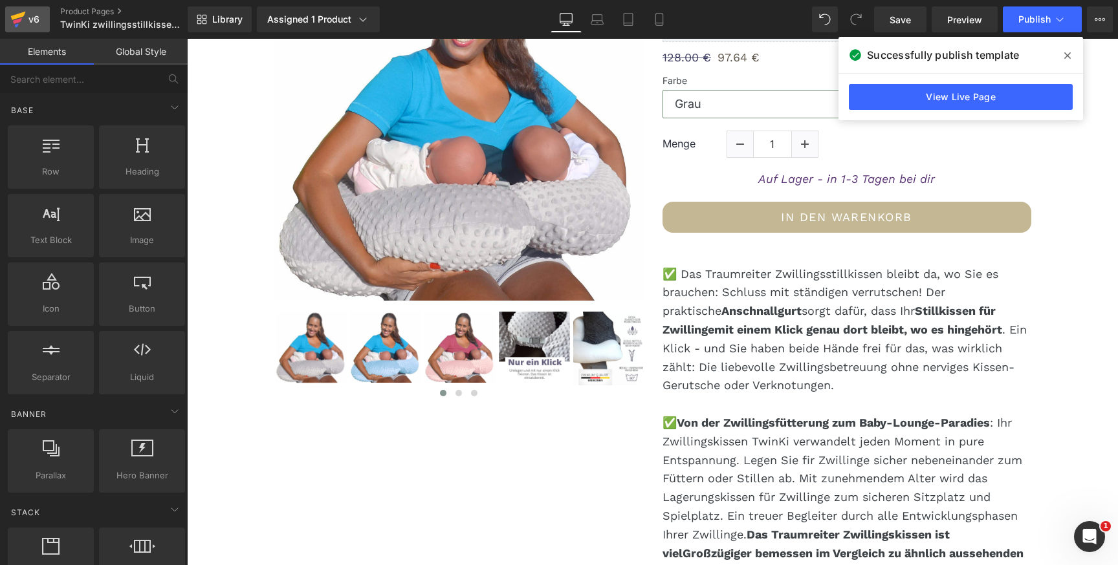
click at [21, 28] on icon at bounding box center [18, 19] width 16 height 32
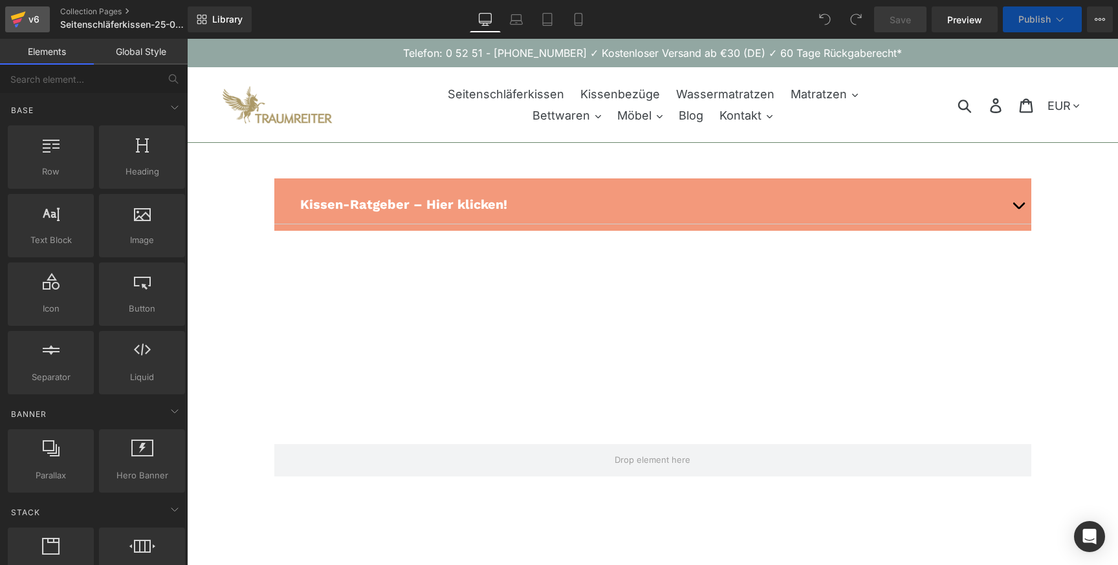
click at [30, 14] on div "v6" at bounding box center [34, 19] width 16 height 17
